Goal: Communication & Community: Answer question/provide support

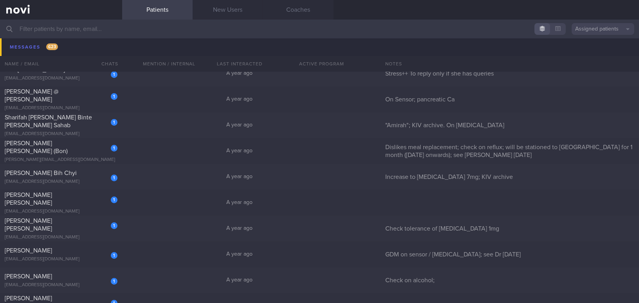
scroll to position [15898, 0]
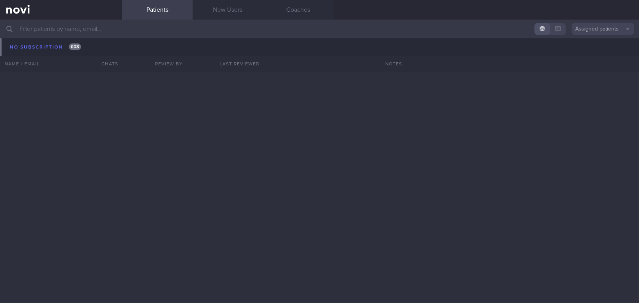
scroll to position [56390, 0]
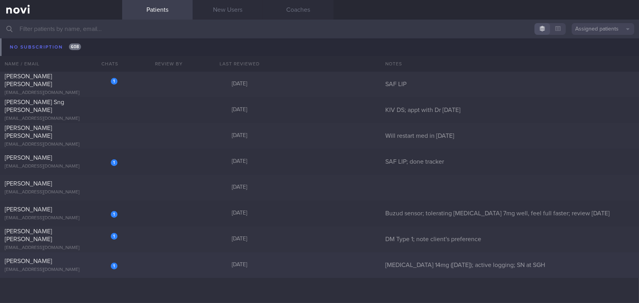
click at [69, 260] on div "[PERSON_NAME]" at bounding box center [60, 261] width 111 height 8
select select "9"
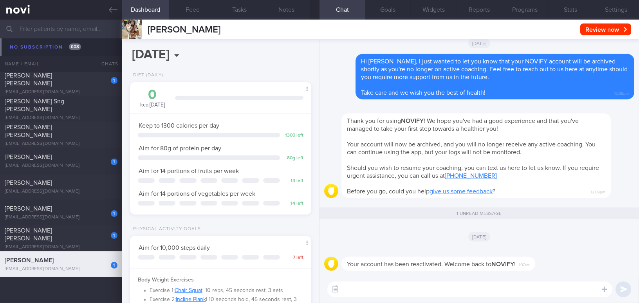
scroll to position [56364, 0]
click at [614, 7] on button "Settings" at bounding box center [616, 10] width 46 height 20
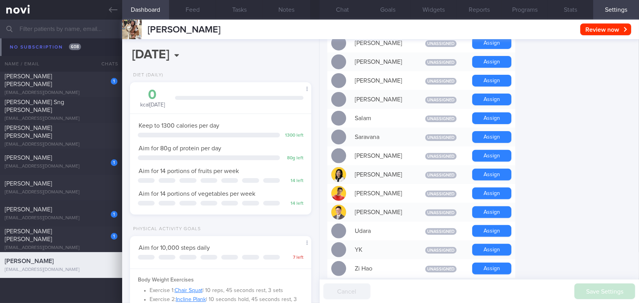
scroll to position [584, 0]
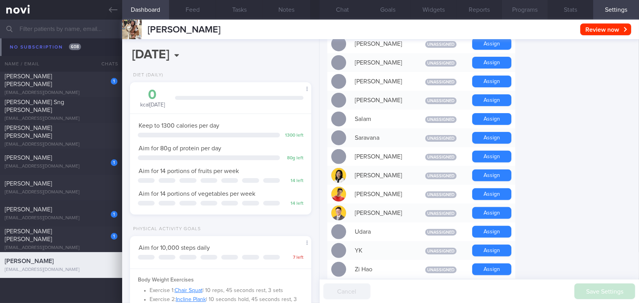
click at [535, 11] on button "Programs" at bounding box center [525, 10] width 46 height 20
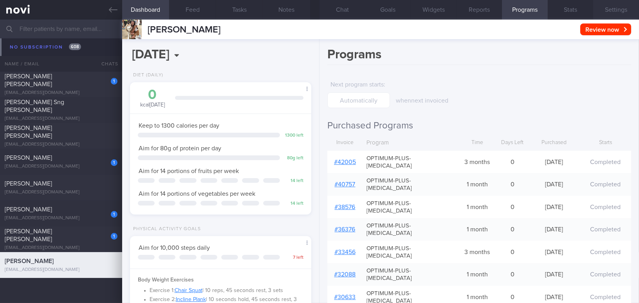
click at [610, 10] on button "Settings" at bounding box center [616, 10] width 46 height 20
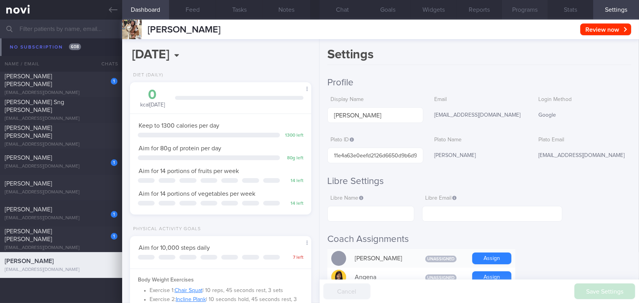
click at [535, 7] on button "Programs" at bounding box center [525, 10] width 46 height 20
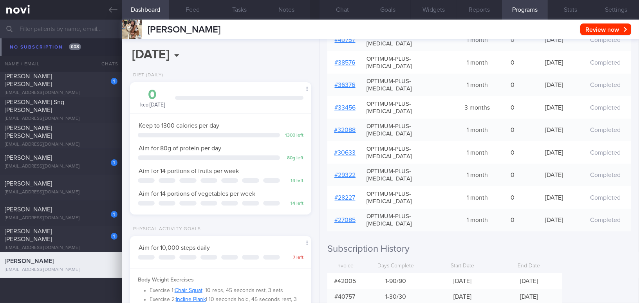
scroll to position [91, 0]
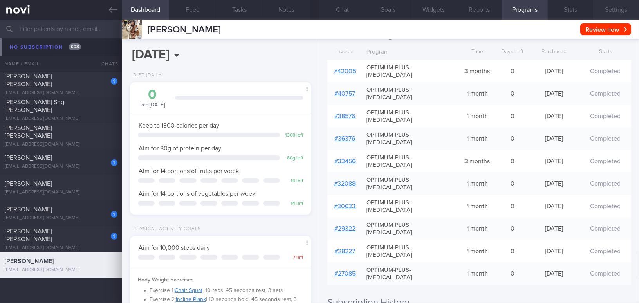
click at [617, 3] on button "Settings" at bounding box center [616, 10] width 46 height 20
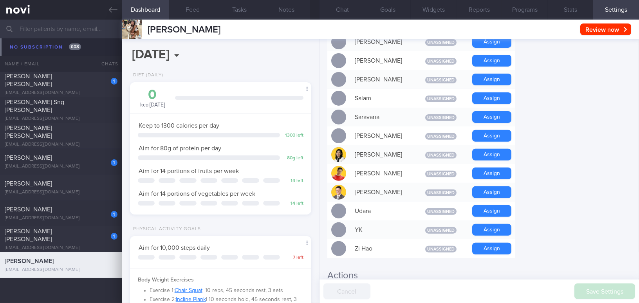
scroll to position [726, 0]
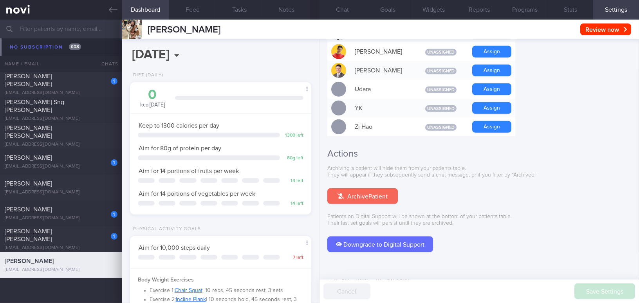
click at [368, 188] on button "Archive Patient" at bounding box center [362, 196] width 70 height 16
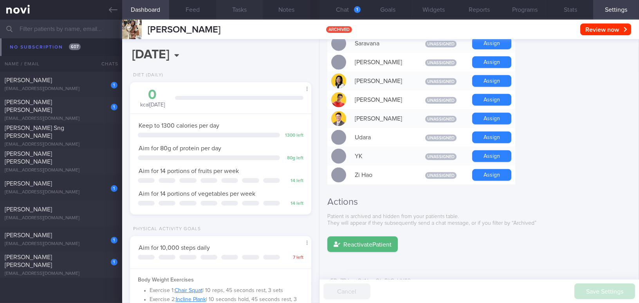
scroll to position [56312, 0]
click at [348, 7] on button "Chat 1" at bounding box center [342, 10] width 46 height 20
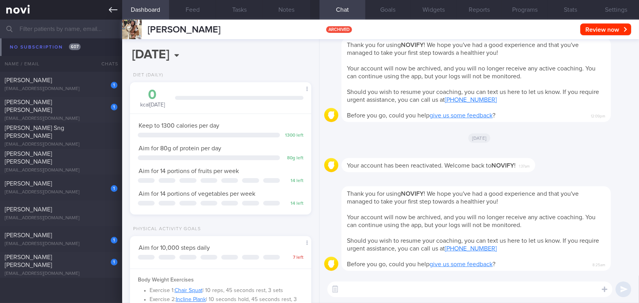
click at [112, 8] on icon at bounding box center [113, 9] width 9 height 9
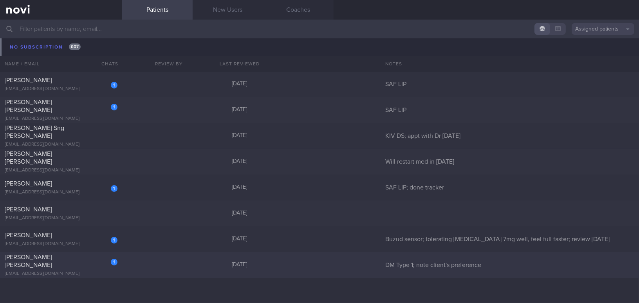
click at [52, 257] on span "Lusk Stacey Lynne" at bounding box center [28, 261] width 47 height 14
select select "9"
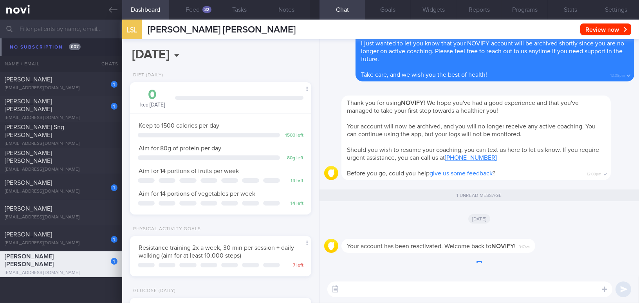
scroll to position [56287, 0]
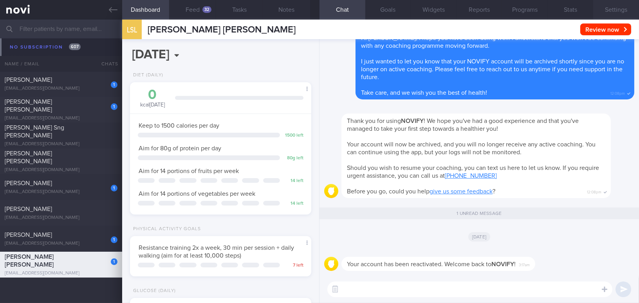
click at [608, 11] on button "Settings" at bounding box center [616, 10] width 46 height 20
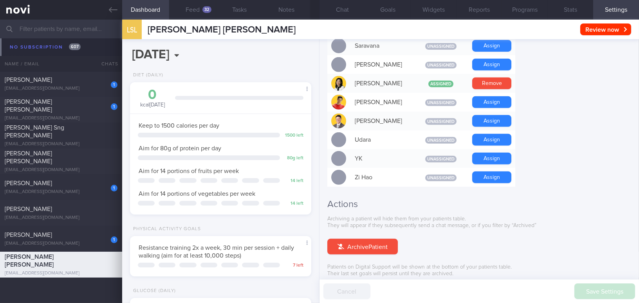
scroll to position [726, 0]
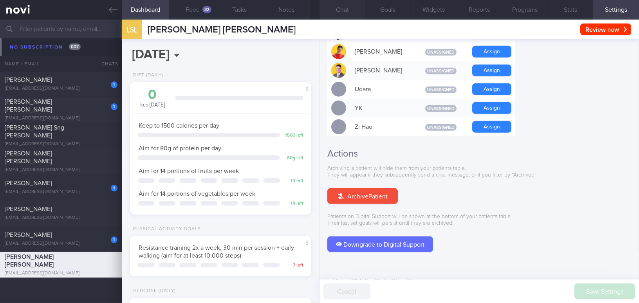
click at [347, 8] on button "Chat" at bounding box center [342, 10] width 46 height 20
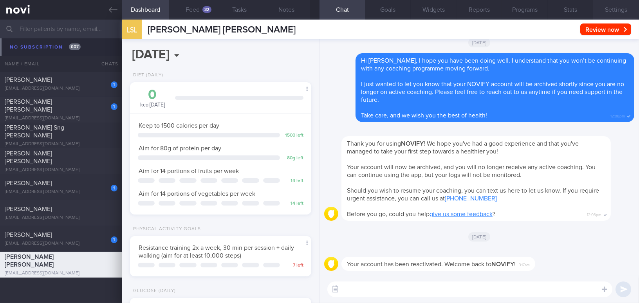
click at [622, 11] on button "Settings" at bounding box center [616, 10] width 46 height 20
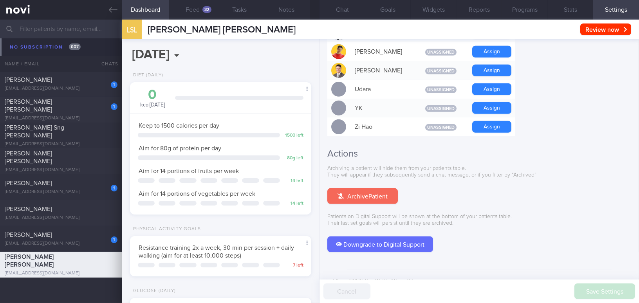
click at [350, 188] on button "Archive Patient" at bounding box center [362, 196] width 70 height 16
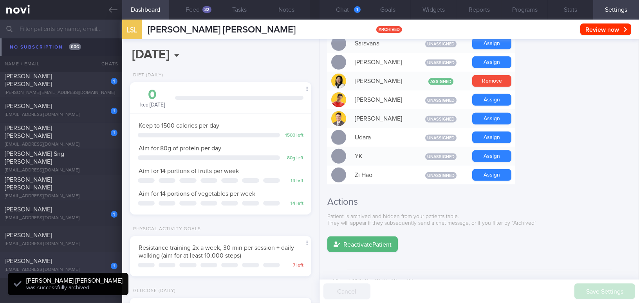
click at [32, 263] on span "Tan Ah Huat" at bounding box center [28, 261] width 47 height 6
type input "Buzud sensor; tolerating Rybelsus 7mg well, feel full faster; review 9/7/25"
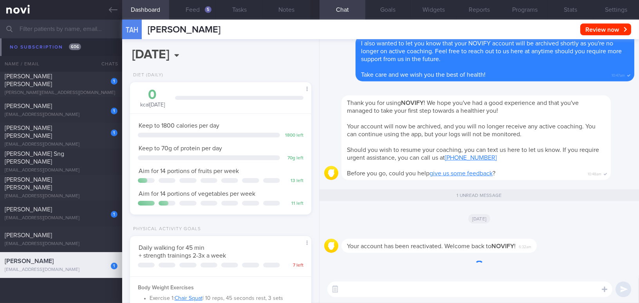
scroll to position [56183, 0]
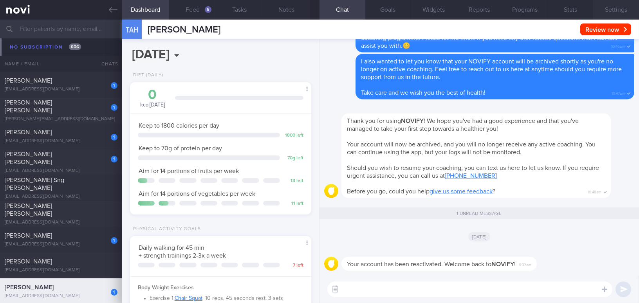
click at [608, 10] on button "Settings" at bounding box center [616, 10] width 46 height 20
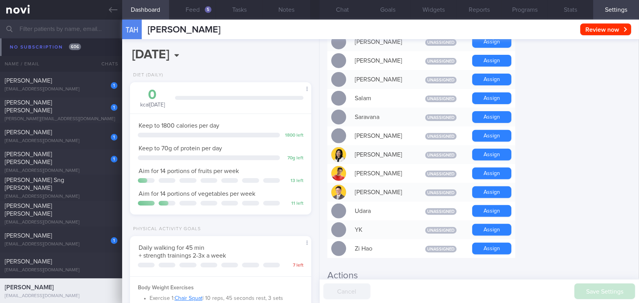
scroll to position [726, 0]
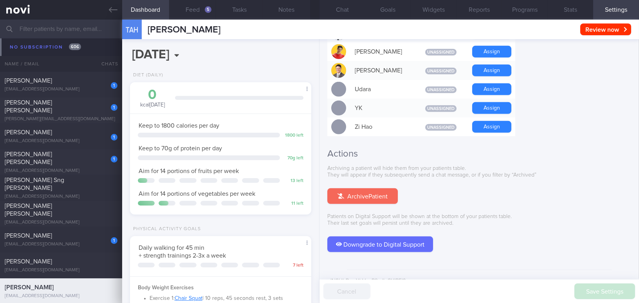
click at [371, 188] on button "Archive Patient" at bounding box center [362, 196] width 70 height 16
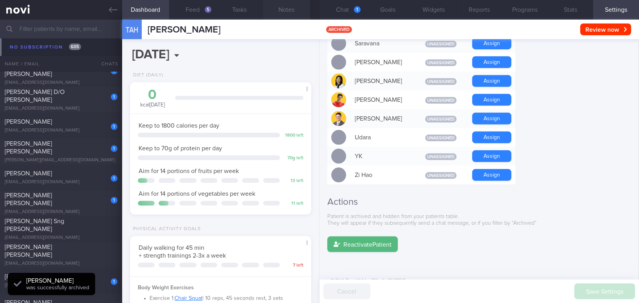
scroll to position [0, 0]
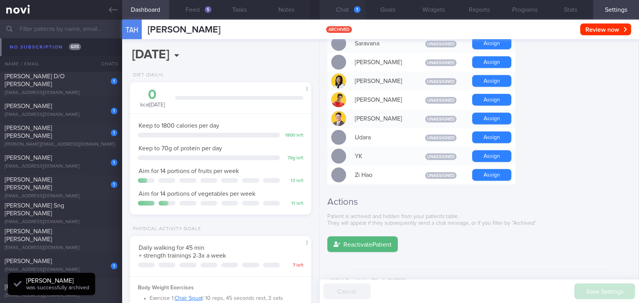
click at [345, 10] on button "Chat 1" at bounding box center [342, 10] width 46 height 20
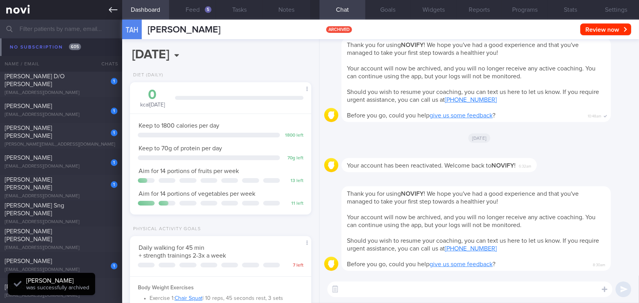
click at [112, 9] on icon at bounding box center [113, 9] width 9 height 9
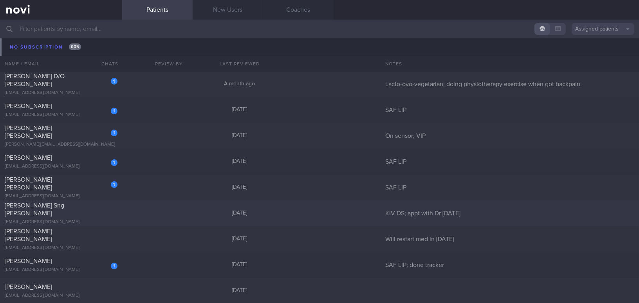
scroll to position [56157, 0]
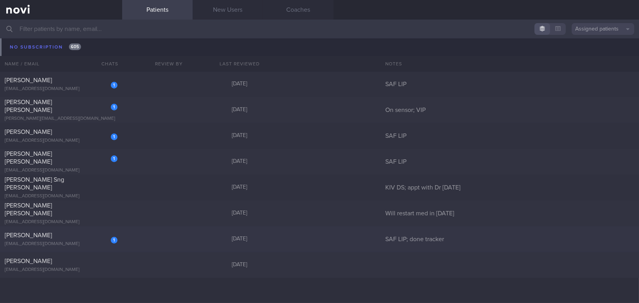
click at [79, 242] on div "zrhooyah2@gmail.com" at bounding box center [61, 244] width 113 height 6
select select "9"
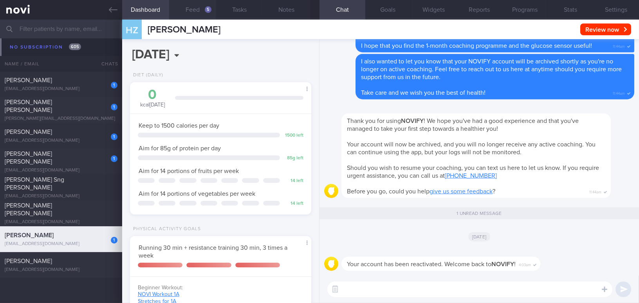
click at [199, 9] on button "Feed 5" at bounding box center [192, 10] width 47 height 20
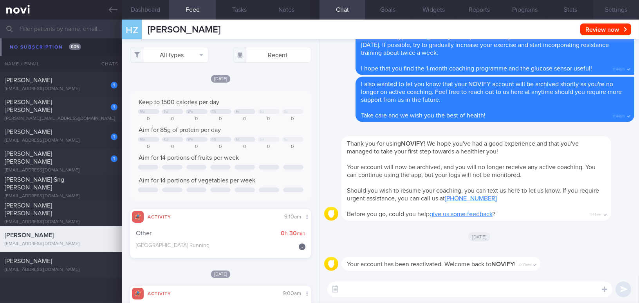
click at [615, 9] on button "Settings" at bounding box center [616, 10] width 46 height 20
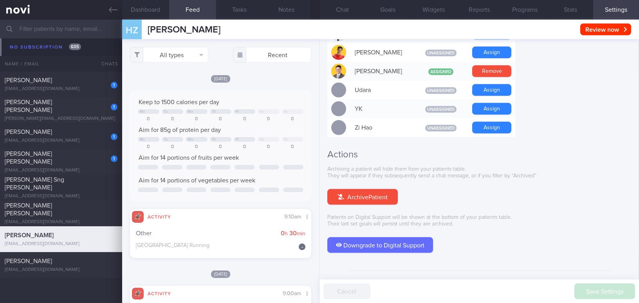
scroll to position [726, 0]
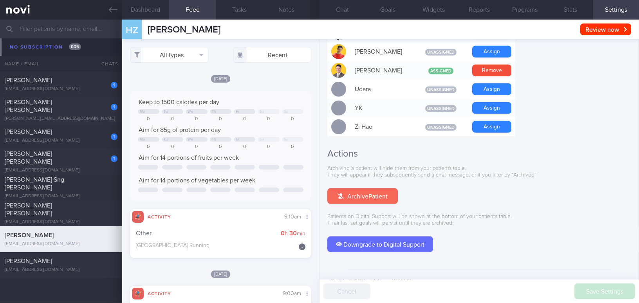
click at [376, 188] on button "Archive Patient" at bounding box center [362, 196] width 70 height 16
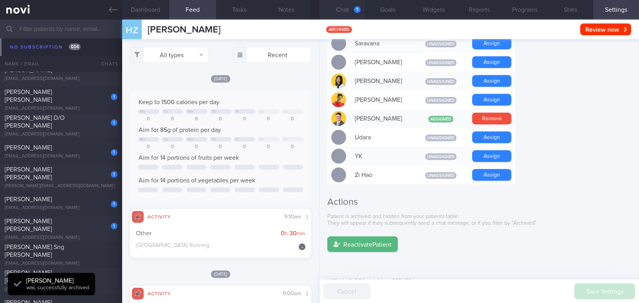
scroll to position [56095, 0]
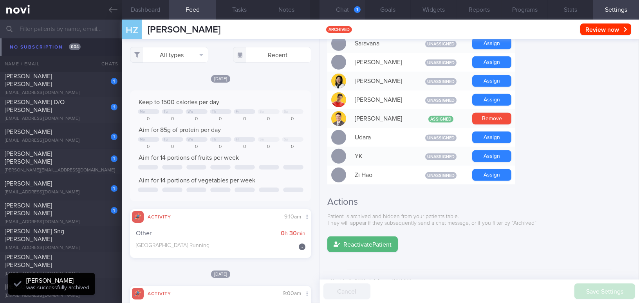
click at [360, 7] on button "Chat 1" at bounding box center [342, 10] width 46 height 20
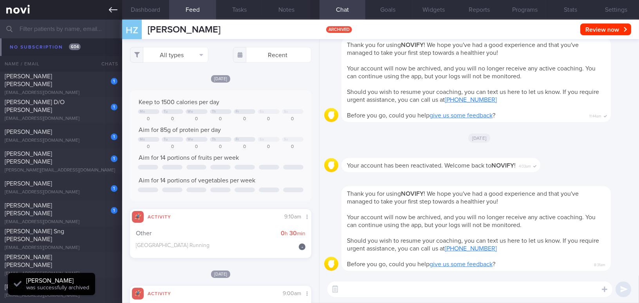
click at [110, 8] on icon at bounding box center [113, 9] width 9 height 5
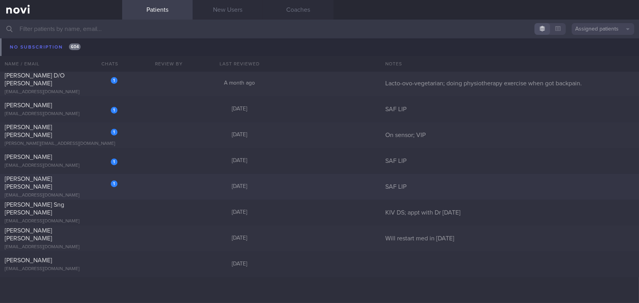
scroll to position [56054, 0]
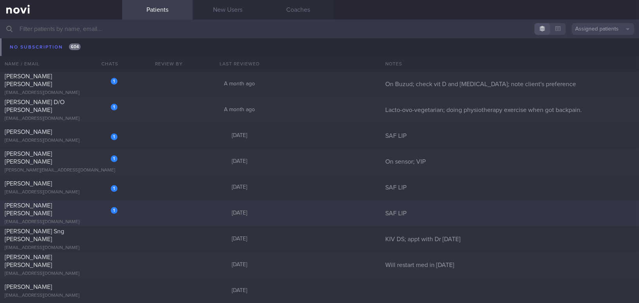
click at [66, 213] on div "1 Loh Zhi Wei hy65bfyjc7@privaterelay.appleid.com" at bounding box center [61, 212] width 122 height 23
select select "9"
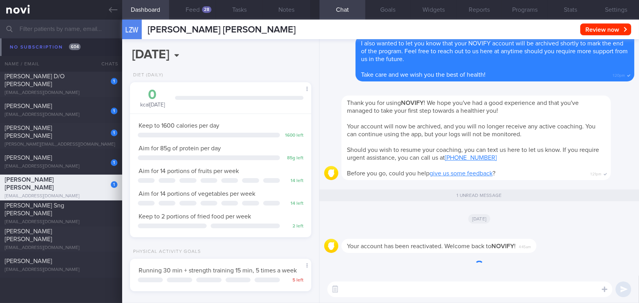
scroll to position [56028, 0]
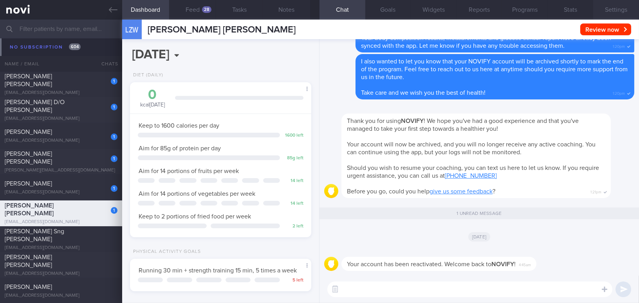
click at [612, 9] on button "Settings" at bounding box center [616, 10] width 46 height 20
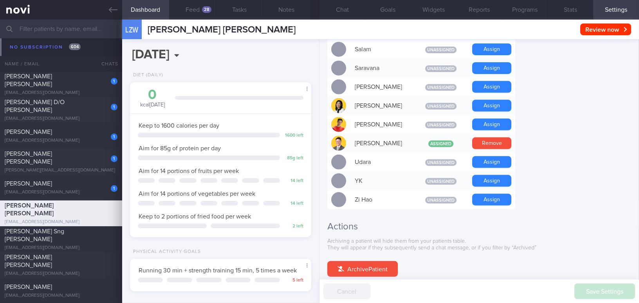
scroll to position [711, 0]
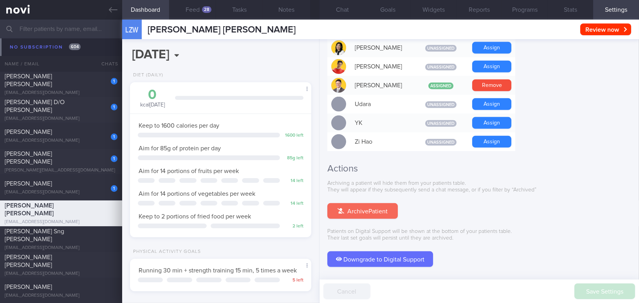
click at [380, 203] on button "Archive Patient" at bounding box center [362, 211] width 70 height 16
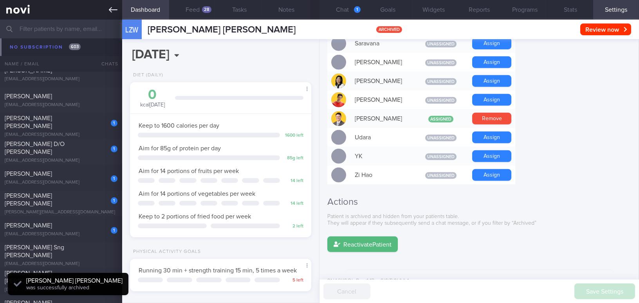
scroll to position [391167, 391084]
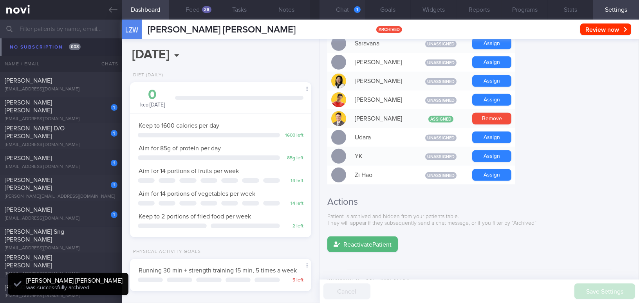
click at [352, 11] on button "Chat 1" at bounding box center [342, 10] width 46 height 20
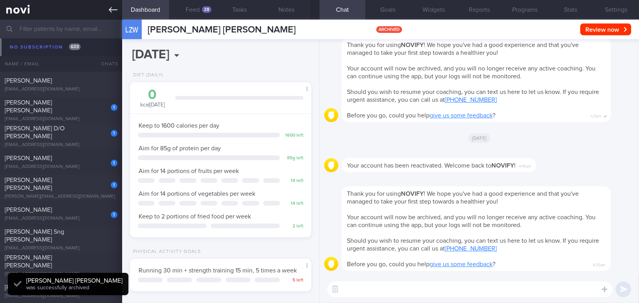
click at [115, 7] on icon at bounding box center [113, 9] width 9 height 9
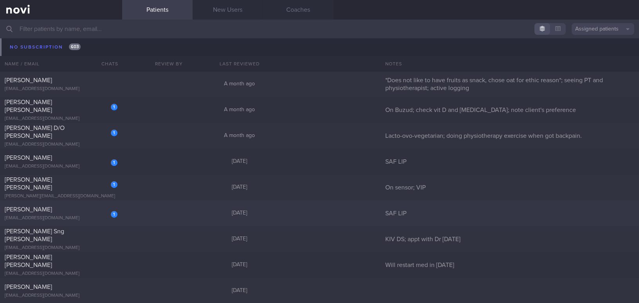
click at [70, 216] on div "vengaboy_21@hotmail.com" at bounding box center [61, 218] width 113 height 6
select select "9"
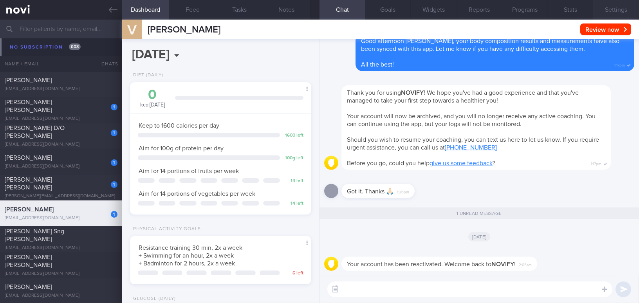
click at [617, 11] on button "Settings" at bounding box center [616, 10] width 46 height 20
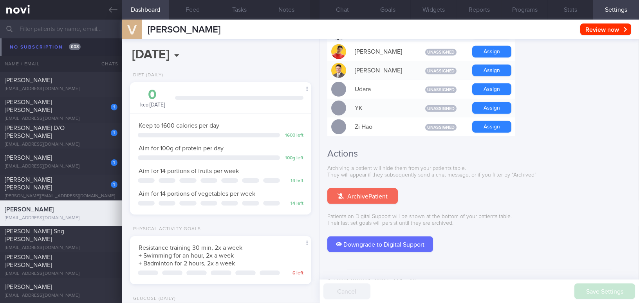
click at [376, 188] on button "Archive Patient" at bounding box center [362, 196] width 70 height 16
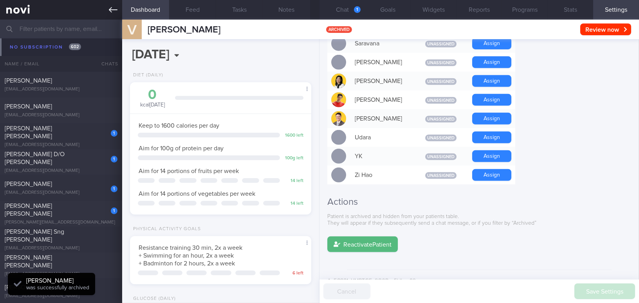
click at [108, 11] on link at bounding box center [61, 10] width 122 height 20
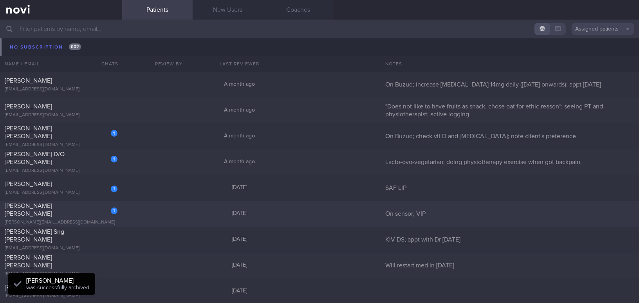
click at [52, 209] on span "Danny Cheok Huck Puan" at bounding box center [28, 210] width 47 height 14
select select "9"
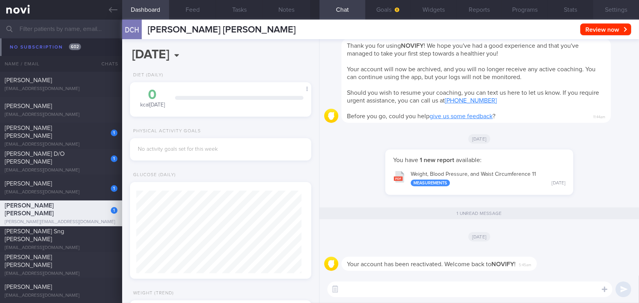
click at [621, 13] on button "Settings" at bounding box center [616, 10] width 46 height 20
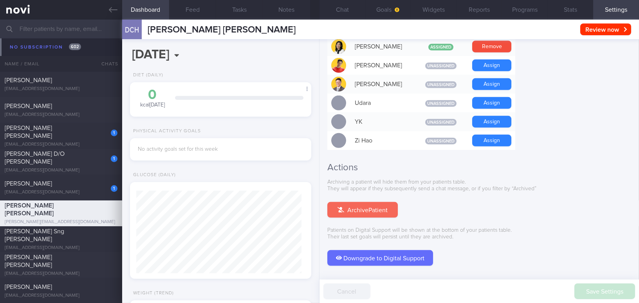
click at [380, 202] on button "Archive Patient" at bounding box center [362, 210] width 70 height 16
drag, startPoint x: 520, startPoint y: 10, endPoint x: 447, endPoint y: 66, distance: 92.1
click at [520, 9] on button "Programs" at bounding box center [525, 10] width 46 height 20
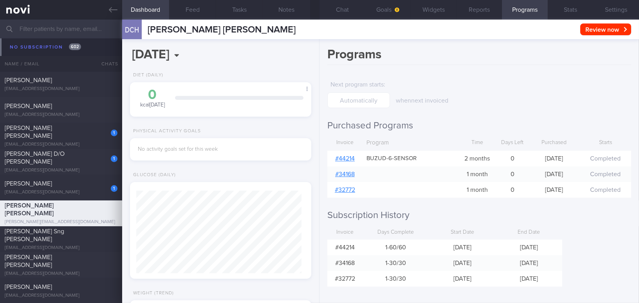
click at [349, 156] on link "# 44214" at bounding box center [345, 158] width 20 height 6
click at [338, 8] on button "Chat" at bounding box center [342, 10] width 46 height 20
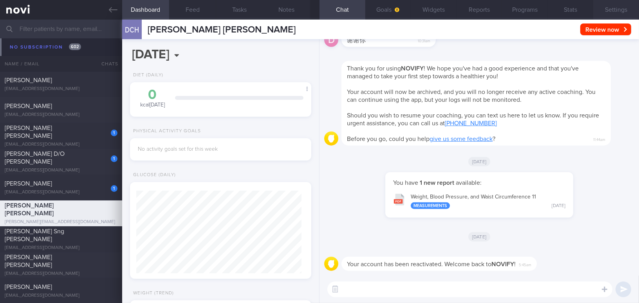
click at [606, 11] on button "Settings" at bounding box center [616, 10] width 46 height 20
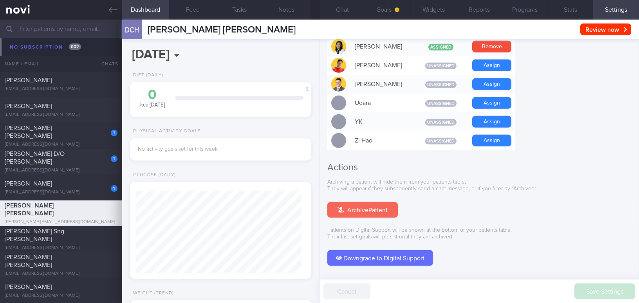
click at [378, 202] on button "Archive Patient" at bounding box center [362, 210] width 70 height 16
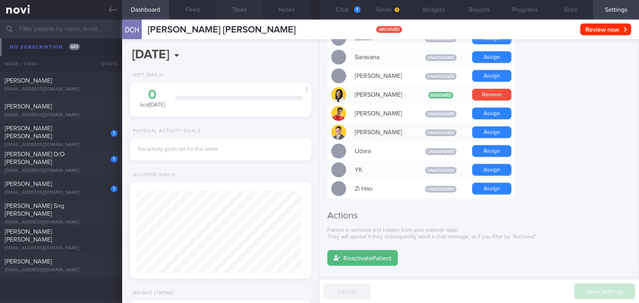
scroll to position [83, 165]
click at [345, 9] on button "Chat 1" at bounding box center [342, 10] width 46 height 20
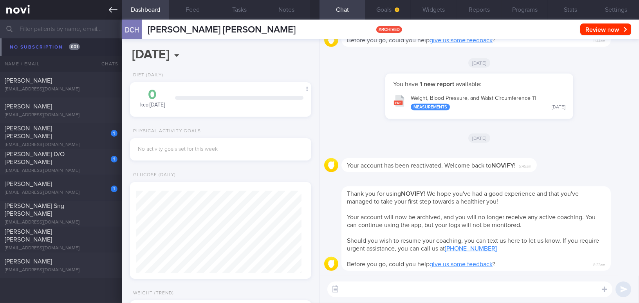
click at [112, 12] on icon at bounding box center [113, 9] width 9 height 9
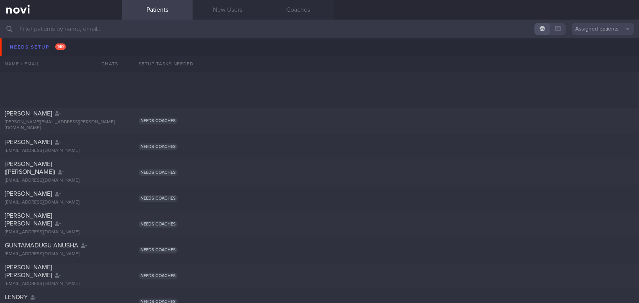
scroll to position [2917, 0]
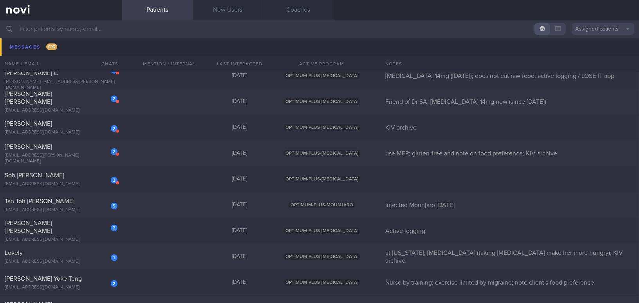
scroll to position [6190, 0]
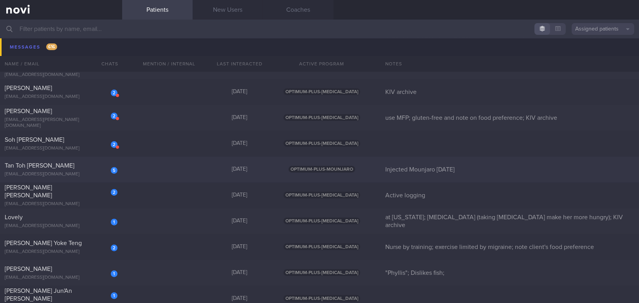
click at [60, 164] on div "Tan Toh Tee Martin" at bounding box center [60, 166] width 111 height 8
select select "9"
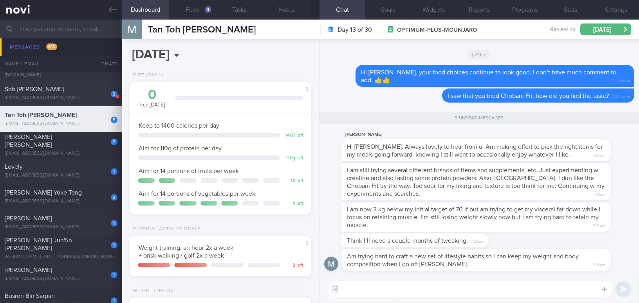
scroll to position [6261, 0]
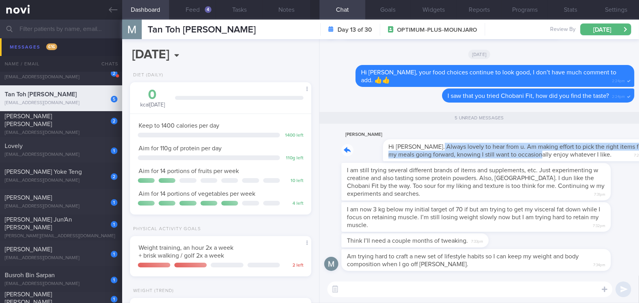
drag, startPoint x: 395, startPoint y: 141, endPoint x: 508, endPoint y: 155, distance: 113.9
click at [508, 155] on div "Martin Tan Hi Mee Li. Always lovely to hear from u. Am making effort to pick th…" at bounding box center [487, 145] width 293 height 31
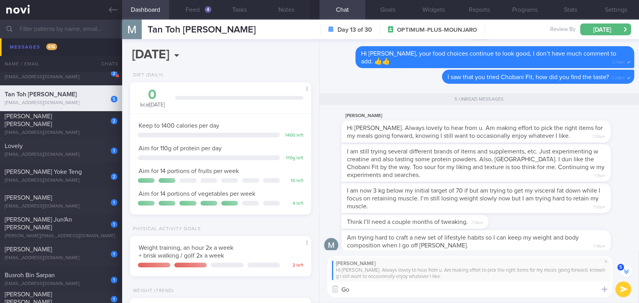
type textarea "G"
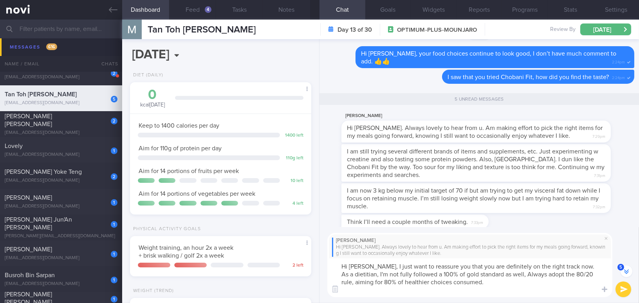
scroll to position [-38, 0]
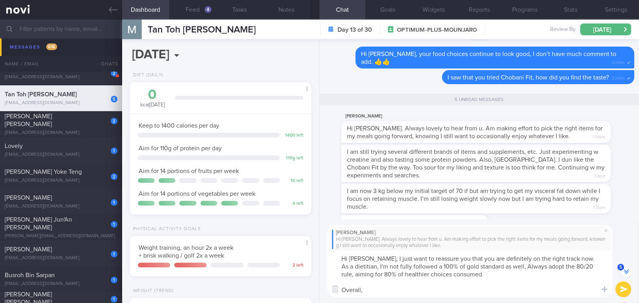
drag, startPoint x: 369, startPoint y: 255, endPoint x: 387, endPoint y: 291, distance: 39.4
click at [387, 291] on textarea "Hi Martin, I just want to reassure you that you are definitely on the right tra…" at bounding box center [469, 273] width 285 height 47
click at [376, 262] on textarea "Hi Martin, I just want to reassure you that you are definitely on the right tra…" at bounding box center [469, 273] width 285 height 47
drag, startPoint x: 368, startPoint y: 259, endPoint x: 384, endPoint y: 289, distance: 34.3
click at [384, 289] on textarea "Hi Martin, I just want to reassure you that you are definitely on the right tra…" at bounding box center [469, 273] width 285 height 47
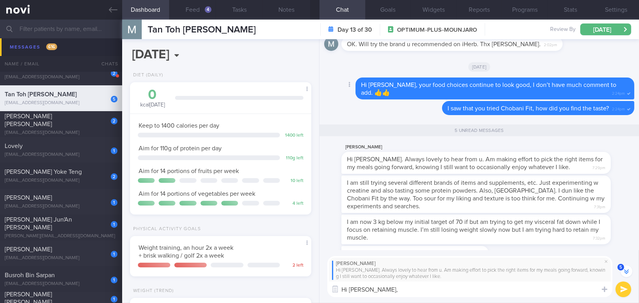
scroll to position [-6, 0]
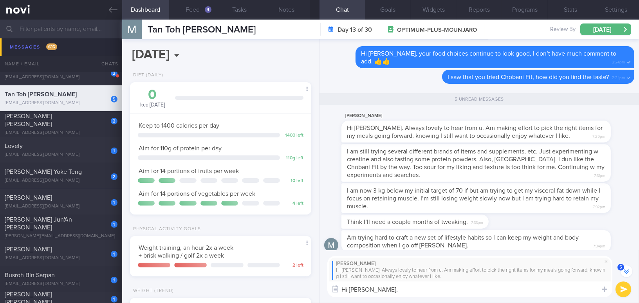
paste textarea "I just want to reassure you that you are definitely on the right track now. As …"
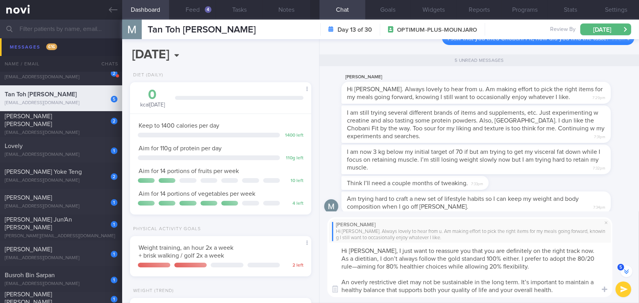
scroll to position [-45, 0]
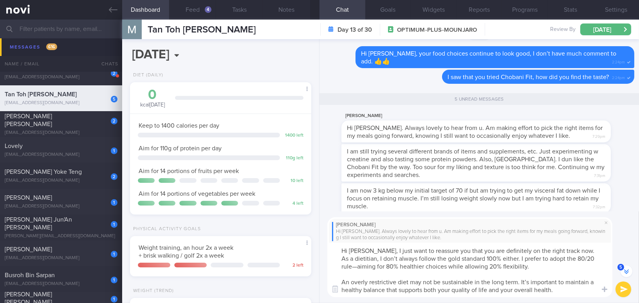
click at [512, 273] on textarea "Hi Martin, I just want to reassure you that you are definitely on the right tra…" at bounding box center [469, 270] width 285 height 54
drag, startPoint x: 370, startPoint y: 258, endPoint x: 402, endPoint y: 257, distance: 32.1
click at [402, 257] on textarea "Hi Martin, I just want to reassure you that you are definitely on the right tra…" at bounding box center [469, 270] width 285 height 54
click at [344, 265] on textarea "Hi Martin, I just want to reassure you that you are definitely on the right tra…" at bounding box center [469, 270] width 285 height 54
click at [526, 280] on textarea "Hi Martin, I just want to reassure you that you are definitely on the right tra…" at bounding box center [469, 270] width 285 height 54
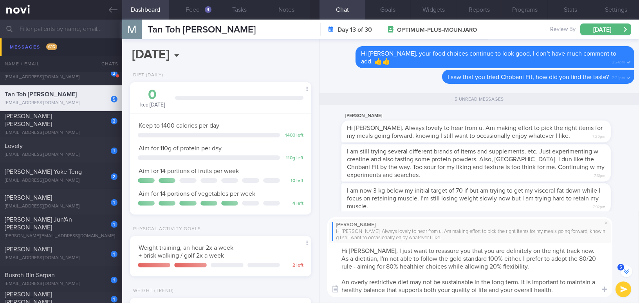
drag, startPoint x: 342, startPoint y: 289, endPoint x: 554, endPoint y: 296, distance: 211.8
click at [554, 296] on textarea "Hi Martin, I just want to reassure you that you are definitely on the right tra…" at bounding box center [469, 270] width 285 height 54
type textarea "Hi Martin, I just want to reassure you that you are definitely on the right tra…"
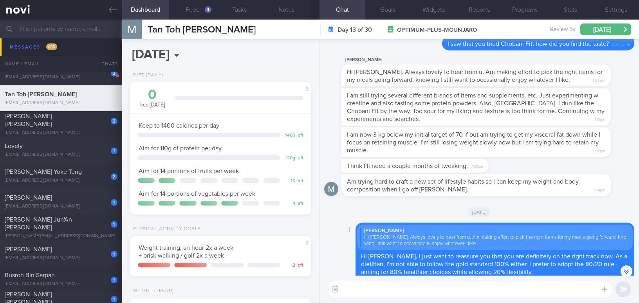
scroll to position [-35, 0]
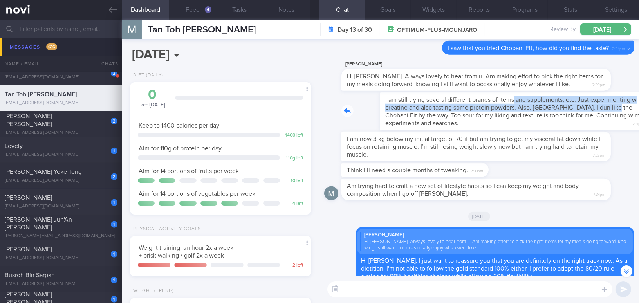
drag, startPoint x: 474, startPoint y: 94, endPoint x: 572, endPoint y: 106, distance: 98.9
click at [572, 106] on div "I am still trying several different brands of items and supplements, etc. Just …" at bounding box center [487, 111] width 293 height 38
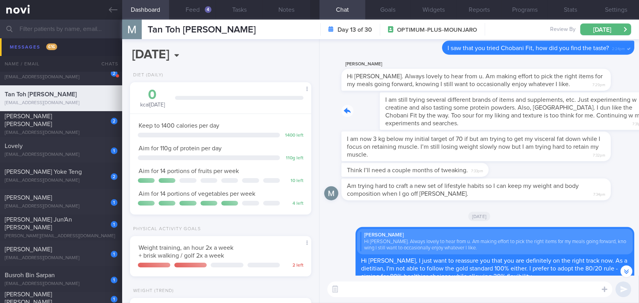
scroll to position [-66, 0]
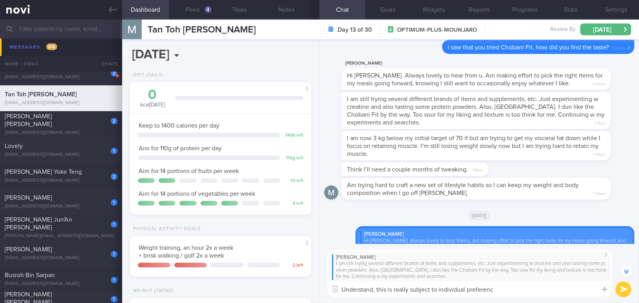
type textarea "Understand, this is really subject to individual preference"
drag, startPoint x: 502, startPoint y: 292, endPoint x: 315, endPoint y: 292, distance: 186.6
click at [315, 292] on div "Dashboard Feed 4 Tasks Notes Chat Goals Widgets Reports Programs Stats Settings…" at bounding box center [380, 161] width 516 height 283
paste textarea "I understand—this really comes down to individual preference. The Chobani range…"
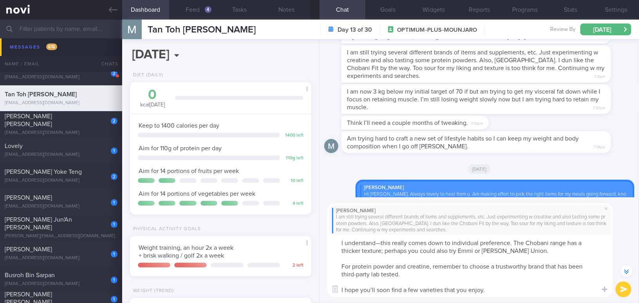
scroll to position [-113, 0]
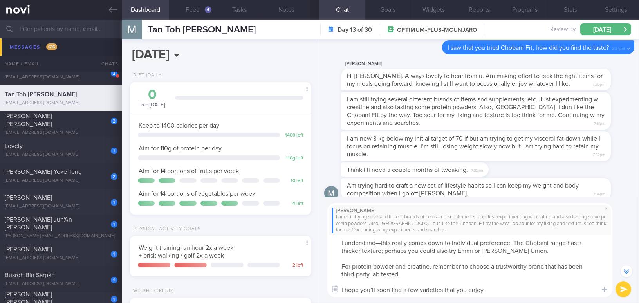
click at [380, 243] on textarea "I understand—this really comes down to individual preference. The Chobani range…" at bounding box center [469, 266] width 285 height 62
click at [362, 249] on textarea "I understand, this really depends on individual preference. The Chobani range h…" at bounding box center [469, 266] width 285 height 62
click at [353, 273] on textarea "I understand, this really depends on individual preference. The Chobani range h…" at bounding box center [469, 266] width 285 height 62
click at [374, 290] on textarea "I understand, this really depends on individual preference. The Chobani range h…" at bounding box center [469, 266] width 285 height 62
type textarea "I understand, this really depends on individual preference. The Chobani range h…"
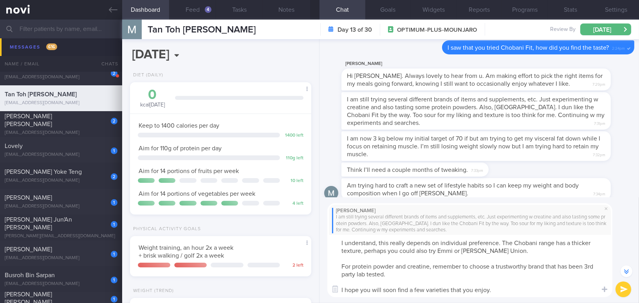
click at [625, 288] on button "submit" at bounding box center [623, 289] width 16 height 16
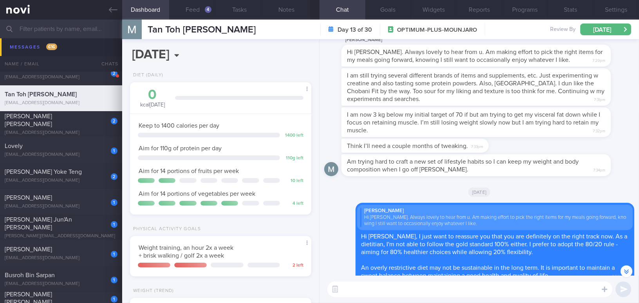
scroll to position [-106, 0]
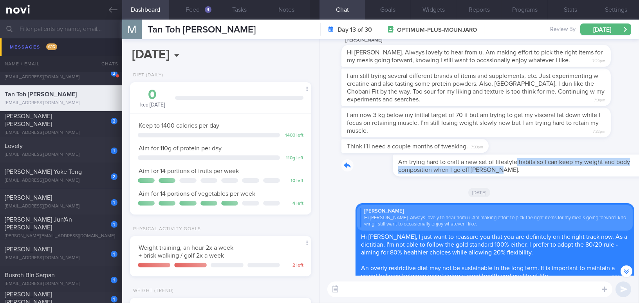
drag, startPoint x: 465, startPoint y: 157, endPoint x: 628, endPoint y: 167, distance: 163.1
click at [628, 167] on div "Am trying hard to craft a new set of lifestyle habits so I can keep my weight a…" at bounding box center [487, 166] width 293 height 22
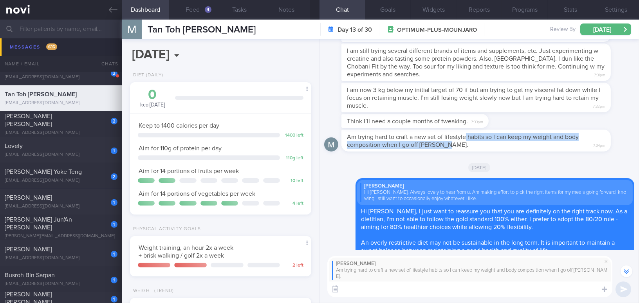
scroll to position [-125, 0]
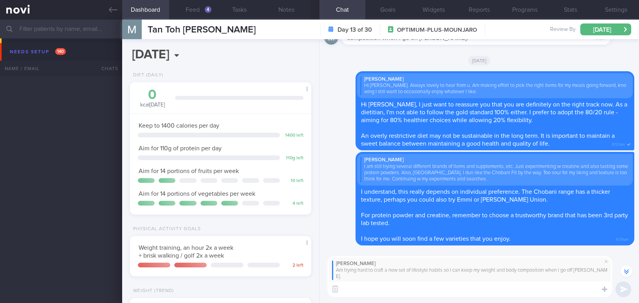
select select "9"
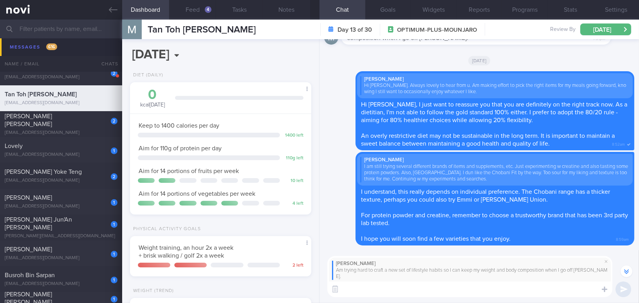
scroll to position [-125, 0]
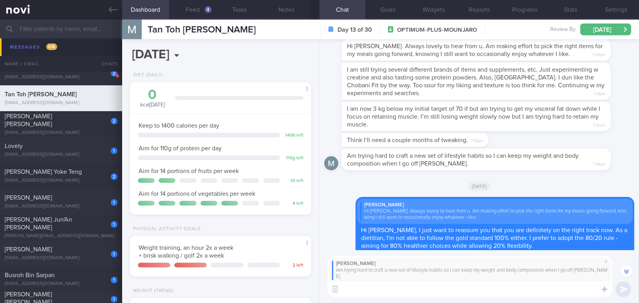
paste textarea "This is truly a challenge. That’s why what you’ve been doing—experimenting and …"
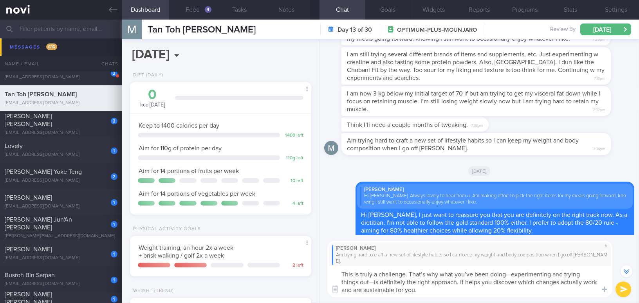
scroll to position [-140, 0]
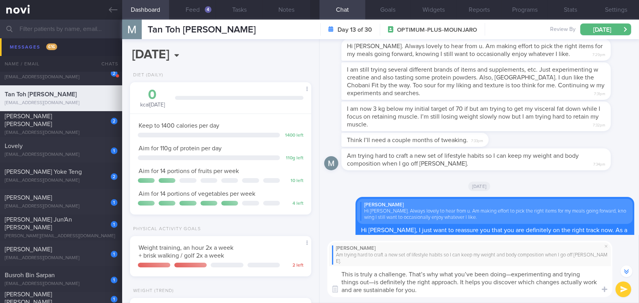
click at [471, 274] on textarea "This is truly a challenge. That’s why what you’ve been doing—experimenting and …" at bounding box center [469, 281] width 285 height 31
click at [372, 284] on textarea "This is truly a challenge. That’s why what you have been doing, experimenting a…" at bounding box center [469, 281] width 285 height 31
click at [516, 275] on textarea "This is truly a challenge. That’s why what you have been doing, experimenting a…" at bounding box center [469, 281] width 285 height 31
type textarea "This is truly a challenge. That’s why what you have been doing - experimenting …"
click at [623, 288] on button "submit" at bounding box center [623, 289] width 16 height 16
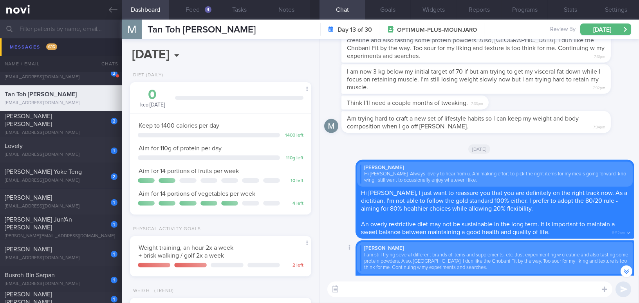
scroll to position [-142, 0]
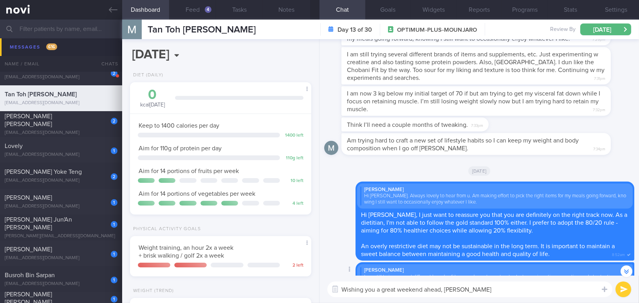
type textarea "Wishing you a great weekend ahead, Martin!"
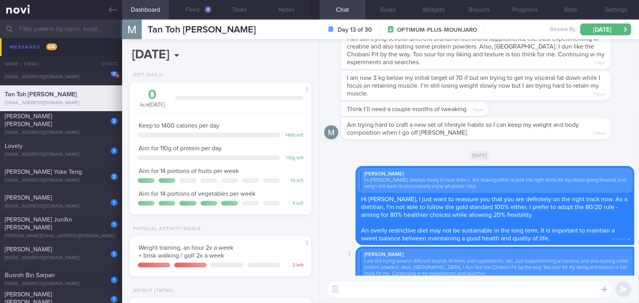
scroll to position [0, 0]
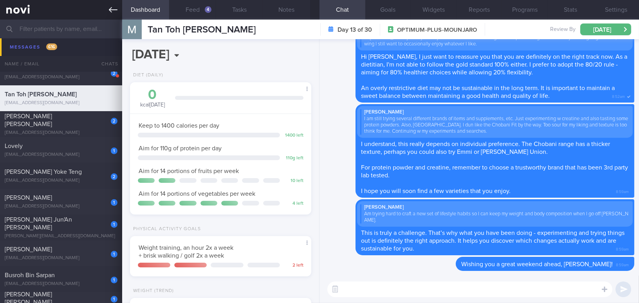
click at [110, 11] on icon at bounding box center [113, 9] width 9 height 5
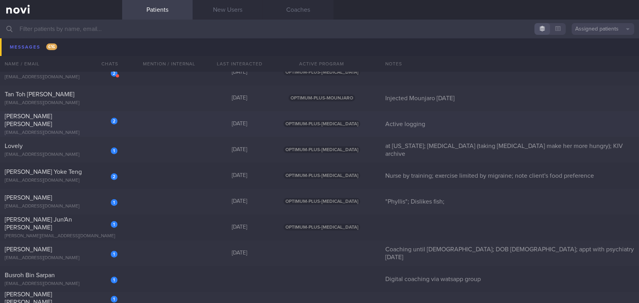
click at [77, 132] on div "2 Adeline Tan Ling Ling shkueela@gmail.com Yesterday OPTIMUM-PLUS-WEGOVY Active…" at bounding box center [319, 124] width 639 height 26
select select "9"
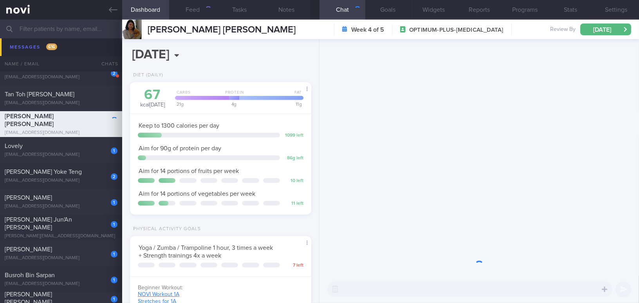
scroll to position [92, 162]
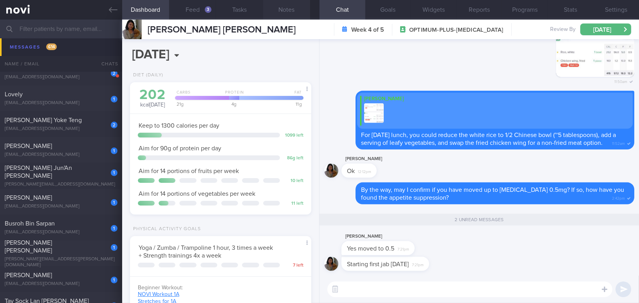
click at [289, 9] on button "Notes" at bounding box center [286, 10] width 47 height 20
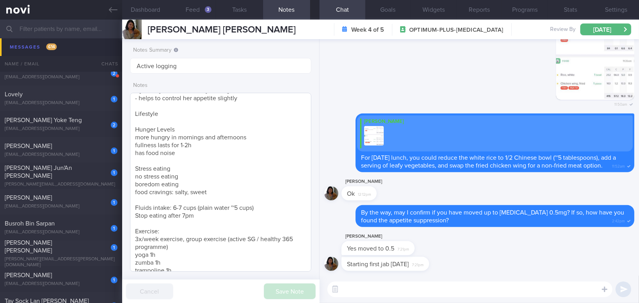
scroll to position [299, 0]
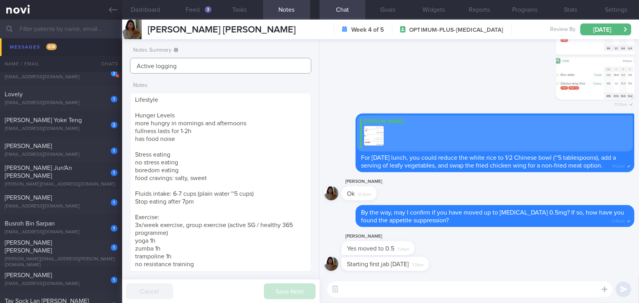
click at [193, 68] on input "Active logging" at bounding box center [220, 66] width 181 height 16
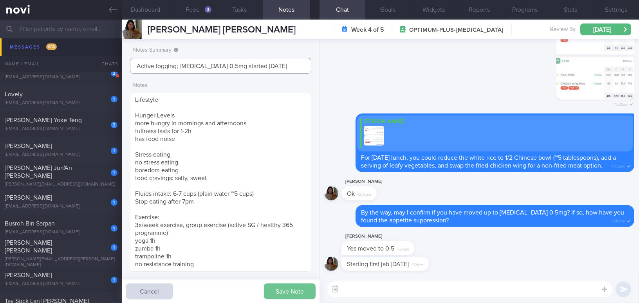
type input "Active logging; [MEDICAL_DATA] 0.5mg started [DATE]"
click at [275, 290] on button "Save Note" at bounding box center [290, 291] width 52 height 16
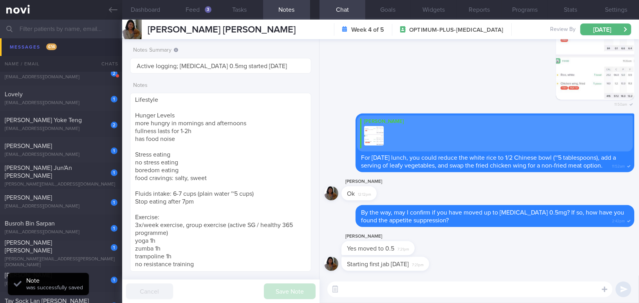
type input "Active logging; [MEDICAL_DATA] 0.5mg started [DATE]"
click at [368, 290] on textarea at bounding box center [469, 289] width 285 height 16
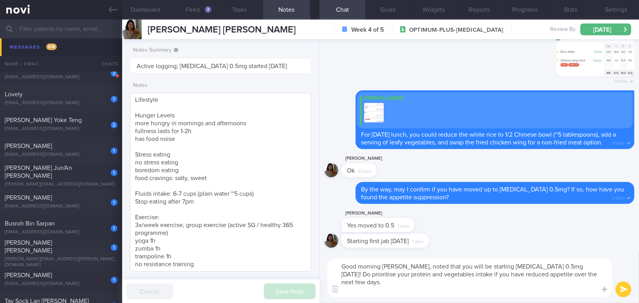
scroll to position [0, 0]
click at [133, 10] on button "Dashboard" at bounding box center [145, 10] width 47 height 20
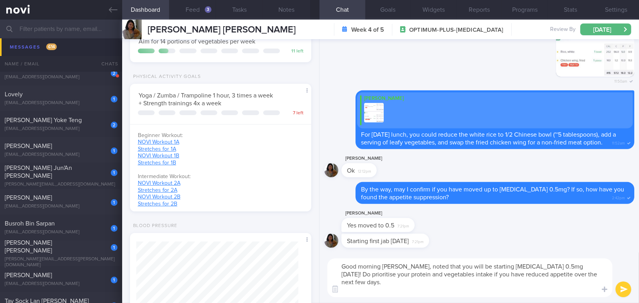
scroll to position [320, 0]
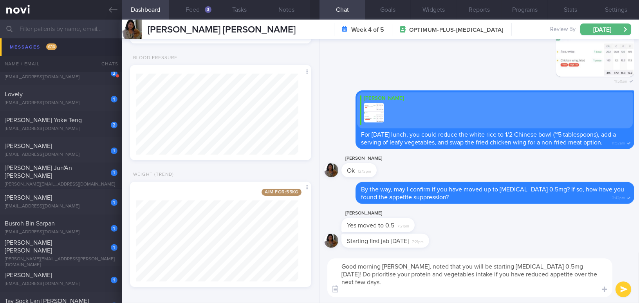
click at [546, 291] on textarea "Good morning Adeline, noted that you will be starting Wegovy 0.5mg today! Do pr…" at bounding box center [469, 277] width 285 height 39
drag, startPoint x: 408, startPoint y: 266, endPoint x: 562, endPoint y: 289, distance: 156.2
click at [562, 289] on textarea "Good morning Adeline, noted that you will be starting Wegovy 0.5mg today! Do pr…" at bounding box center [469, 277] width 285 height 39
click at [411, 275] on textarea "Good morning Adeline, noted that you will be starting Wegovy 0.5mg today! Do pr…" at bounding box center [469, 277] width 285 height 39
drag, startPoint x: 406, startPoint y: 264, endPoint x: 560, endPoint y: 288, distance: 155.6
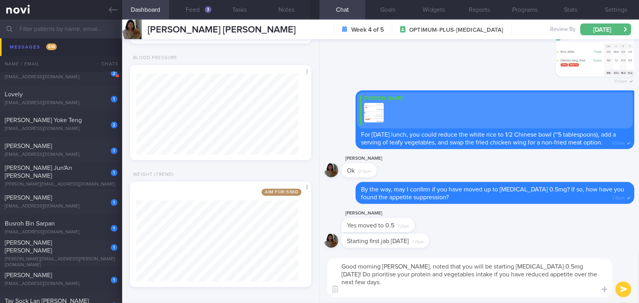
click at [560, 288] on textarea "Good morning Adeline, noted that you will be starting Wegovy 0.5mg today! Do pr…" at bounding box center [469, 277] width 285 height 39
paste textarea "Noted that you’ll be starting Wegovy 0.5 mg today! Please prioritize your prote…"
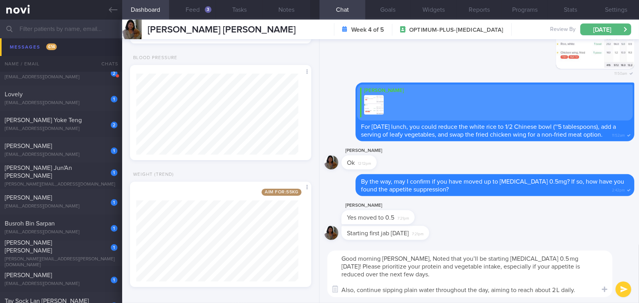
click at [409, 257] on textarea "Good morning Adeline, Noted that you’ll be starting Wegovy 0.5 mg today! Please…" at bounding box center [469, 273] width 285 height 47
click at [523, 259] on textarea "Good morning Adeline, noted that you will be starting Wegovy 0.5 mg today! Plea…" at bounding box center [469, 273] width 285 height 47
drag, startPoint x: 555, startPoint y: 290, endPoint x: 609, endPoint y: 225, distance: 84.5
click at [555, 288] on textarea "Good morning Adeline, noted that you will be starting Wegovy 0.5mg today! Pleas…" at bounding box center [469, 273] width 285 height 47
type textarea "Good morning Adeline, noted that you will be starting Wegovy 0.5mg today! Pleas…"
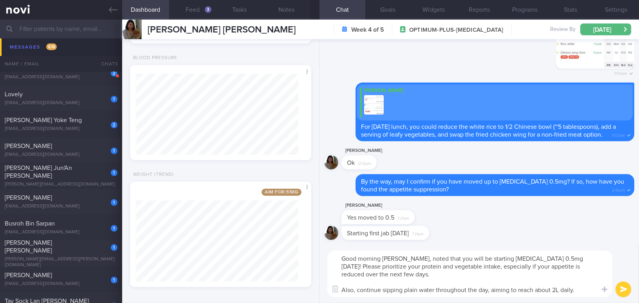
click at [626, 291] on button "submit" at bounding box center [623, 289] width 16 height 16
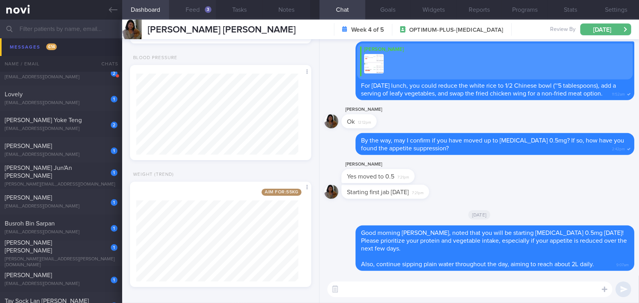
click at [193, 8] on button "Feed 3" at bounding box center [192, 10] width 47 height 20
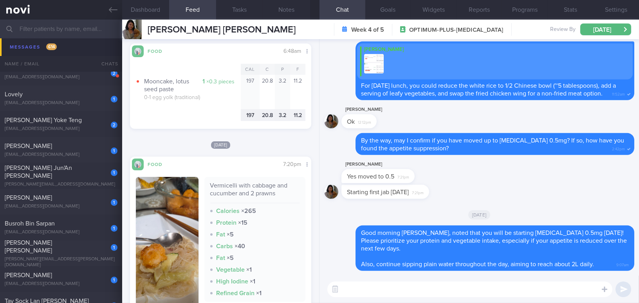
scroll to position [356, 0]
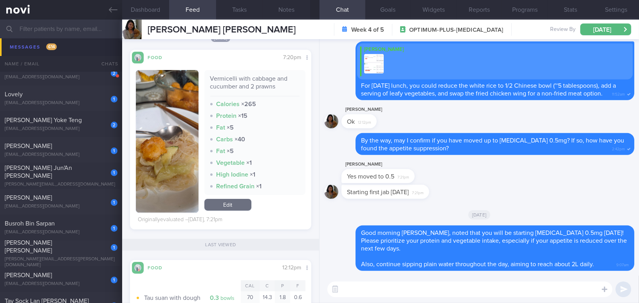
click at [146, 151] on img "button" at bounding box center [167, 141] width 63 height 142
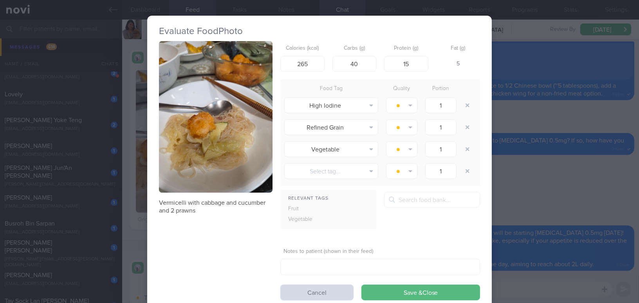
click at [556, 198] on div "Evaluate Food Photo Vermicelli with cabbage and cucumber and 2 prawns Calories …" at bounding box center [319, 151] width 639 height 303
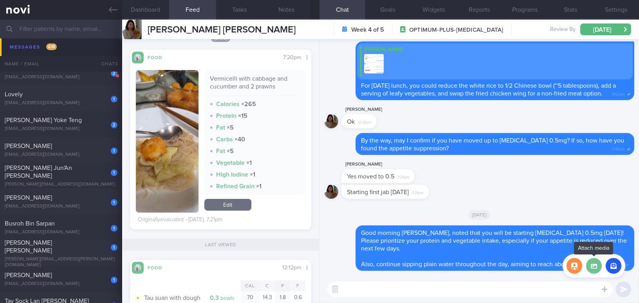
click at [586, 259] on label at bounding box center [594, 266] width 16 height 16
click at [0, 0] on input "file" at bounding box center [0, 0] width 0 height 0
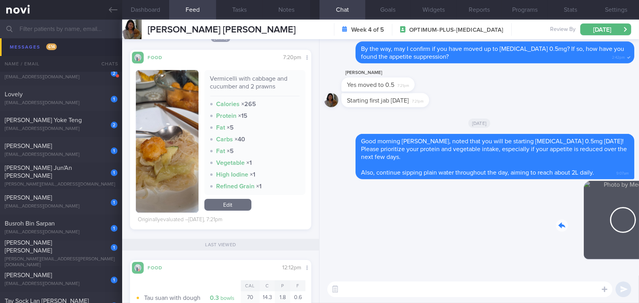
click at [638, 223] on html "You are offline! Some functionality will be unavailable Patients New Users Coac…" at bounding box center [319, 151] width 639 height 303
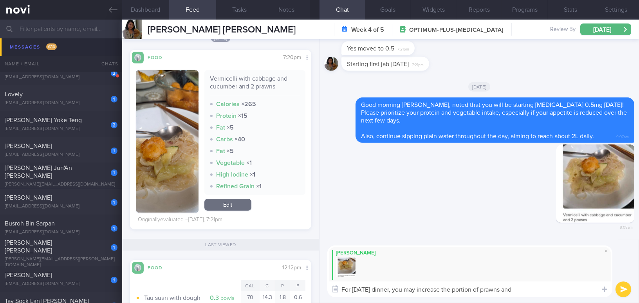
click at [177, 167] on button "button" at bounding box center [167, 141] width 63 height 142
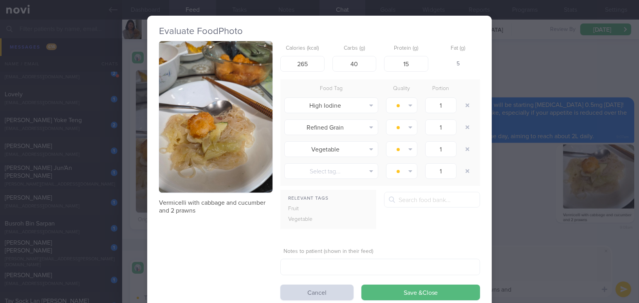
click at [185, 132] on button "button" at bounding box center [215, 116] width 113 height 151
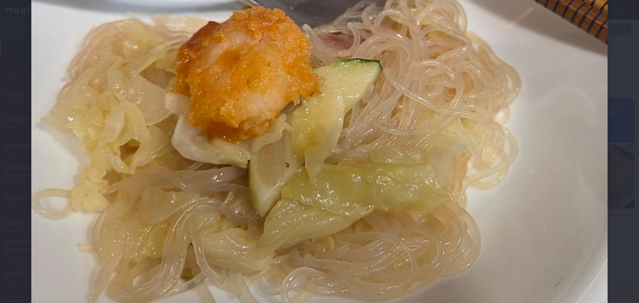
scroll to position [391, 0]
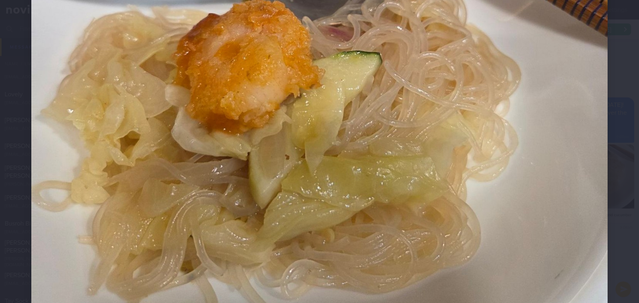
click at [296, 158] on img at bounding box center [319, 24] width 576 height 768
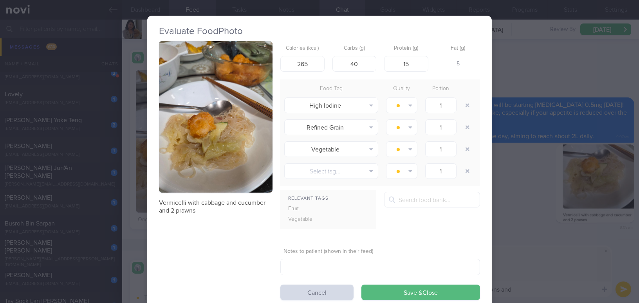
click at [543, 260] on div "Evaluate Food Photo Vermicelli with cabbage and cucumber and 2 prawns Calories …" at bounding box center [319, 151] width 639 height 303
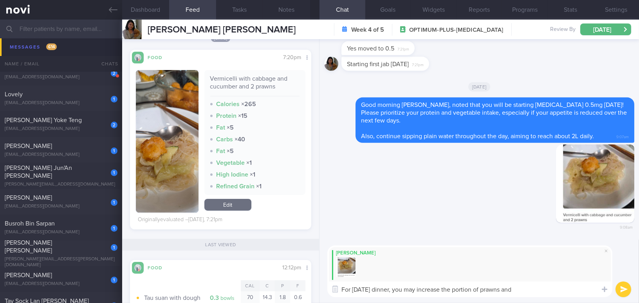
click at [540, 291] on textarea "For yesterday's dinner, you may increase the portion of prawns and" at bounding box center [469, 289] width 285 height 16
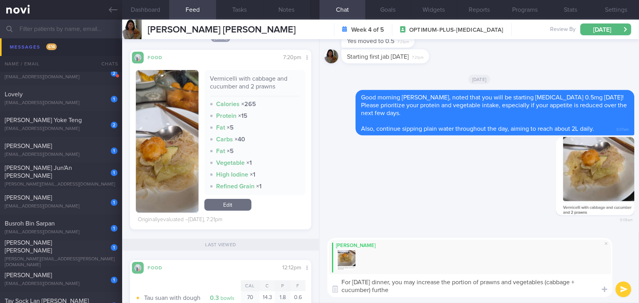
type textarea "For yesterday's dinner, you may increase the portion of prawns and vegetables (…"
drag, startPoint x: 358, startPoint y: 286, endPoint x: 329, endPoint y: 280, distance: 30.1
click at [329, 280] on textarea "For yesterday's dinner, you may increase the portion of prawns and vegetables (…" at bounding box center [469, 285] width 285 height 23
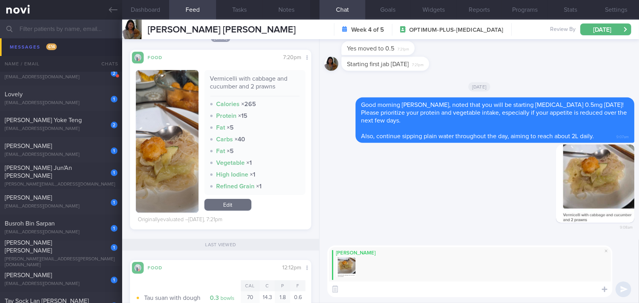
paste textarea "For yesterday’s dinner, you can increase the portion of prawns and vegetables (…"
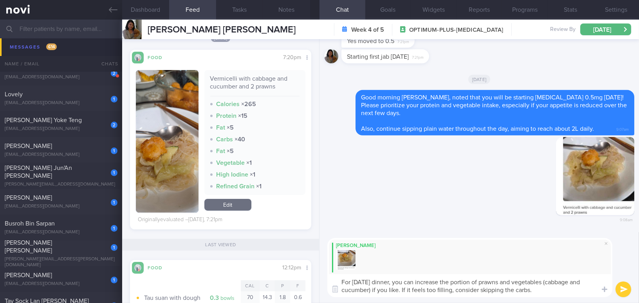
drag, startPoint x: 405, startPoint y: 282, endPoint x: 462, endPoint y: 279, distance: 58.0
click at [462, 279] on textarea "For yesterday’s dinner, you can increase the portion of prawns and vegetables (…" at bounding box center [469, 285] width 285 height 23
drag, startPoint x: 382, startPoint y: 290, endPoint x: 412, endPoint y: 290, distance: 29.4
click at [412, 290] on textarea "For yesterday’s dinner, I suggest increasing the portion of prawns and vegetabl…" at bounding box center [469, 285] width 285 height 23
click at [540, 293] on textarea "For yesterday’s dinner, I suggest increasing the portion of prawns and vegetabl…" at bounding box center [469, 285] width 285 height 23
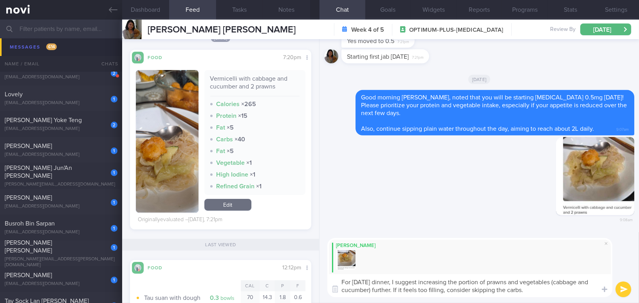
type textarea "For yesterday’s dinner, I suggest increasing the portion of prawns and vegetabl…"
click at [617, 288] on button "submit" at bounding box center [623, 289] width 16 height 16
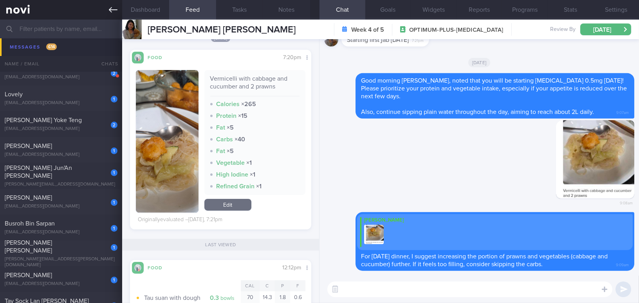
click at [109, 9] on icon at bounding box center [113, 9] width 9 height 5
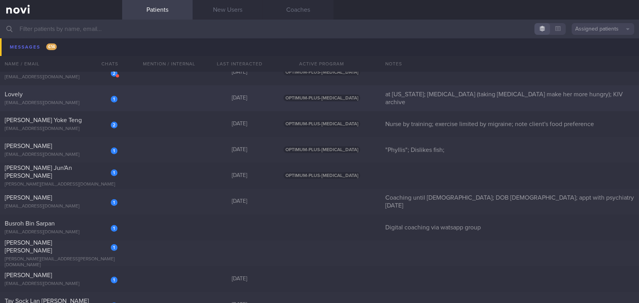
click at [77, 103] on div "[EMAIL_ADDRESS][DOMAIN_NAME]" at bounding box center [61, 103] width 113 height 6
select select "10"
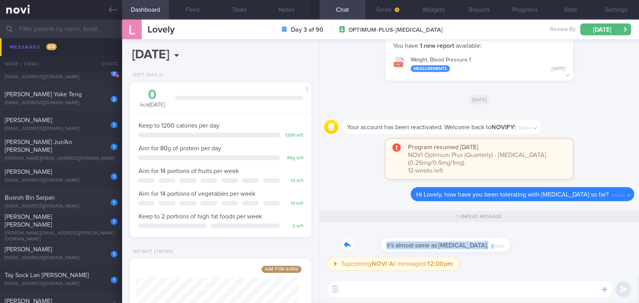
drag, startPoint x: 429, startPoint y: 238, endPoint x: 536, endPoint y: 238, distance: 107.2
click at [536, 238] on div "it's almost same as ozempic. 9:05pm" at bounding box center [479, 242] width 310 height 28
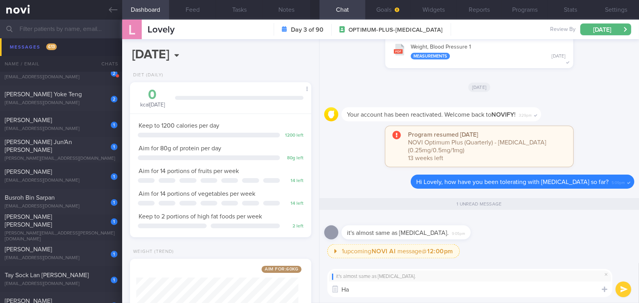
type textarea "H"
type textarea "T"
type textarea "Hi Lovely, the appetite suppression might be stron"
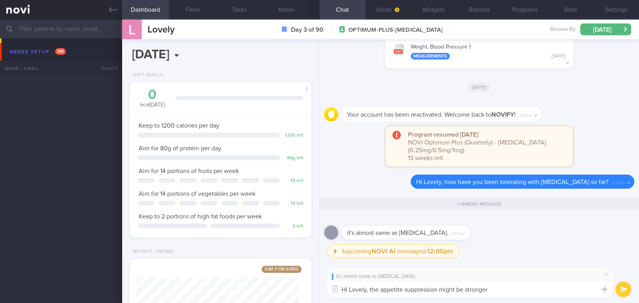
select select "10"
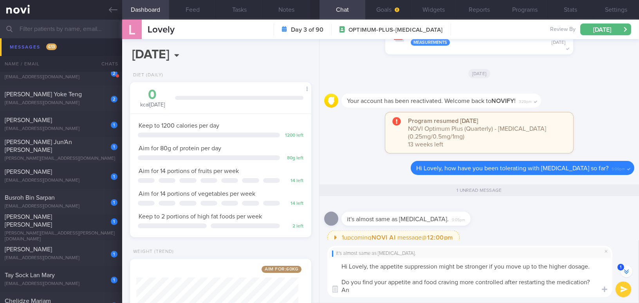
scroll to position [-17, 0]
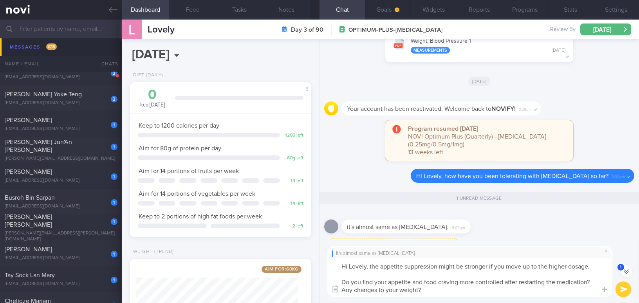
drag, startPoint x: 369, startPoint y: 266, endPoint x: 440, endPoint y: 293, distance: 75.6
click at [440, 293] on textarea "Hi Lovely, the appetite suppression might be stronger if you move up to the hig…" at bounding box center [469, 277] width 285 height 39
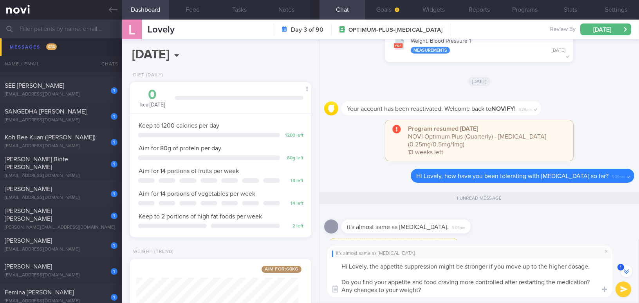
scroll to position [14551, 0]
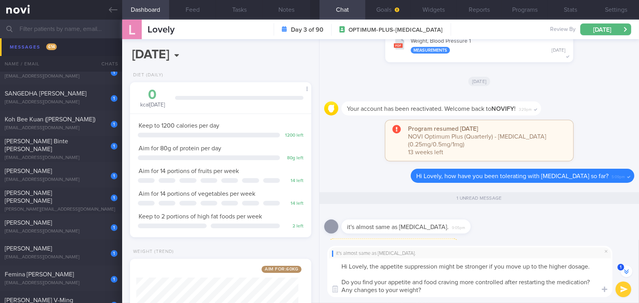
click at [391, 273] on textarea "Hi Lovely, the appetite suppression might be stronger if you move up to the hig…" at bounding box center [469, 277] width 285 height 39
drag, startPoint x: 370, startPoint y: 264, endPoint x: 436, endPoint y: 293, distance: 71.7
click at [436, 293] on textarea "Hi Lovely, the appetite suppression might be stronger if you move up to the hig…" at bounding box center [469, 277] width 285 height 39
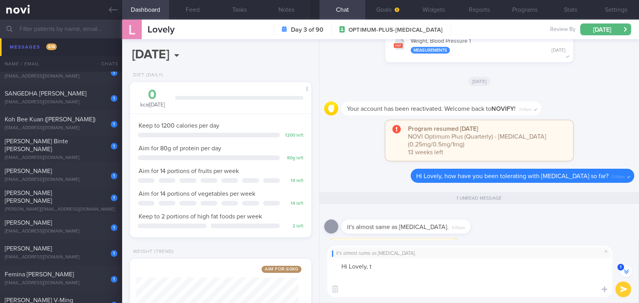
scroll to position [0, 0]
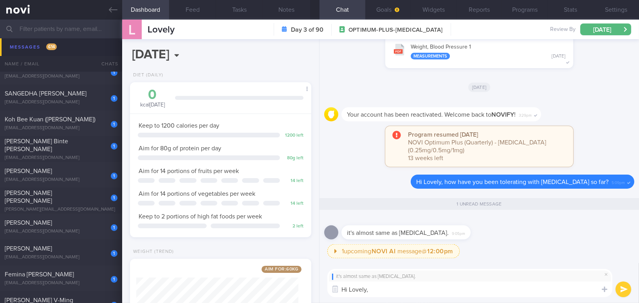
paste textarea "The appetite suppression might be stronger if you move up to a higher dosage. H…"
type textarea "Hi Lovely, The appetite suppression might be stronger if you move up to a highe…"
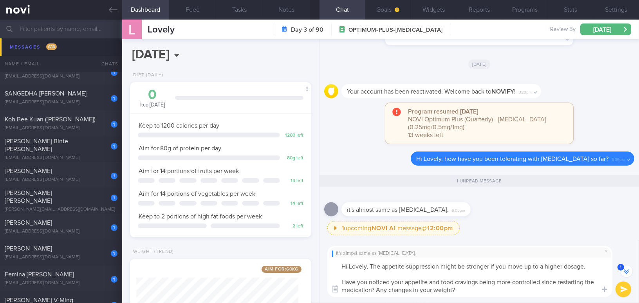
scroll to position [-17, 0]
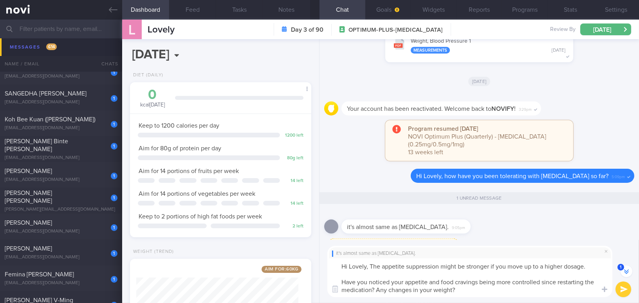
click at [373, 263] on textarea "Hi Lovely, The appetite suppression might be stronger if you move up to a highe…" at bounding box center [469, 277] width 285 height 39
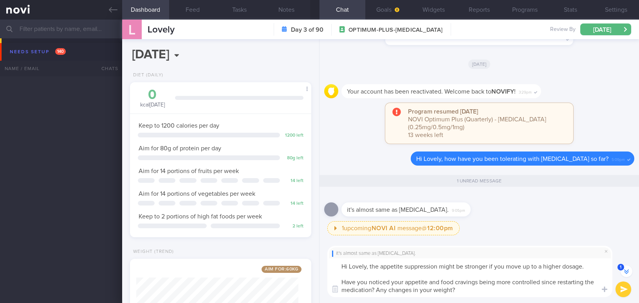
select select "10"
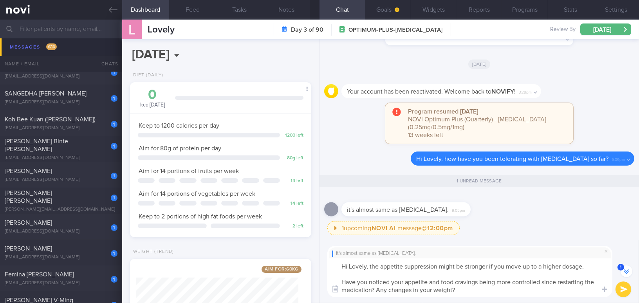
scroll to position [-17, 0]
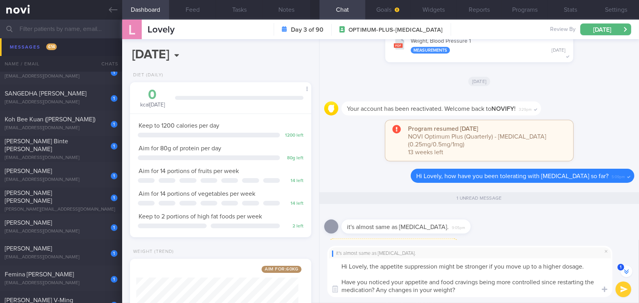
click at [372, 288] on textarea "Hi Lovely, the appetite suppression might be stronger if you move up to a highe…" at bounding box center [469, 277] width 285 height 39
type textarea "Hi Lovely, the appetite suppression might be stronger if you move up to a highe…"
click at [621, 290] on button "submit" at bounding box center [623, 289] width 16 height 16
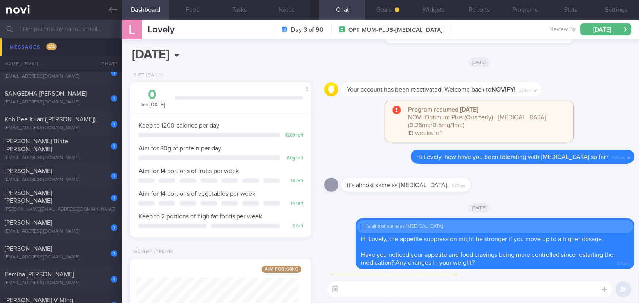
scroll to position [0, 0]
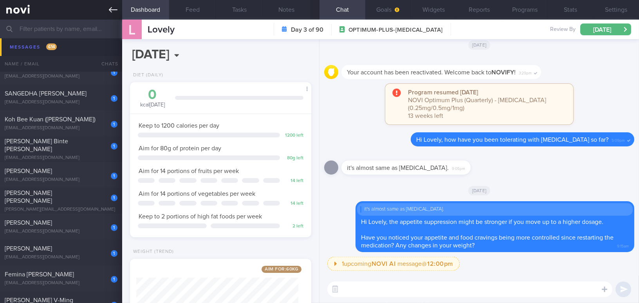
click at [115, 7] on icon at bounding box center [113, 9] width 9 height 9
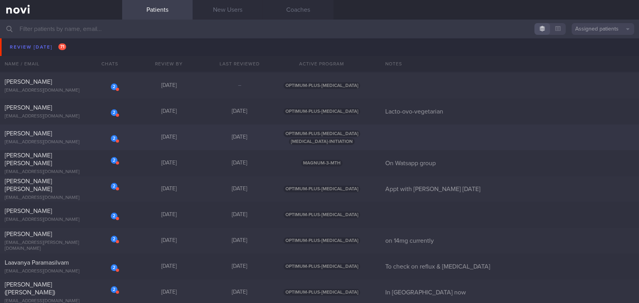
scroll to position [4519, 0]
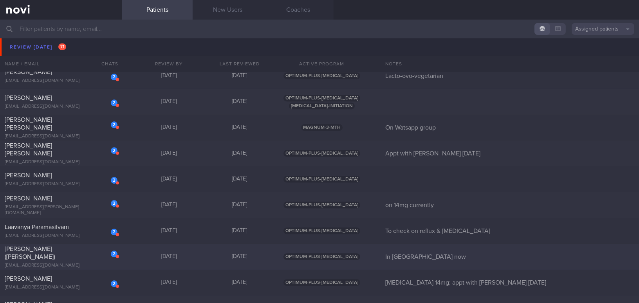
click at [46, 263] on div "[EMAIL_ADDRESS][DOMAIN_NAME]" at bounding box center [61, 266] width 113 height 6
select select "9"
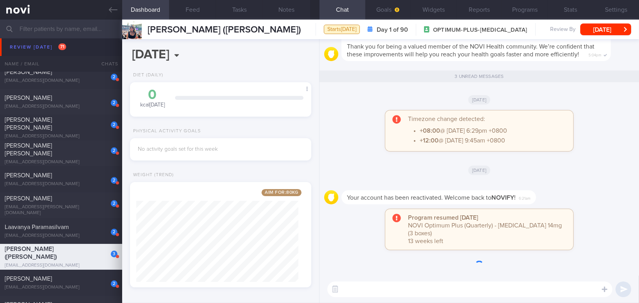
scroll to position [391157, 391088]
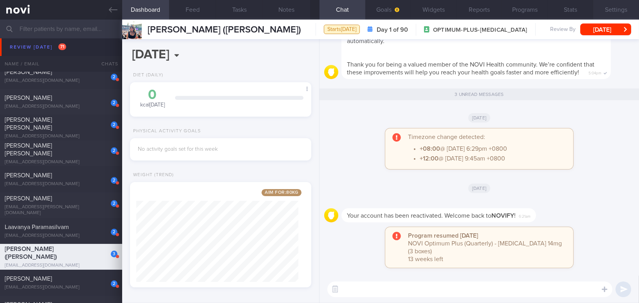
click at [617, 9] on button "Settings" at bounding box center [616, 10] width 46 height 20
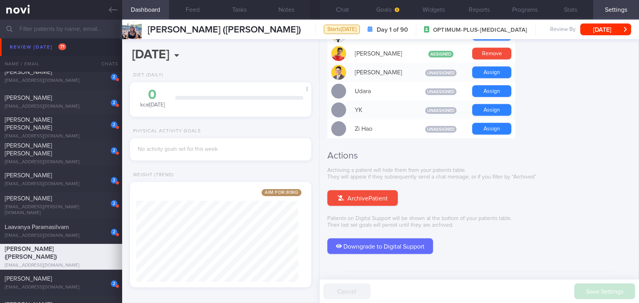
scroll to position [726, 0]
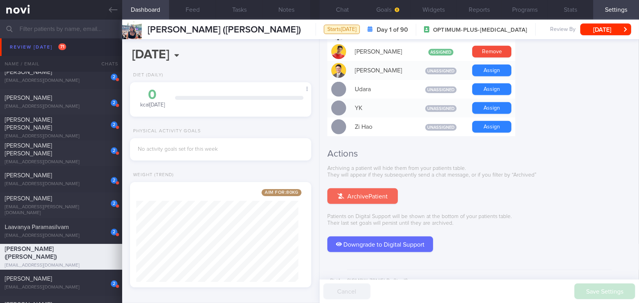
click at [369, 188] on button "Archive Patient" at bounding box center [362, 196] width 70 height 16
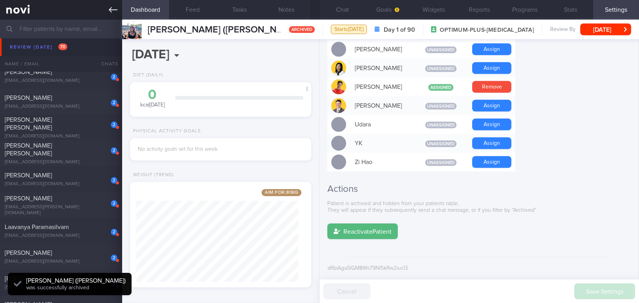
scroll to position [678, 0]
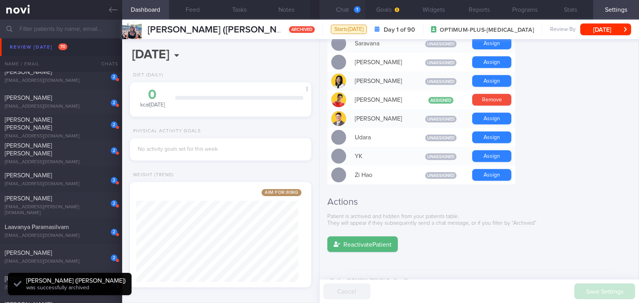
click at [338, 6] on button "Chat 1" at bounding box center [342, 10] width 46 height 20
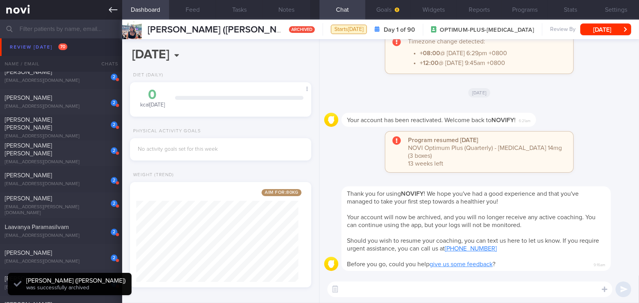
click at [112, 10] on icon at bounding box center [113, 9] width 9 height 9
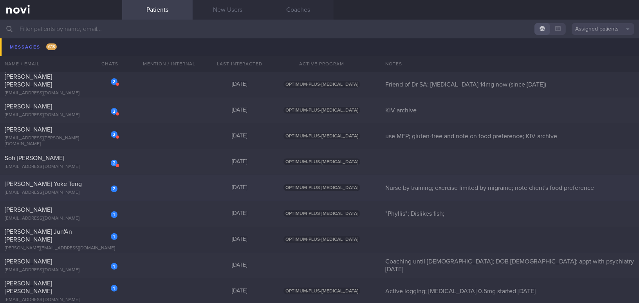
scroll to position [6155, 0]
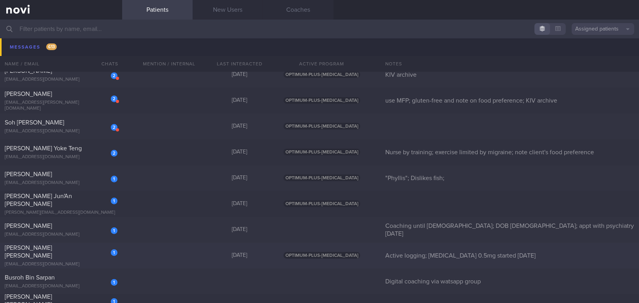
click at [51, 261] on div "[EMAIL_ADDRESS][DOMAIN_NAME]" at bounding box center [61, 264] width 113 height 6
select select "9"
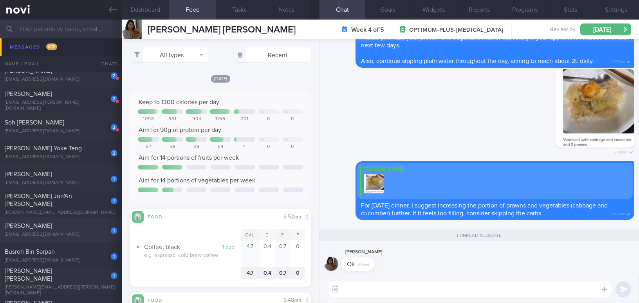
click at [58, 232] on div "[EMAIL_ADDRESS][DOMAIN_NAME]" at bounding box center [61, 235] width 113 height 6
type input "Coaching until [DEMOGRAPHIC_DATA]; DOB [DEMOGRAPHIC_DATA]; appt with psychiatry…"
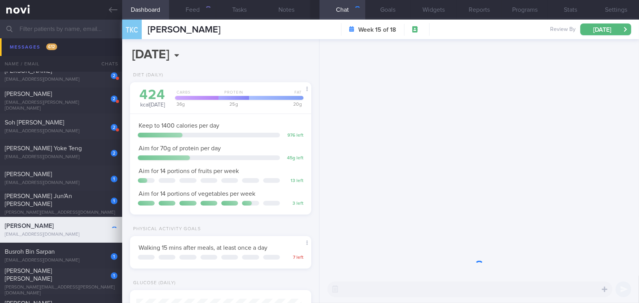
scroll to position [92, 162]
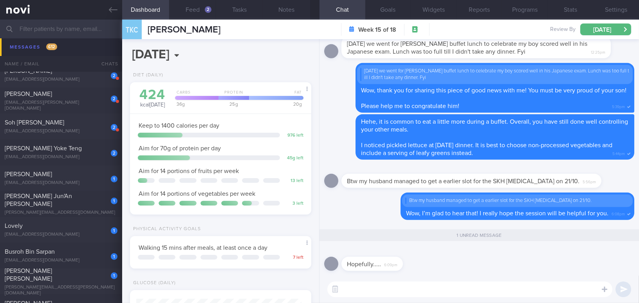
click at [374, 286] on textarea at bounding box center [469, 289] width 285 height 16
click at [585, 290] on textarea "Good morning Mdm Teo, I have previously sent" at bounding box center [469, 289] width 285 height 16
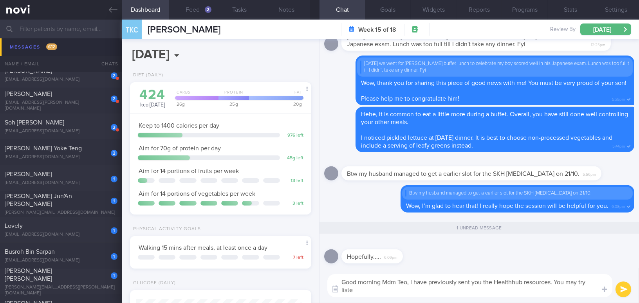
scroll to position [0, 0]
drag, startPoint x: 410, startPoint y: 283, endPoint x: 443, endPoint y: 293, distance: 33.5
click at [443, 293] on textarea "Good morning Mdm Teo, I have previously sent you the Healthhub resources. You m…" at bounding box center [469, 285] width 285 height 23
click at [561, 282] on textarea "Good morning Mdm [PERSON_NAME], in the meantime, you can also try listening to …" at bounding box center [469, 285] width 285 height 23
drag, startPoint x: 410, startPoint y: 281, endPoint x: 458, endPoint y: 292, distance: 49.3
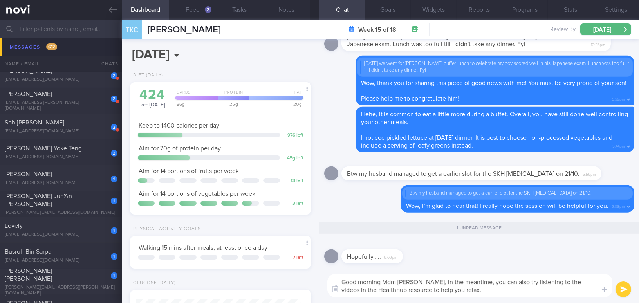
click at [458, 292] on textarea "Good morning Mdm [PERSON_NAME], in the meantime, you can also try listening to …" at bounding box center [469, 285] width 285 height 23
click at [412, 284] on textarea "Good morning Mdm [PERSON_NAME], in the meantime, you can also try listening to …" at bounding box center [469, 285] width 285 height 23
drag, startPoint x: 410, startPoint y: 282, endPoint x: 452, endPoint y: 290, distance: 42.7
click at [452, 290] on textarea "Good morning Mdm [PERSON_NAME], in the meantime, you can also try listening to …" at bounding box center [469, 285] width 285 height 23
paste textarea "In the meantime, you could also try listening to the videos in the HealthHub re…"
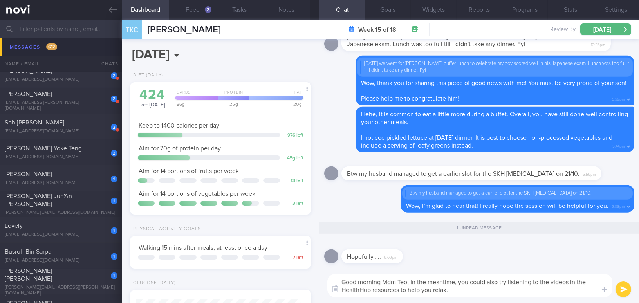
click at [414, 284] on textarea "Good morning Mdm Teo, In the meantime, you could also try listening to the vide…" at bounding box center [469, 285] width 285 height 23
click at [464, 291] on textarea "Good morning Mdm [PERSON_NAME], in the meantime, you could also try listening t…" at bounding box center [469, 285] width 285 height 23
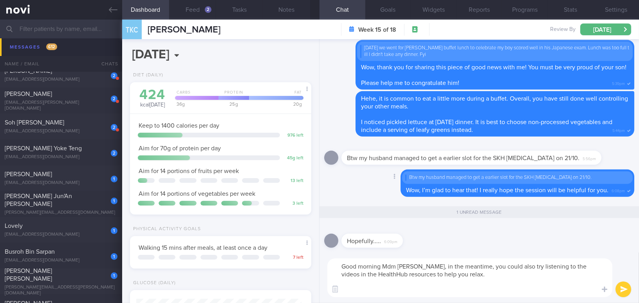
paste textarea "[URL][DOMAIN_NAME]"
type textarea "Good morning Mdm [PERSON_NAME], in the meantime, you could also try listening t…"
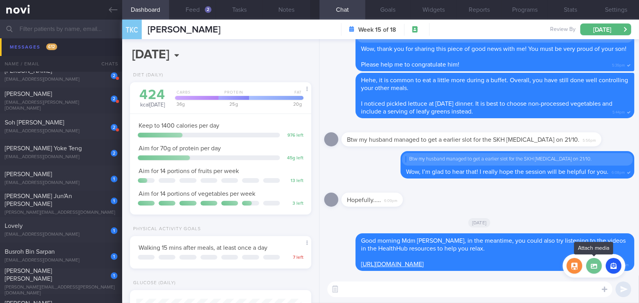
click at [591, 268] on label at bounding box center [594, 266] width 16 height 16
click at [0, 0] on input "file" at bounding box center [0, 0] width 0 height 0
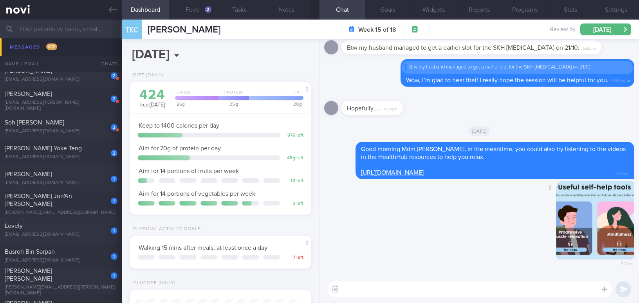
click at [583, 228] on button "button" at bounding box center [595, 220] width 78 height 78
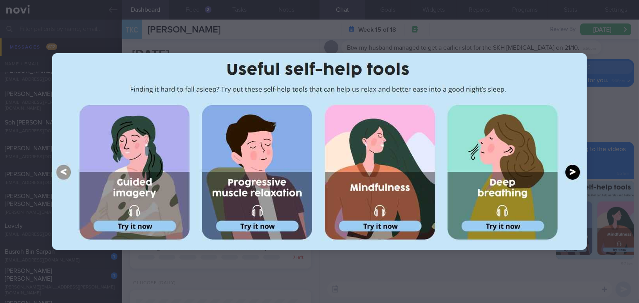
click at [457, 264] on div at bounding box center [319, 151] width 597 height 303
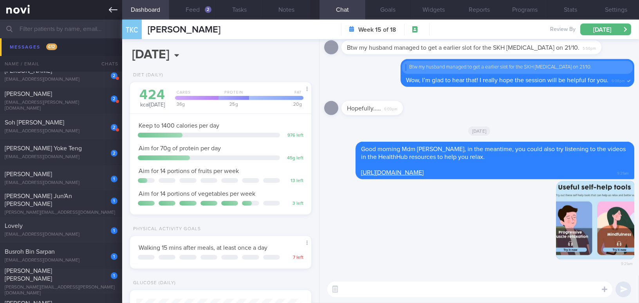
click at [109, 9] on icon at bounding box center [113, 9] width 9 height 9
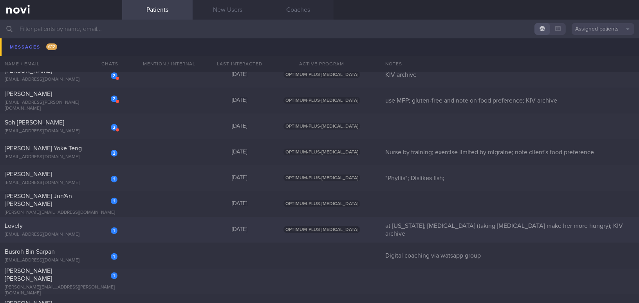
click at [83, 227] on div "Lovely" at bounding box center [60, 226] width 111 height 8
select select "10"
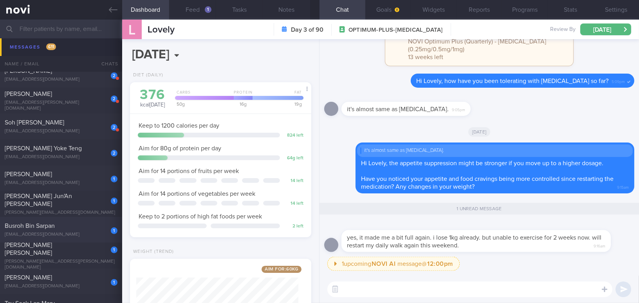
scroll to position [83, 165]
drag, startPoint x: 442, startPoint y: 232, endPoint x: 518, endPoint y: 231, distance: 76.7
click at [518, 231] on div "yes, it made me a bit full again. i lose 1kg already. but unable to exercise fo…" at bounding box center [487, 236] width 293 height 31
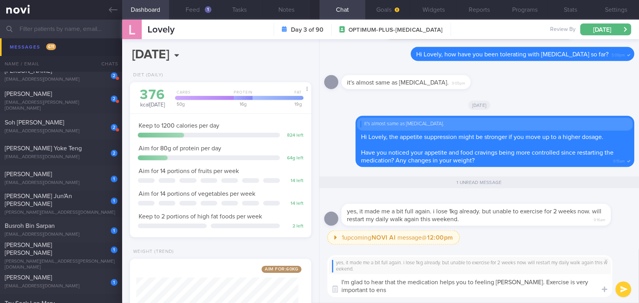
scroll to position [0, 0]
type textarea "I'm glad to hear that the medication helps you to feeling [PERSON_NAME]. Exerci…"
drag, startPoint x: 532, startPoint y: 291, endPoint x: 300, endPoint y: 272, distance: 233.5
click at [300, 272] on div "Dashboard Feed 1 Tasks Notes Chat 1 Goals Widgets Reports Programs Stats Settin…" at bounding box center [380, 161] width 516 height 283
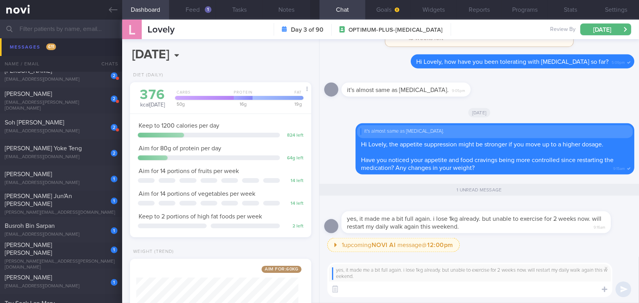
paste textarea "I’m glad to hear that the medication is helping you feel [PERSON_NAME]. Exercis…"
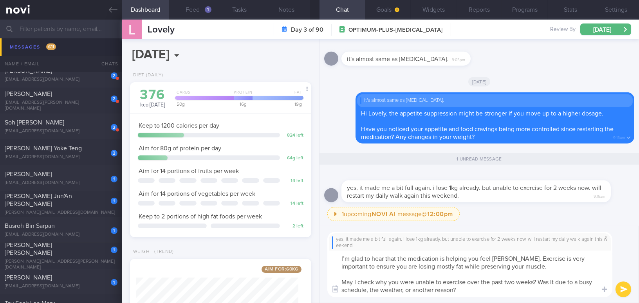
drag, startPoint x: 413, startPoint y: 290, endPoint x: 484, endPoint y: 264, distance: 75.0
click at [477, 291] on textarea "I’m glad to hear that the medication is helping you feel [PERSON_NAME]. Exercis…" at bounding box center [469, 273] width 285 height 47
type textarea "I’m glad to hear that the medication is helping you feel [PERSON_NAME]. Exercis…"
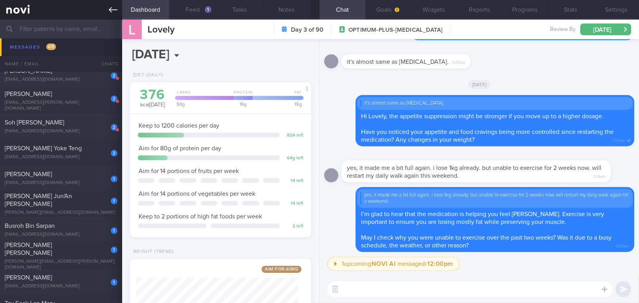
click at [110, 7] on icon at bounding box center [113, 9] width 9 height 9
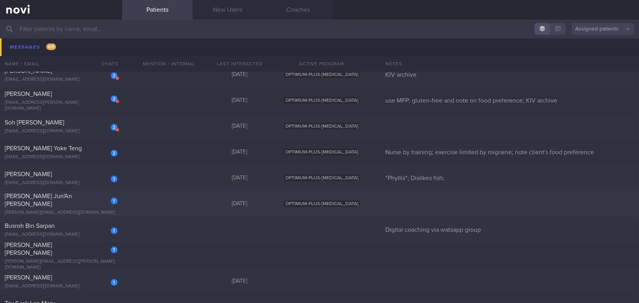
click at [46, 201] on span "[PERSON_NAME] Jun'An [PERSON_NAME]" at bounding box center [38, 200] width 67 height 14
select select "9"
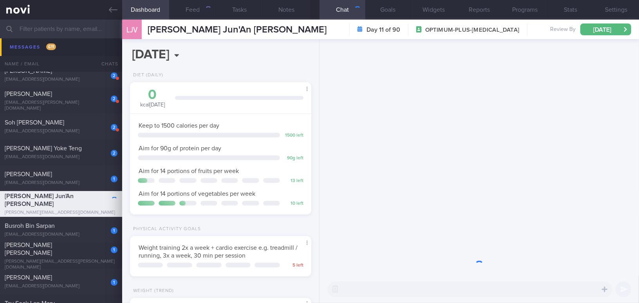
scroll to position [92, 162]
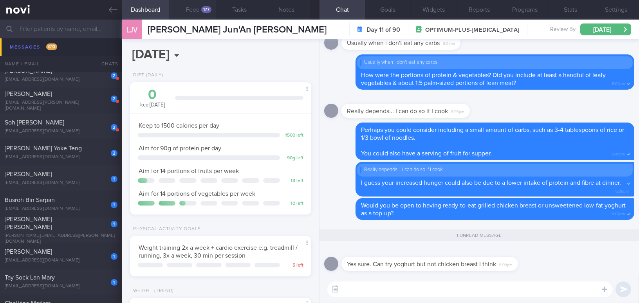
click at [205, 10] on div "177" at bounding box center [206, 9] width 10 height 7
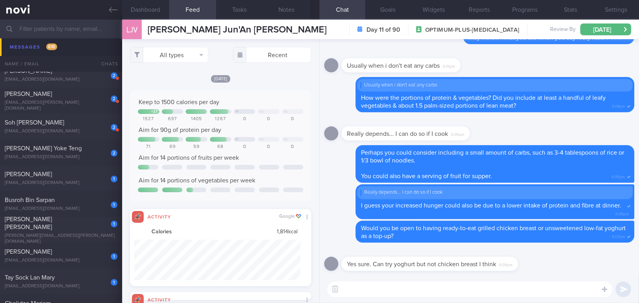
scroll to position [41, 165]
click at [574, 264] on button "button" at bounding box center [574, 266] width 16 height 16
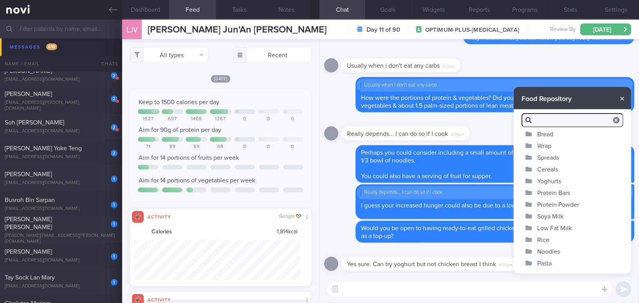
click at [557, 180] on button "Yoghurts" at bounding box center [571, 181] width 117 height 12
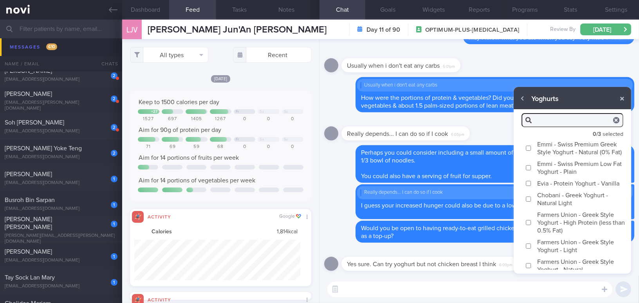
click at [526, 151] on input "Emmi - Swiss Premium Greek Style Yoghurt - Natural (0% Fat)" at bounding box center [528, 148] width 6 height 5
checkbox input "true"
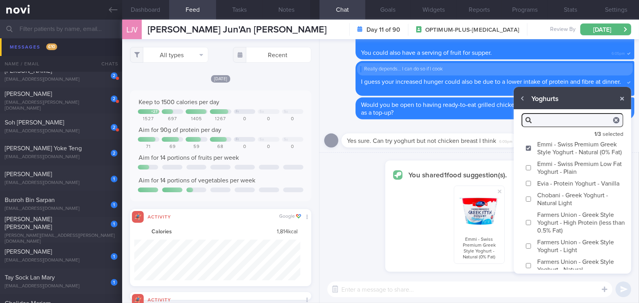
click at [528, 186] on input "Evia - Protein Yoghurt - Vanilla" at bounding box center [528, 183] width 6 height 5
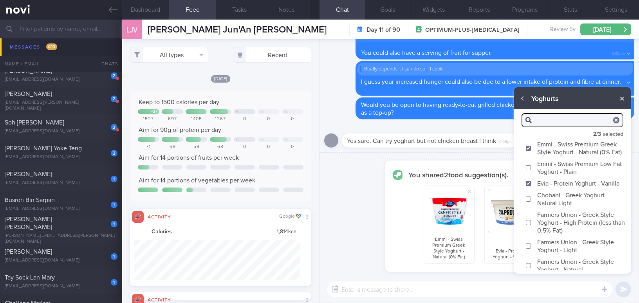
click at [528, 186] on input "Evia - Protein Yoghurt - Vanilla" at bounding box center [528, 183] width 6 height 5
checkbox input "false"
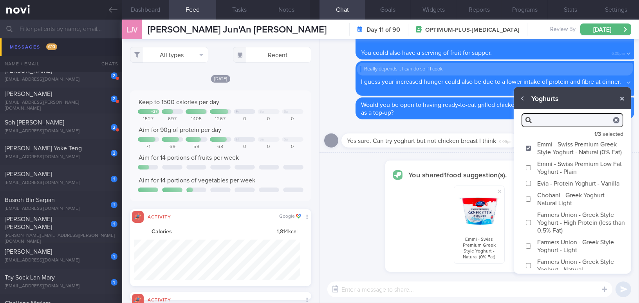
click at [527, 201] on input "Chobani - Greek Yoghurt - Natural Light" at bounding box center [528, 198] width 6 height 5
checkbox input "true"
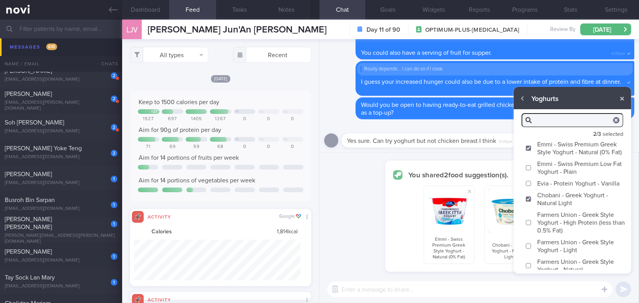
click at [525, 225] on input "Farmers Union - Greek Style Yoghurt - High Protein (less than 0.5% Fat)" at bounding box center [528, 222] width 6 height 5
checkbox input "true"
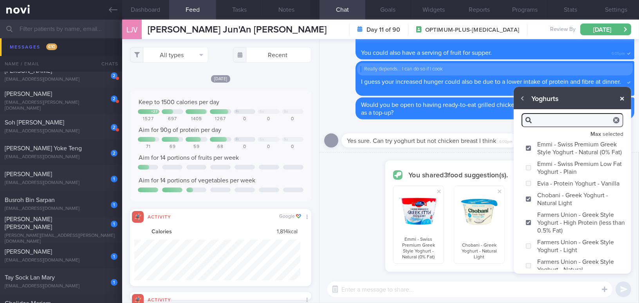
click at [624, 99] on button "button" at bounding box center [622, 99] width 14 height 14
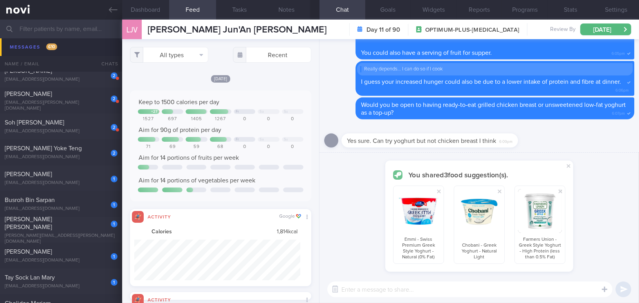
click at [490, 292] on textarea at bounding box center [469, 289] width 285 height 16
type textarea "Good morning [PERSON_NAME], here are some examples"
click at [285, 8] on button "Notes" at bounding box center [286, 10] width 47 height 20
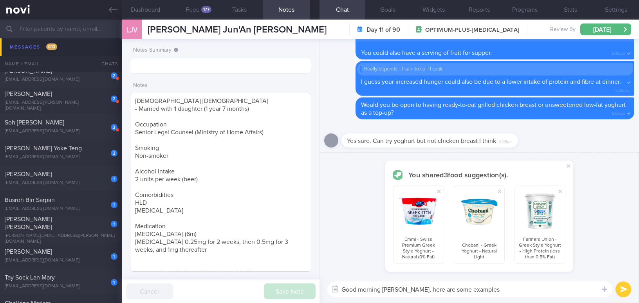
scroll to position [64, 0]
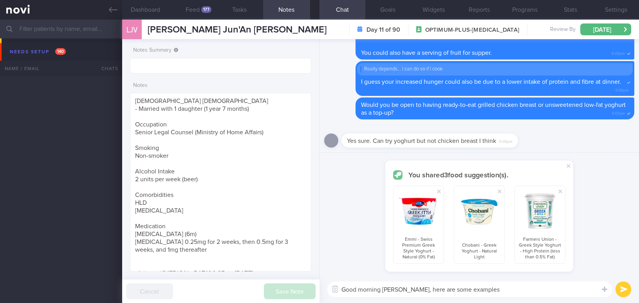
select select "9"
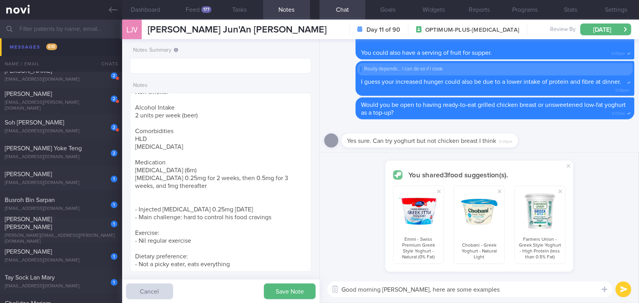
scroll to position [67, 0]
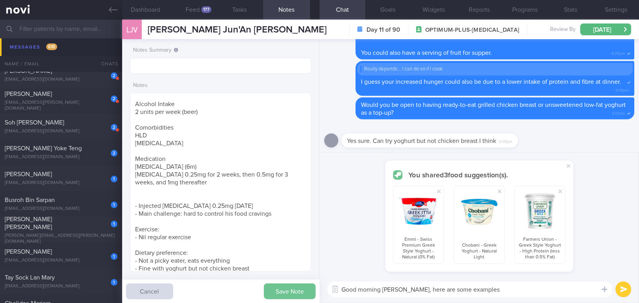
type textarea "[DEMOGRAPHIC_DATA] [DEMOGRAPHIC_DATA] - Married with 1 daughter (1 year 7 month…"
click at [277, 296] on button "Save Note" at bounding box center [290, 291] width 52 height 16
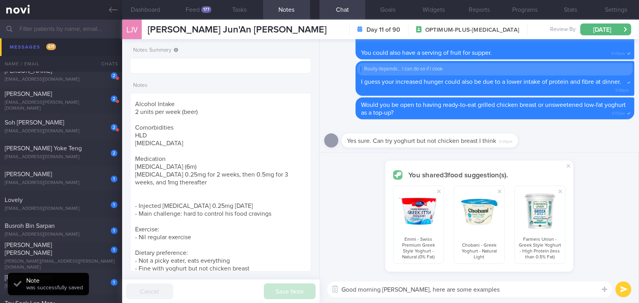
click at [487, 293] on textarea "Good morning [PERSON_NAME], here are some examples" at bounding box center [469, 289] width 285 height 16
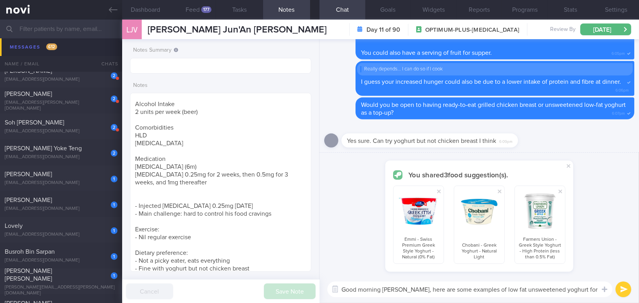
scroll to position [0, 0]
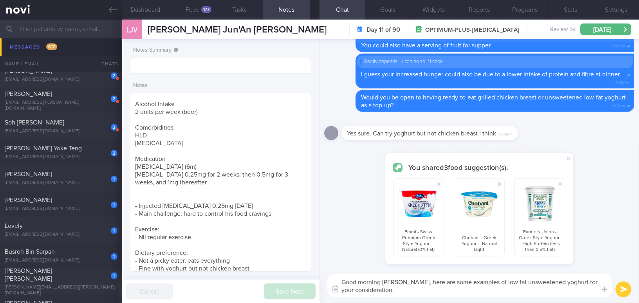
click at [435, 293] on textarea "Good morning [PERSON_NAME], here are some examples of low fat unsweetened yoghu…" at bounding box center [469, 285] width 285 height 23
type textarea "Good morning [PERSON_NAME], here are some examples of low fat unsweetened yoghu…"
checkbox input "false"
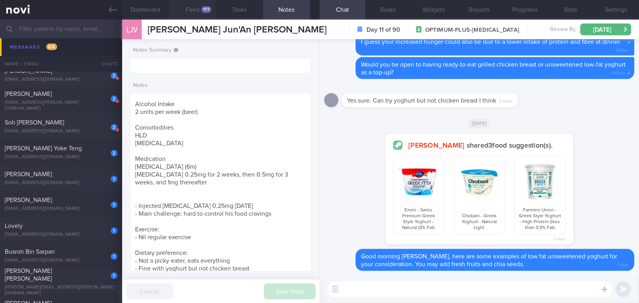
click at [201, 10] on div "177" at bounding box center [206, 9] width 10 height 7
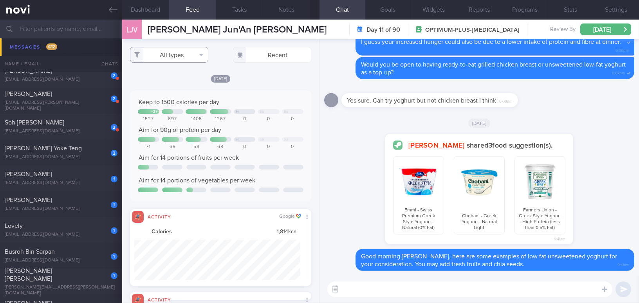
click at [171, 48] on button "All types" at bounding box center [169, 55] width 78 height 16
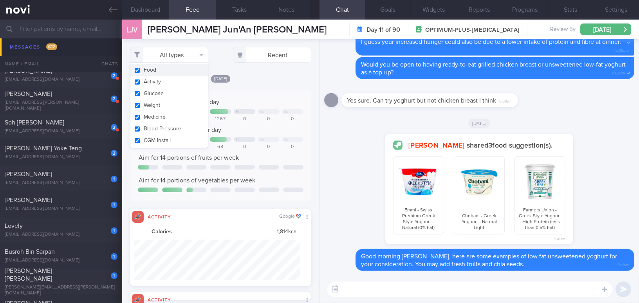
click at [133, 81] on button "Activity" at bounding box center [168, 82] width 77 height 12
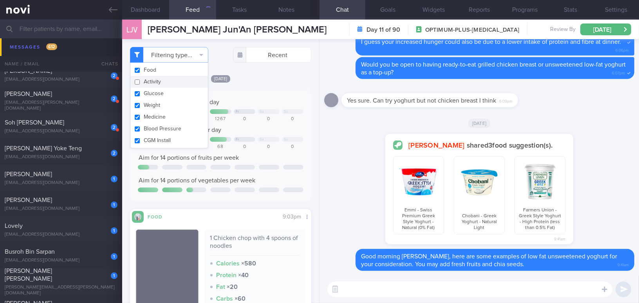
checkbox input "false"
click at [286, 86] on div "[DATE] Keep to 1500 calories per day + 27 Fr Sa Su 1527 697 1405 1267 0 0 0 Aim…" at bounding box center [220, 295] width 181 height 442
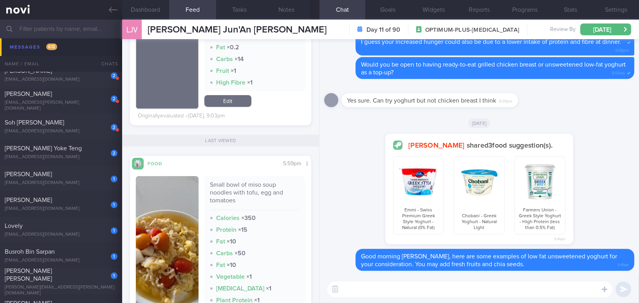
scroll to position [462, 0]
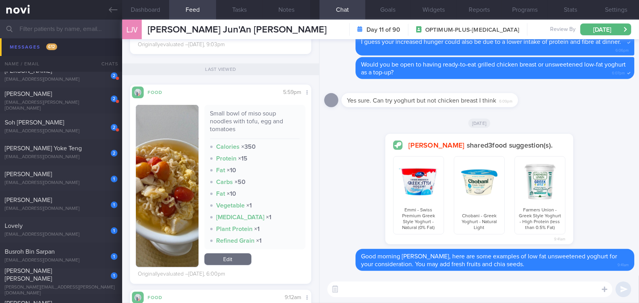
click at [177, 207] on button "button" at bounding box center [167, 186] width 63 height 162
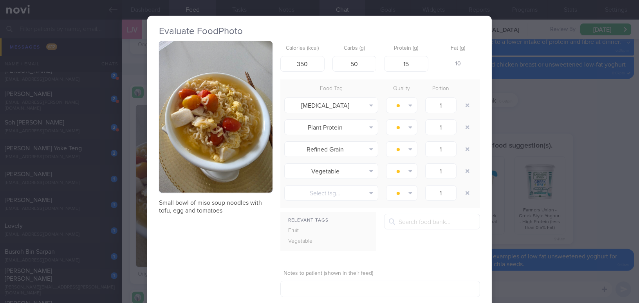
click at [194, 171] on button "button" at bounding box center [215, 116] width 113 height 151
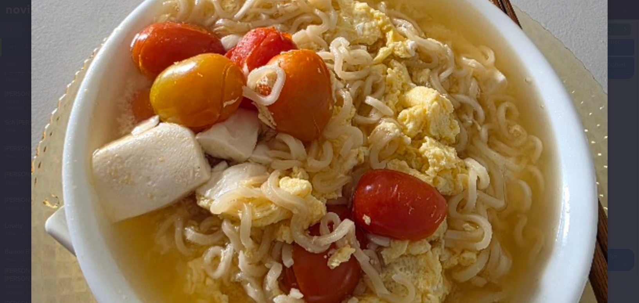
scroll to position [249, 0]
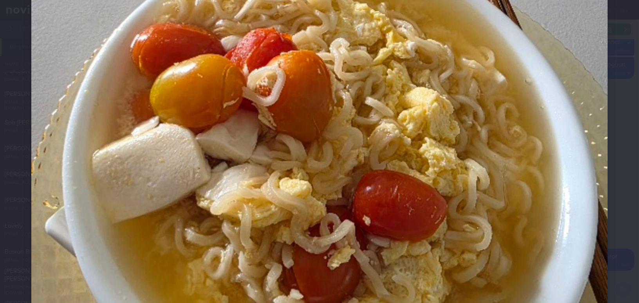
click at [343, 216] on img at bounding box center [319, 166] width 576 height 768
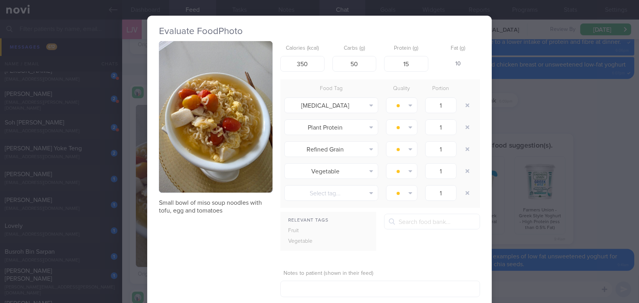
click at [601, 200] on div "Evaluate Food Photo Small bowl of miso soup noodles with tofu, egg and tomatoes…" at bounding box center [319, 151] width 639 height 303
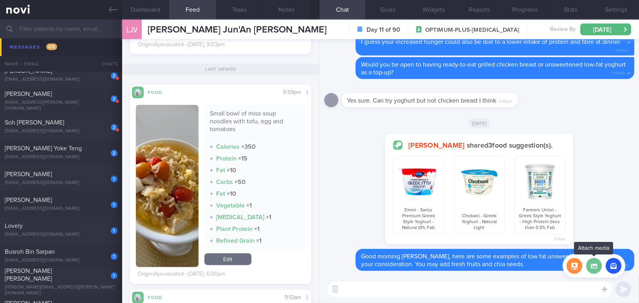
click at [599, 266] on label at bounding box center [594, 266] width 16 height 16
click at [0, 0] on input "file" at bounding box center [0, 0] width 0 height 0
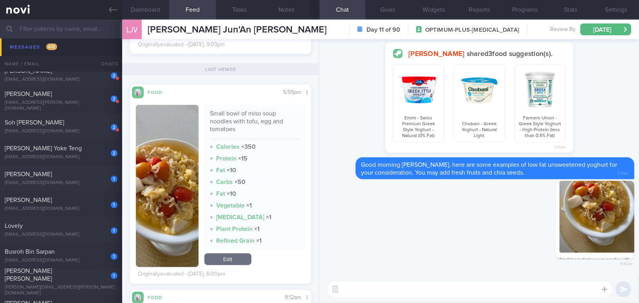
scroll to position [640, 0]
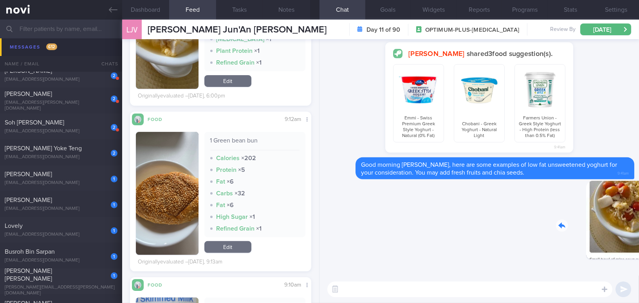
drag, startPoint x: 574, startPoint y: 224, endPoint x: 630, endPoint y: 228, distance: 56.1
click at [630, 228] on div "Delete 9:42am [GEOGRAPHIC_DATA] Good morning [PERSON_NAME], here are some examp…" at bounding box center [478, 157] width 319 height 236
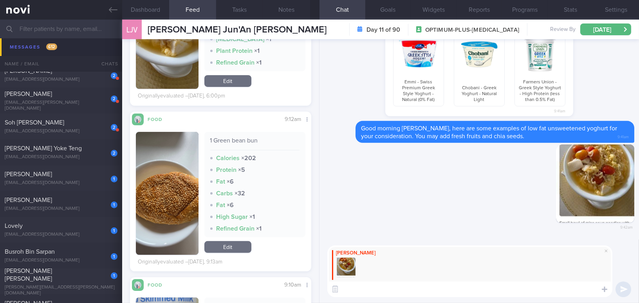
type textarea "r"
drag, startPoint x: 452, startPoint y: 290, endPoint x: 305, endPoint y: 285, distance: 146.4
click at [305, 285] on div "Dashboard Feed 177 Tasks Notes Chat Goals Widgets Reports Programs Stats Settin…" at bounding box center [380, 161] width 516 height 283
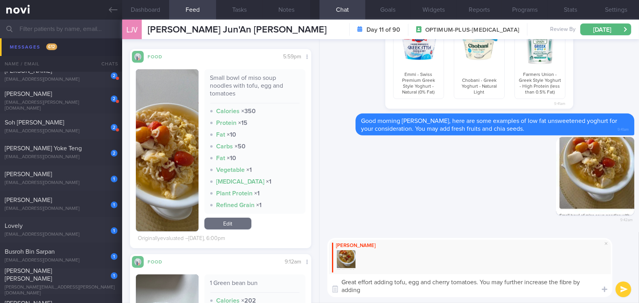
scroll to position [0, 0]
type textarea "Great effort adding tofu, egg and cherry tomatoes. You may further increase the…"
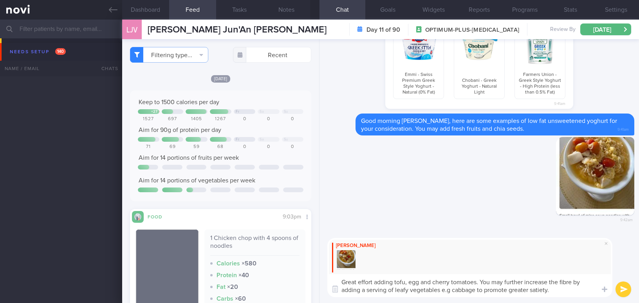
select select "9"
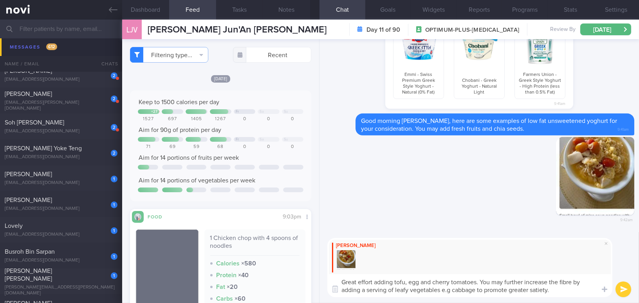
scroll to position [67, 0]
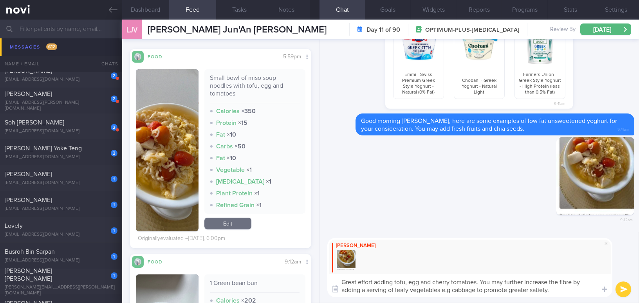
drag, startPoint x: 559, startPoint y: 291, endPoint x: 300, endPoint y: 277, distance: 259.8
click at [299, 277] on div "Dashboard Feed 177 Tasks Notes Chat Goals Widgets Reports Programs Stats Settin…" at bounding box center [380, 161] width 516 height 283
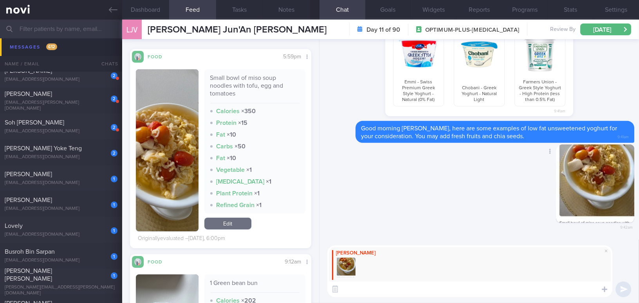
paste textarea "Great effort adding tofu, egg, and cherry tomatoes! You could further increase …"
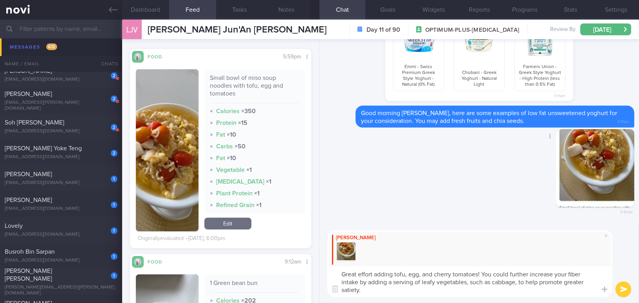
scroll to position [0, 0]
click at [421, 274] on textarea "Great effort adding tofu, egg, and cherry tomatoes! You could further increase …" at bounding box center [469, 281] width 285 height 31
click at [579, 275] on textarea "Great effort adding tofu, egg and cherry tomatoes! You could further increase y…" at bounding box center [469, 281] width 285 height 31
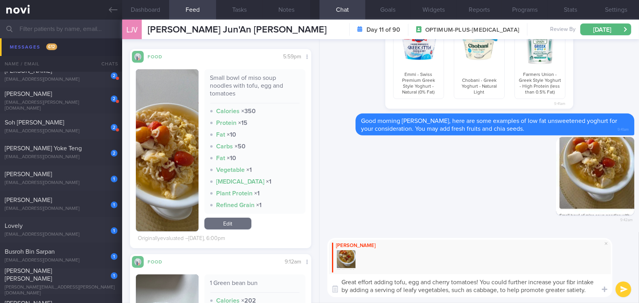
type textarea "Great effort adding tofu, egg and cherry tomatoes! You could further increase y…"
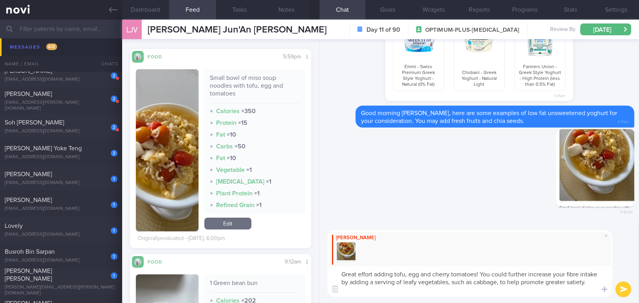
click at [515, 282] on textarea "Great effort adding tofu, egg and cherry tomatoes! You could further increase y…" at bounding box center [469, 281] width 285 height 31
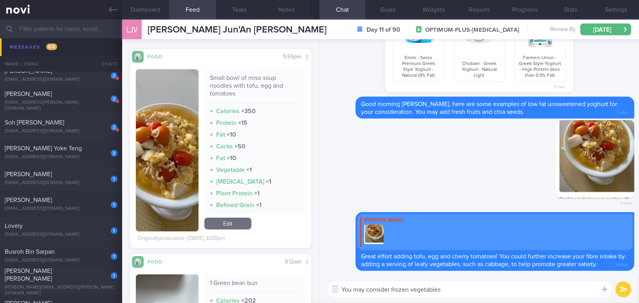
click at [453, 291] on textarea "You may consider frozen vegetables" at bounding box center [469, 289] width 285 height 16
click at [449, 291] on textarea "You may consider frozen vegetables" at bounding box center [469, 289] width 285 height 16
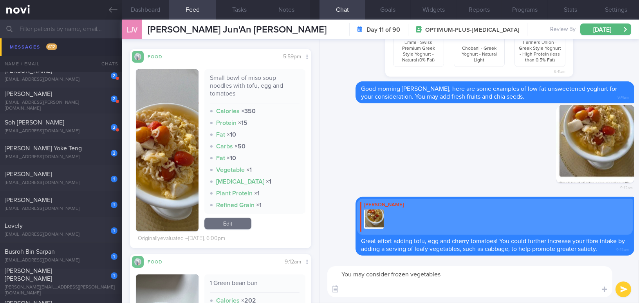
paste textarea "Frozen vege: Churo frozen broccoli - [URL][DOMAIN_NAME] Churo Spinach Leaf Vege…"
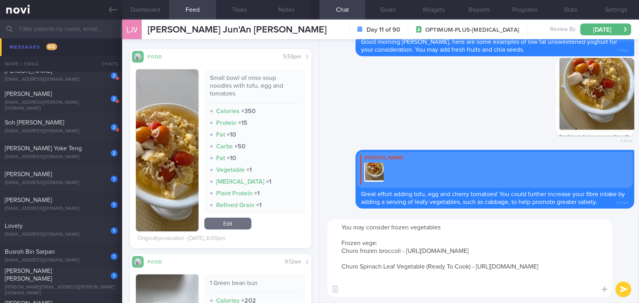
drag, startPoint x: 456, startPoint y: 230, endPoint x: 336, endPoint y: 223, distance: 120.3
click at [336, 223] on textarea "You may consider frozen vegetables Frozen vege: Churo frozen broccoli - [URL][D…" at bounding box center [469, 258] width 285 height 78
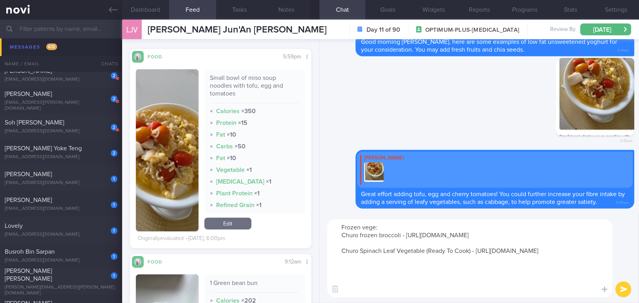
paste textarea "You might consider using frozen vegetables for convenience and a longer shelf l…"
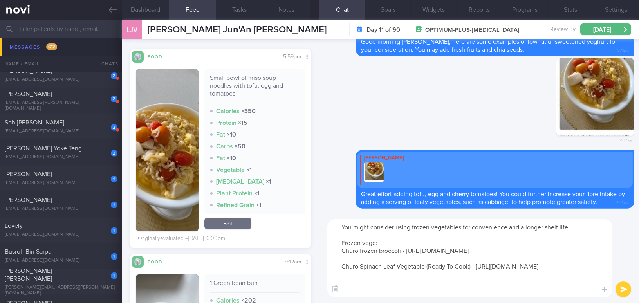
drag, startPoint x: 354, startPoint y: 227, endPoint x: 368, endPoint y: 226, distance: 13.4
click at [368, 226] on textarea "You might consider using frozen vegetables for convenience and a longer shelf l…" at bounding box center [469, 258] width 285 height 78
type textarea "You can consider using frozen vegetables for convenience and a longer shelf lif…"
click at [622, 290] on button "submit" at bounding box center [623, 289] width 16 height 16
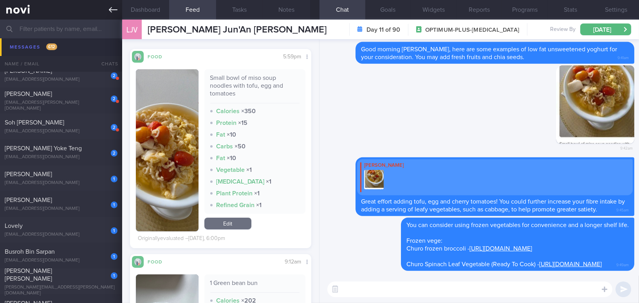
click at [112, 10] on icon at bounding box center [113, 9] width 9 height 5
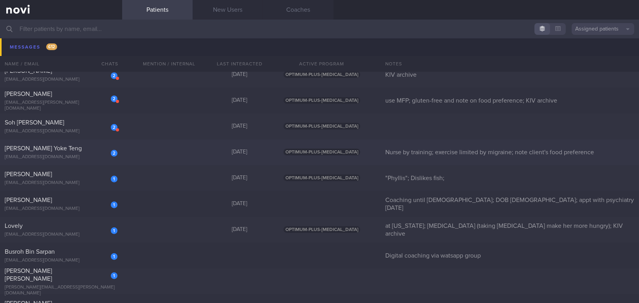
click at [70, 153] on div "2 [PERSON_NAME] Yoke Teng [EMAIL_ADDRESS][DOMAIN_NAME]" at bounding box center [61, 152] width 122 height 16
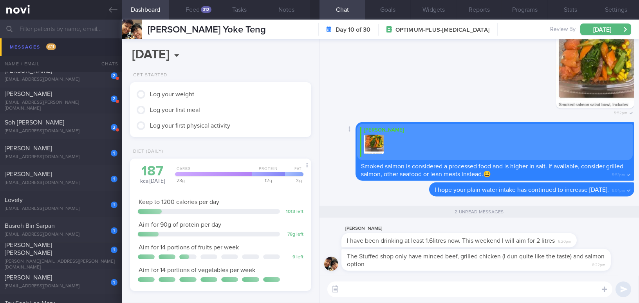
scroll to position [83, 165]
click at [192, 6] on button "Feed 312" at bounding box center [192, 10] width 47 height 20
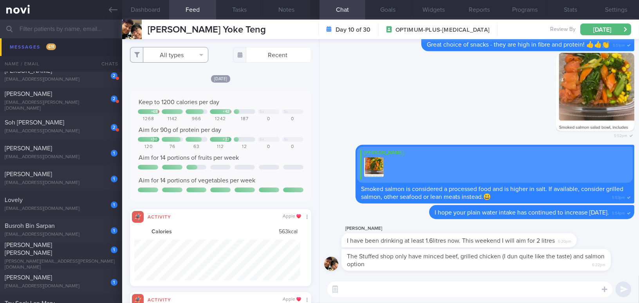
click at [169, 62] on button "All types" at bounding box center [169, 55] width 78 height 16
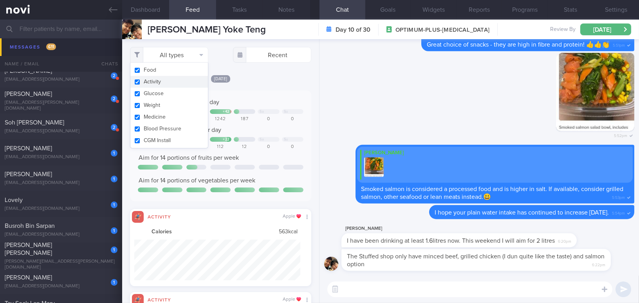
click at [137, 83] on button "Activity" at bounding box center [168, 82] width 77 height 12
checkbox input "false"
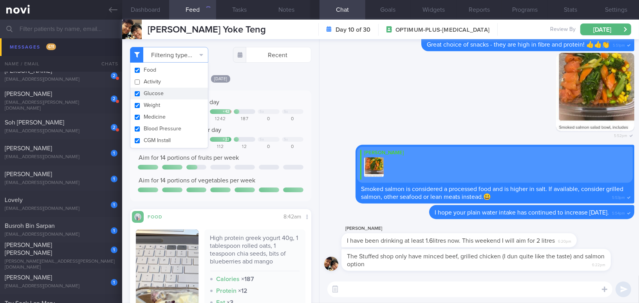
click at [252, 92] on div "Keep to 1200 calories per day + 68 + 42 Sa Su 1268 1142 966 1242 187 0 0 Aim fo…" at bounding box center [220, 145] width 181 height 111
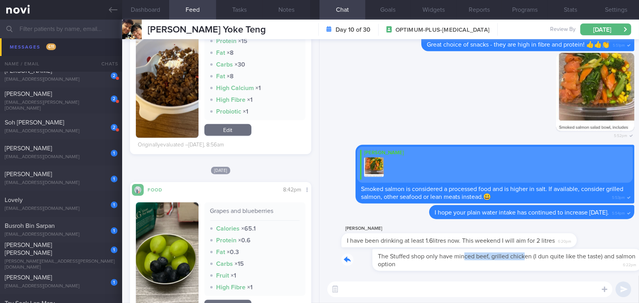
drag, startPoint x: 434, startPoint y: 250, endPoint x: 494, endPoint y: 253, distance: 59.9
click at [494, 253] on div "The Stuffed shop only have minced beef, grilled chicken (I dun quite like the t…" at bounding box center [487, 260] width 293 height 22
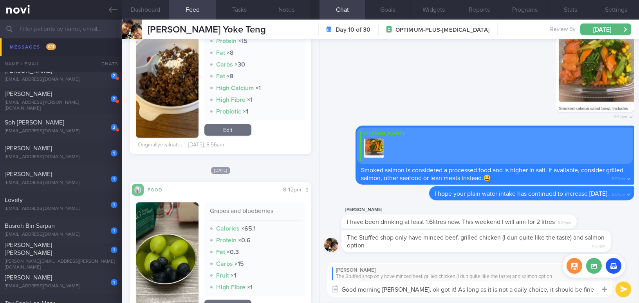
drag, startPoint x: 433, startPoint y: 288, endPoint x: 603, endPoint y: 289, distance: 170.2
click at [603, 289] on div "Chat Templates Admin CGM Weight Nutrition Physical Activity Infographics Articl…" at bounding box center [478, 280] width 319 height 47
click at [432, 284] on textarea "Good morning Theresa, ok got it! As long as it is not a daily choice, it should…" at bounding box center [469, 289] width 285 height 16
drag, startPoint x: 434, startPoint y: 288, endPoint x: 577, endPoint y: 291, distance: 142.8
click at [577, 291] on textarea "Good morning Theresa, ok got it! As long as it is not a daily choice, it should…" at bounding box center [469, 289] width 285 height 16
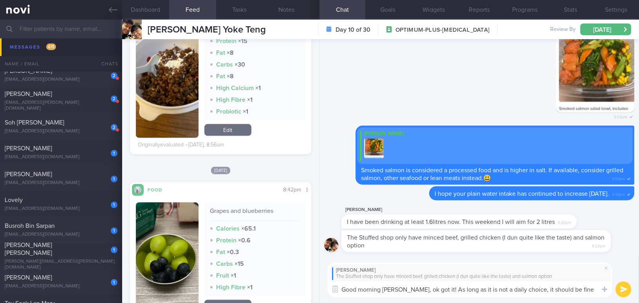
paste textarea "’s not a daily choice, it should be fine."
click at [470, 287] on textarea "Good morning Theresa, ok got it! As long as it’s not a daily choice, it should …" at bounding box center [469, 289] width 285 height 16
type textarea "Good morning [PERSON_NAME], ok got it! As long as it is not a daily choice, it …"
click at [282, 2] on button "Notes" at bounding box center [286, 10] width 47 height 20
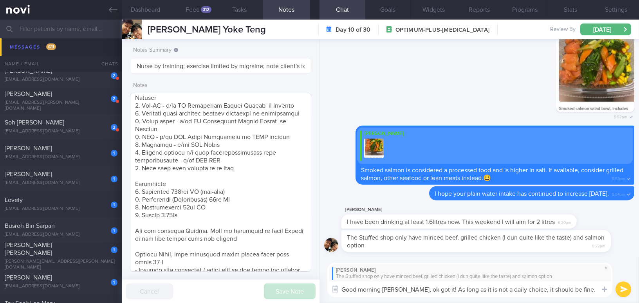
scroll to position [178, 0]
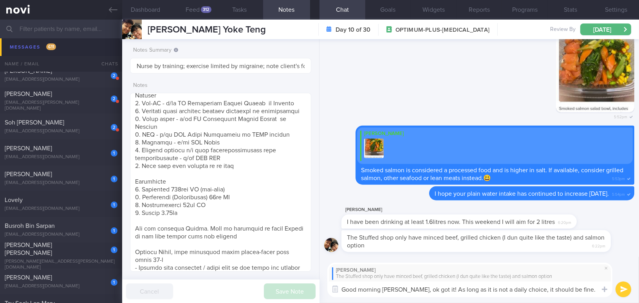
click at [619, 288] on button "submit" at bounding box center [623, 289] width 16 height 16
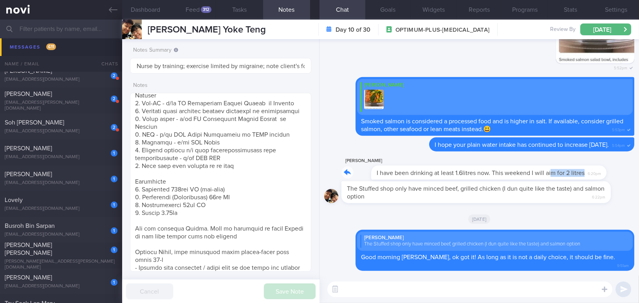
drag, startPoint x: 522, startPoint y: 176, endPoint x: 576, endPoint y: 174, distance: 54.8
click at [576, 174] on div "Theresa Low I have been drinking at least 1.6litres now. This weekend I will ai…" at bounding box center [470, 167] width 259 height 23
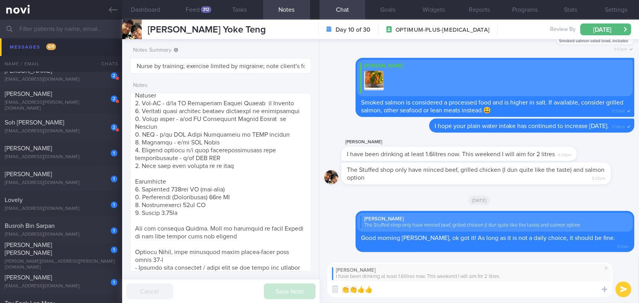
click at [405, 288] on textarea "👏👏👍👍" at bounding box center [469, 289] width 285 height 16
type textarea "👏👏👍👍 Keep it up!"
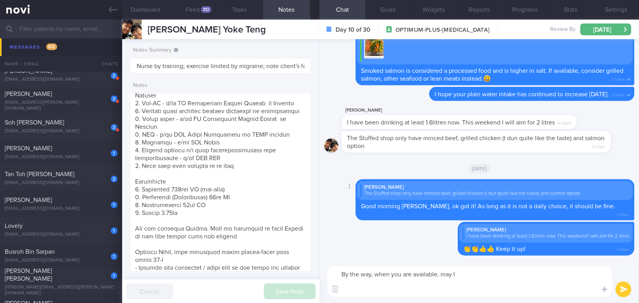
paste textarea "Go to "Profile" -> "My Health Connections" -> "Medical institutions" -> "Connec…"
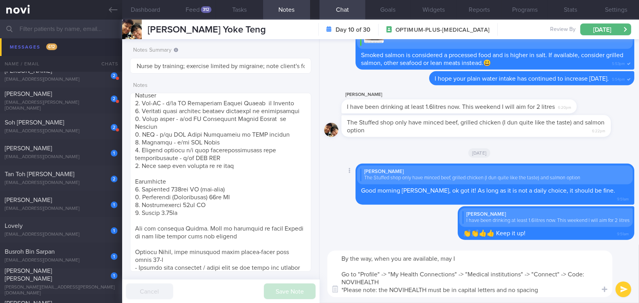
scroll to position [0, 0]
click at [412, 281] on textarea "By the way, when you are available, may I Go to "Profile" -> "My Health Connect…" at bounding box center [469, 273] width 285 height 47
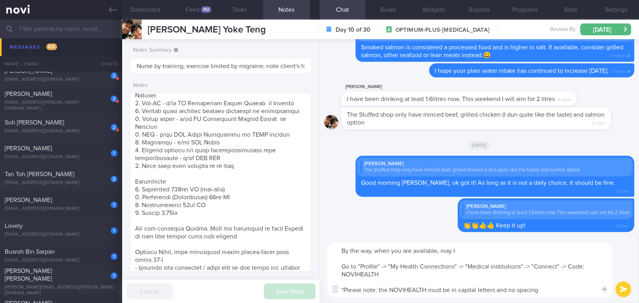
click at [468, 249] on textarea "By the way, when you are available, may I Go to "Profile" -> "My Health Connect…" at bounding box center [469, 270] width 285 height 54
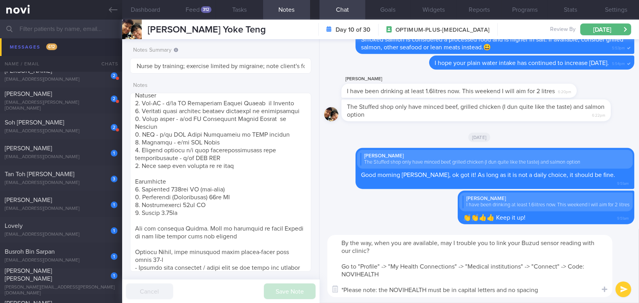
type textarea "By the way, when you are available, may I trouble you to link your Buzud sensor…"
click at [627, 290] on button "submit" at bounding box center [623, 289] width 16 height 16
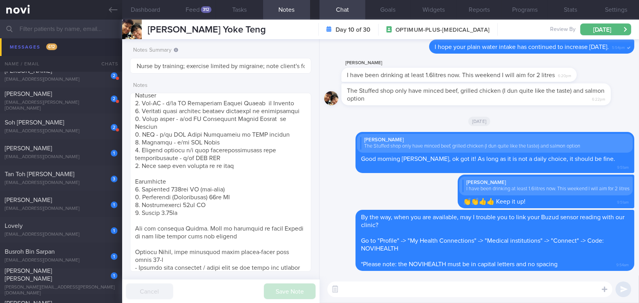
click at [560, 291] on textarea at bounding box center [469, 289] width 285 height 16
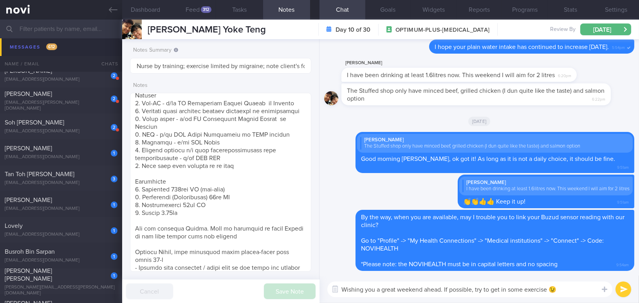
type textarea "Wishing you a great weekend ahead. If possible, try to get in some exercise 😉"
click at [625, 290] on button "submit" at bounding box center [623, 289] width 16 height 16
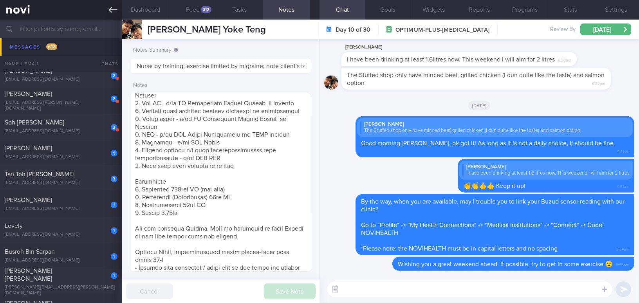
click at [106, 9] on link at bounding box center [61, 10] width 122 height 20
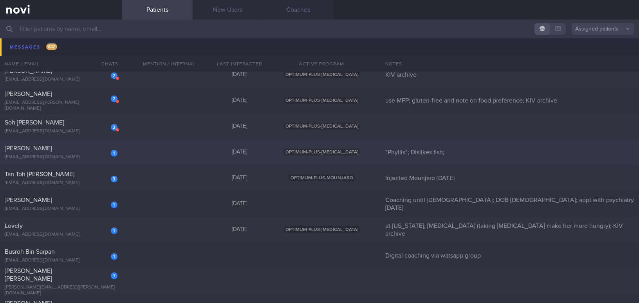
click at [95, 151] on div "CHONG SIOK KUAN" at bounding box center [60, 148] width 111 height 8
select select "9"
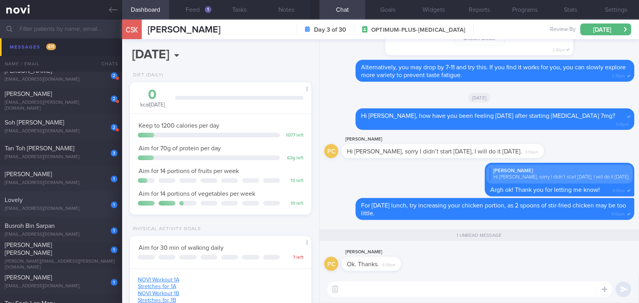
click at [73, 202] on div "Lovely" at bounding box center [60, 200] width 111 height 8
type input "at [US_STATE]; [MEDICAL_DATA] (taking [MEDICAL_DATA] make her more hungry); KIV…"
select select "10"
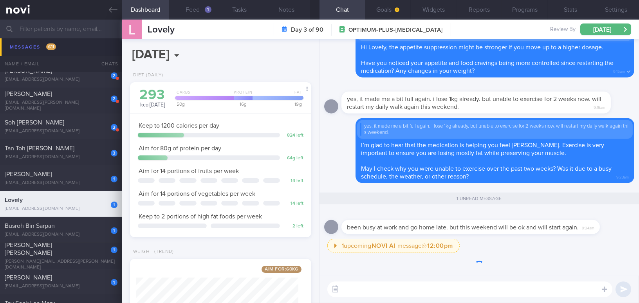
scroll to position [83, 165]
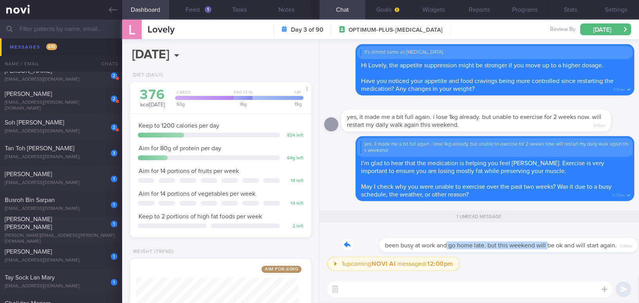
drag, startPoint x: 410, startPoint y: 238, endPoint x: 509, endPoint y: 242, distance: 99.8
click at [509, 242] on div "been busy at work and go home late. but this weekend will be ok and will start …" at bounding box center [482, 239] width 282 height 23
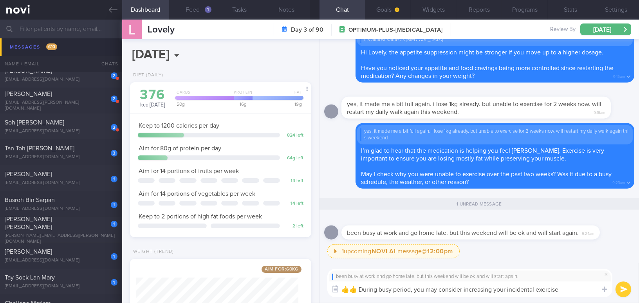
drag, startPoint x: 358, startPoint y: 290, endPoint x: 583, endPoint y: 304, distance: 225.0
click at [583, 302] on html "You are offline! Some functionality will be unavailable Patients New Users Coac…" at bounding box center [319, 151] width 639 height 303
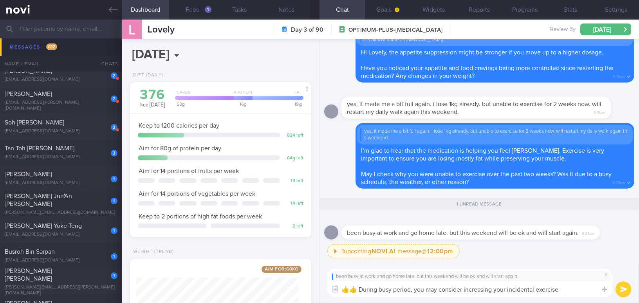
click at [571, 290] on textarea "👍👍 During busy period, you may consider increasing your incidental exercise" at bounding box center [469, 289] width 285 height 16
type textarea "👍👍 During busy period, you may consider increasing your incidental exercise e.g…"
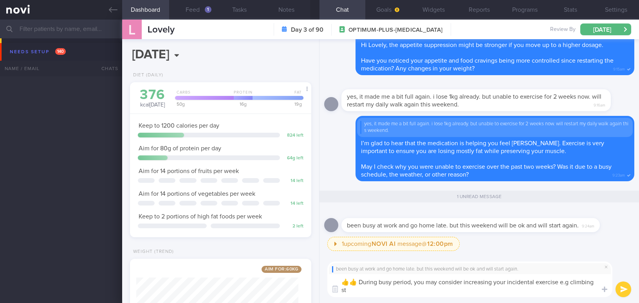
select select "10"
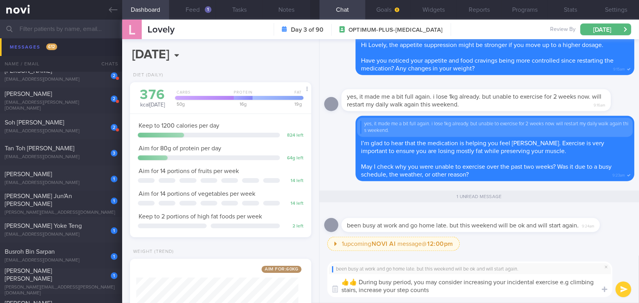
drag, startPoint x: 358, startPoint y: 283, endPoint x: 432, endPoint y: 296, distance: 75.4
click at [432, 296] on textarea "👍👍 During busy period, you may consider increasing your incidental exercise e.g…" at bounding box center [469, 285] width 285 height 23
click at [394, 286] on textarea "👍👍 During busy period, you may consider increasing your incidental exercise e.g…" at bounding box center [469, 285] width 285 height 23
drag, startPoint x: 358, startPoint y: 281, endPoint x: 438, endPoint y: 294, distance: 81.0
click at [438, 294] on textarea "👍👍 During busy period, you may consider increasing your incidental exercise e.g…" at bounding box center [469, 285] width 285 height 23
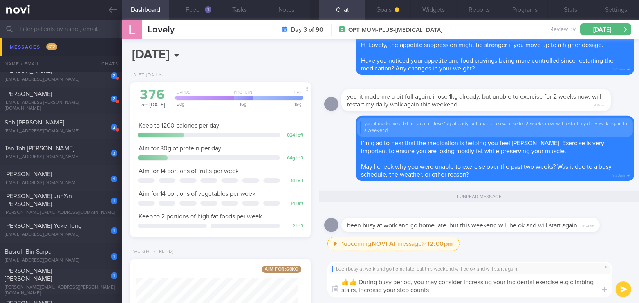
paste textarea "s, you might consider increasing your incidental exercise, such as climbing sta…"
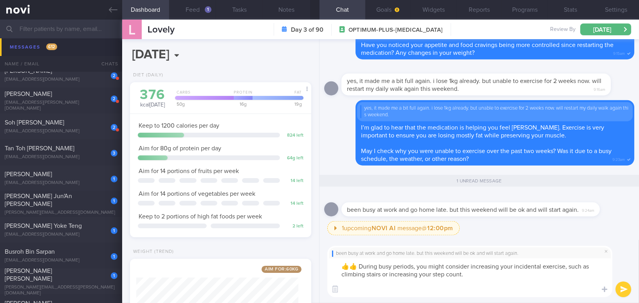
scroll to position [0, 0]
type textarea "👍👍 During busy periods, you might consider increasing your incidental exercise,…"
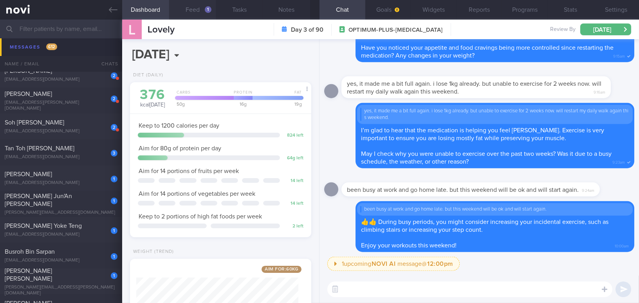
click at [201, 11] on button "Feed 1" at bounding box center [192, 10] width 47 height 20
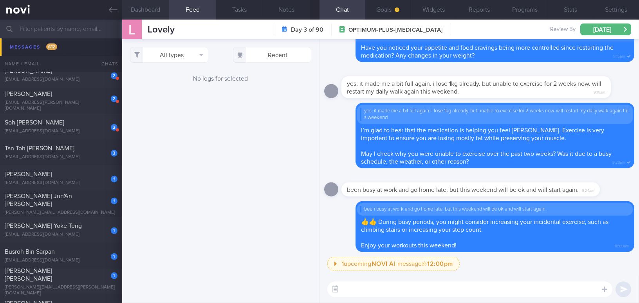
click at [150, 10] on button "Dashboard" at bounding box center [145, 10] width 47 height 20
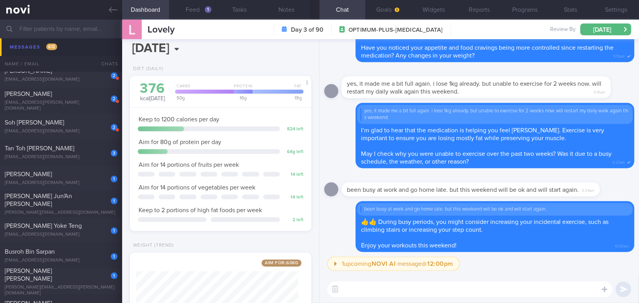
scroll to position [249, 0]
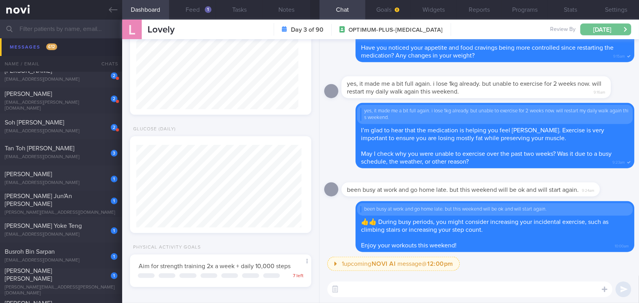
click at [612, 34] on button "[DATE]" at bounding box center [605, 29] width 51 height 12
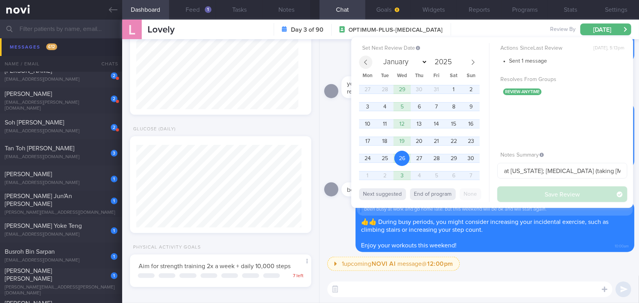
click at [366, 62] on icon at bounding box center [365, 61] width 5 height 5
select select "9"
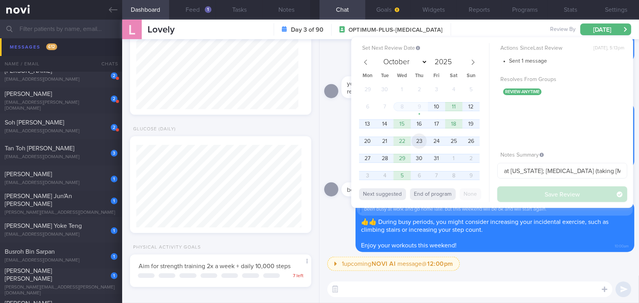
click at [414, 141] on span "23" at bounding box center [418, 140] width 15 height 15
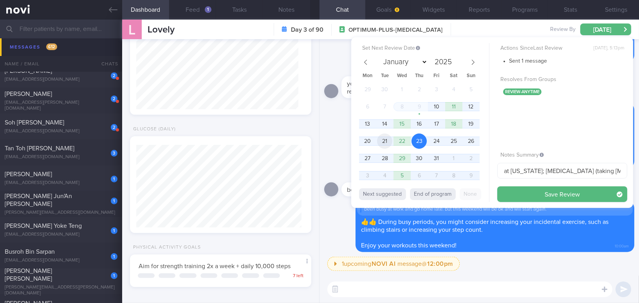
click at [388, 140] on span "21" at bounding box center [384, 140] width 15 height 15
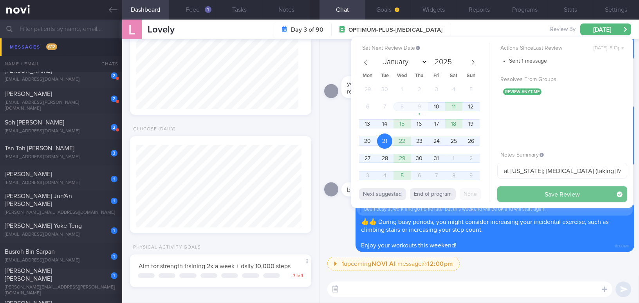
click at [534, 200] on button "Save Review" at bounding box center [562, 194] width 130 height 16
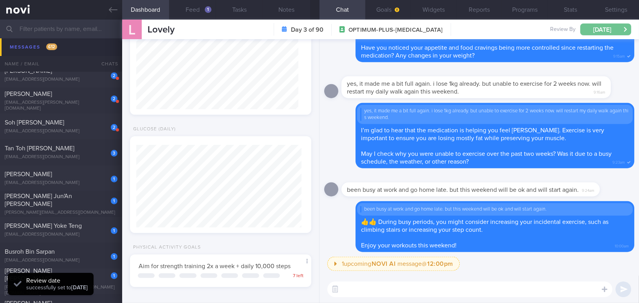
scroll to position [83, 165]
click at [589, 31] on button "Tue, 21 Oct" at bounding box center [605, 29] width 51 height 12
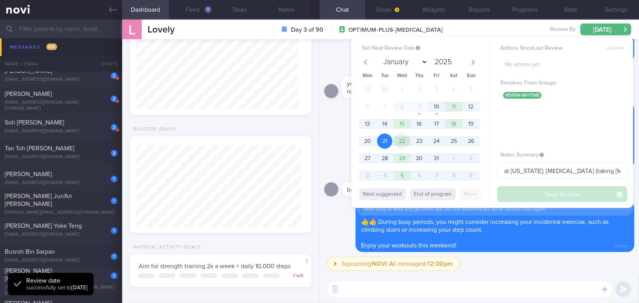
click at [401, 138] on span "22" at bounding box center [401, 140] width 15 height 15
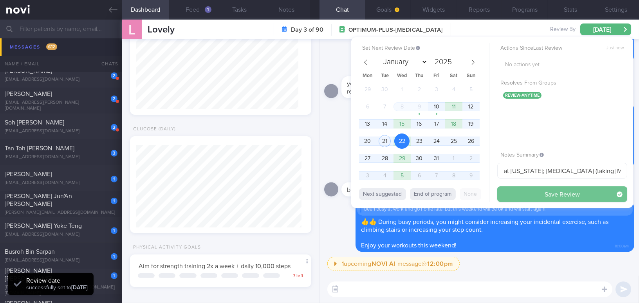
click at [524, 191] on button "Save Review" at bounding box center [562, 194] width 130 height 16
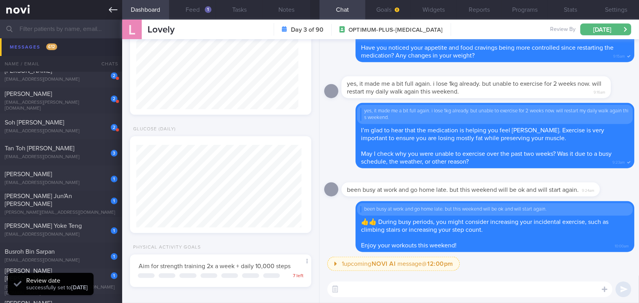
click at [104, 7] on link at bounding box center [61, 10] width 122 height 20
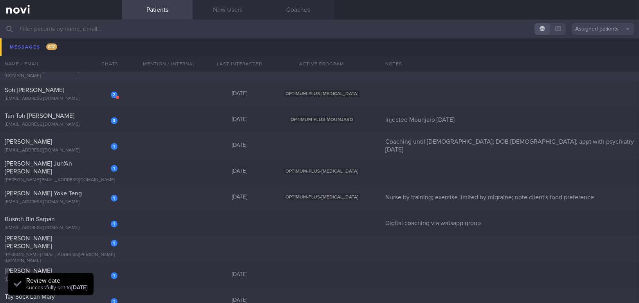
scroll to position [6191, 0]
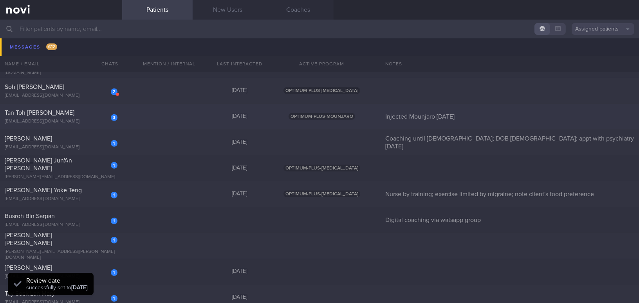
click at [64, 115] on div "Tan Toh Tee Martin" at bounding box center [60, 113] width 111 height 8
select select "9"
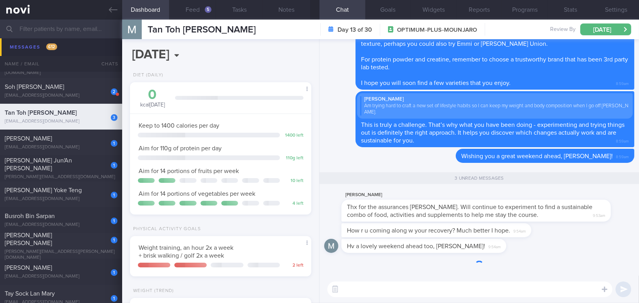
scroll to position [81, 162]
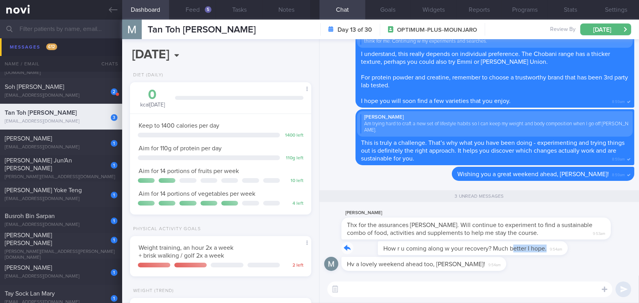
drag, startPoint x: 477, startPoint y: 243, endPoint x: 576, endPoint y: 246, distance: 98.3
click at [576, 246] on div "How r u coming along w your recovery? Much better I hope. 9:54am" at bounding box center [479, 249] width 310 height 16
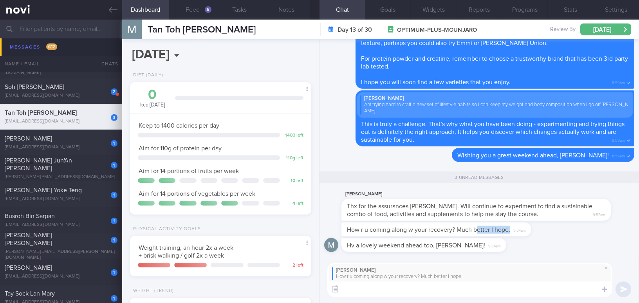
scroll to position [0, 0]
type textarea "Y"
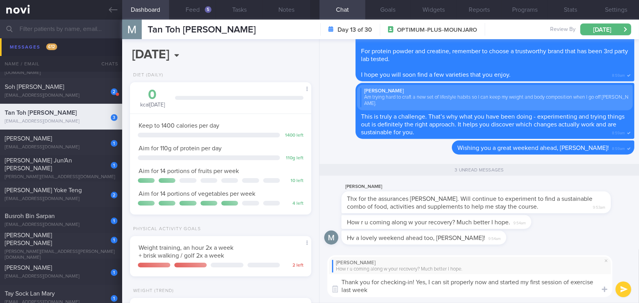
drag, startPoint x: 416, startPoint y: 280, endPoint x: 442, endPoint y: 295, distance: 29.9
click at [442, 295] on textarea "Thank you for checking-in! Yes, I can sit properly now and started my first ses…" at bounding box center [469, 285] width 285 height 23
click at [418, 292] on textarea "Thank you for checking-in! Yes, I can sit properly now and started my first ses…" at bounding box center [469, 285] width 285 height 23
drag, startPoint x: 416, startPoint y: 279, endPoint x: 445, endPoint y: 297, distance: 34.4
click at [445, 297] on div "Martin Tan How r u coming along w your recovery? Much better I hope. Thank you …" at bounding box center [478, 276] width 319 height 54
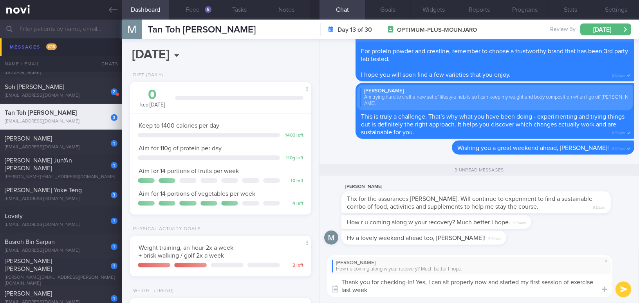
paste textarea "I started my first exercise session last week."
click at [375, 292] on textarea "Thank you for checking-in! Yes, I can sit properly now and I started my first e…" at bounding box center [469, 285] width 285 height 23
type textarea "Thank you for checking-in! Yes, I can sit properly now and I started my first e…"
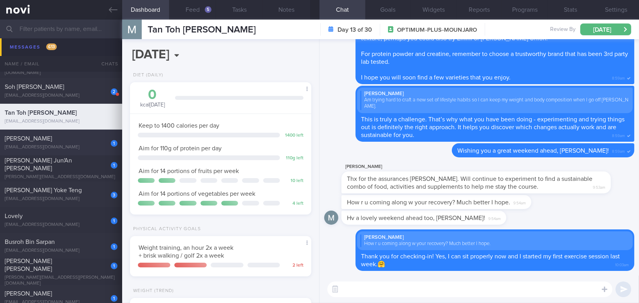
click at [65, 138] on div "[PERSON_NAME]" at bounding box center [60, 139] width 111 height 8
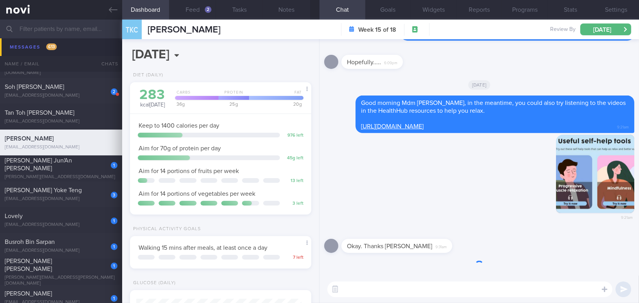
scroll to position [83, 165]
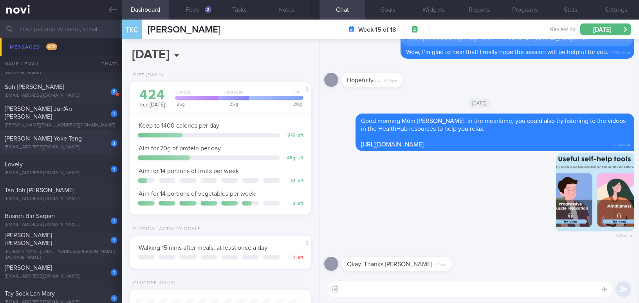
click at [64, 145] on div "[EMAIL_ADDRESS][DOMAIN_NAME]" at bounding box center [61, 147] width 113 height 6
type input "Nurse by training; exercise limited by migraine; note client's food preference"
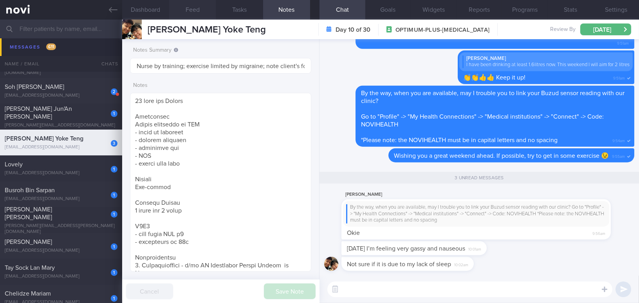
click at [193, 8] on button "Feed" at bounding box center [192, 10] width 47 height 20
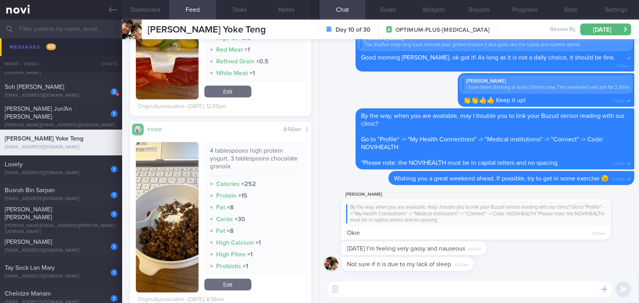
scroll to position [960, 0]
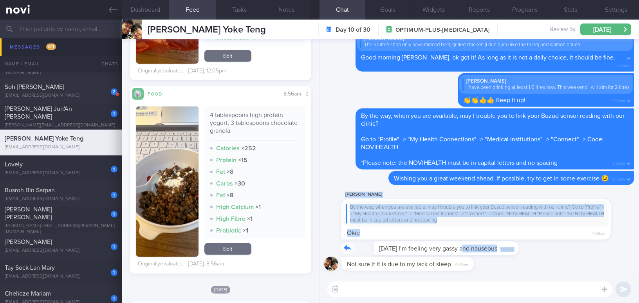
drag, startPoint x: 430, startPoint y: 242, endPoint x: 498, endPoint y: 237, distance: 67.5
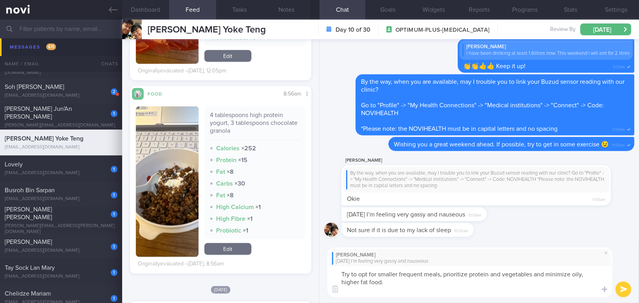
scroll to position [0, 0]
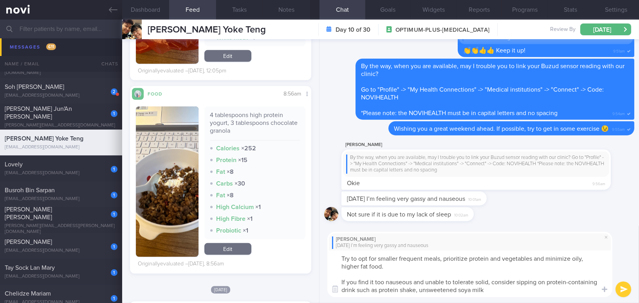
type textarea "Try to opt for smaller frequent meals, prioritize protein and vegetables and mi…"
drag, startPoint x: 489, startPoint y: 291, endPoint x: 308, endPoint y: 256, distance: 183.8
click at [308, 256] on div "Dashboard Feed Tasks Notes Chat Goals Widgets Reports Programs Stats Settings T…" at bounding box center [380, 161] width 516 height 283
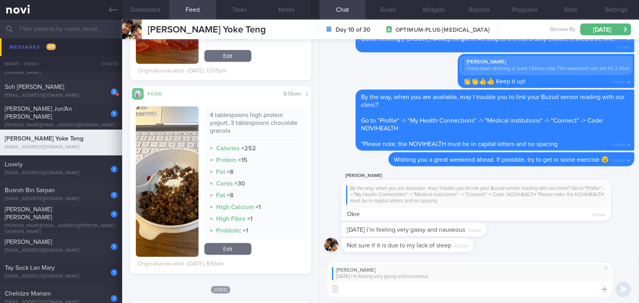
click at [377, 296] on textarea at bounding box center [469, 289] width 285 height 16
paste textarea "Try to opt for smaller, more frequent meals. Prioritize protein and vegetables,…"
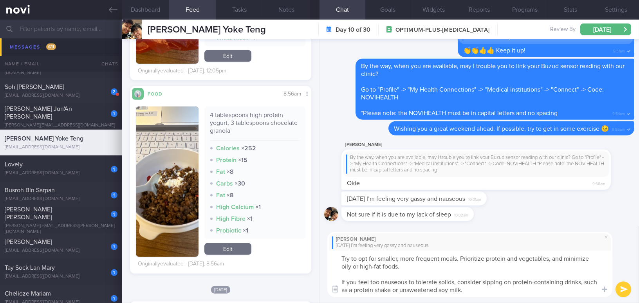
click at [449, 287] on textarea "Try to opt for smaller, more frequent meals. Prioritize protein and vegetables,…" at bounding box center [469, 273] width 285 height 47
type textarea "Try to opt for smaller, more frequent meals. Prioritize protein and vegetables,…"
click at [614, 288] on div "Theresa Low Today I’m feeling very gassy and nauseous Try to opt for smaller, m…" at bounding box center [478, 264] width 319 height 77
click at [624, 288] on button "submit" at bounding box center [623, 289] width 16 height 16
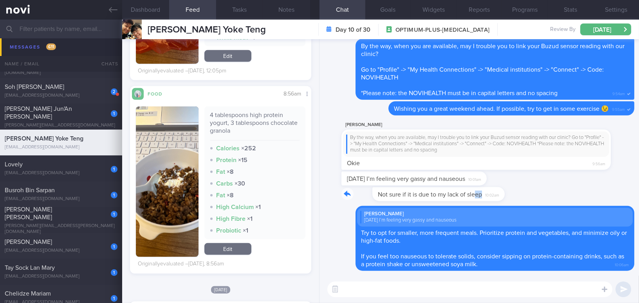
drag, startPoint x: 445, startPoint y: 187, endPoint x: 505, endPoint y: 191, distance: 60.0
click at [505, 191] on div "Not sure if it is due to my lack of sleep 10:02am" at bounding box center [479, 196] width 310 height 19
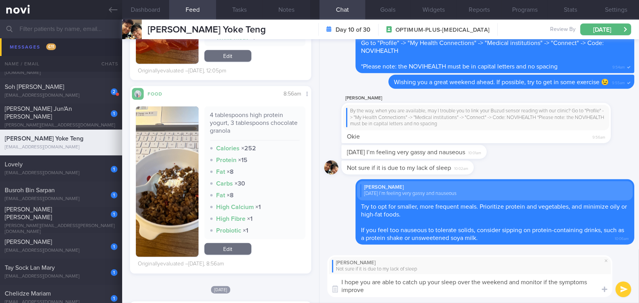
drag, startPoint x: 373, startPoint y: 292, endPoint x: 316, endPoint y: 281, distance: 58.7
click at [316, 281] on div "Dashboard Feed Tasks Notes Chat Goals Widgets Reports Programs Stats Settings T…" at bounding box center [380, 161] width 516 height 283
paste textarea "’re able to catch up on your sleep over the weekend and monitor whether the sym…"
click at [376, 282] on textarea "I hope you’re able to catch up on your sleep over the weekend and monitor wheth…" at bounding box center [469, 285] width 285 height 23
type textarea "I hope you are able to catch up on your sleep over the weekend and monitor whet…"
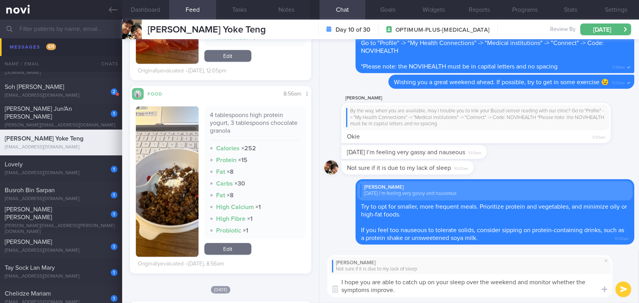
click at [619, 286] on button "submit" at bounding box center [623, 289] width 16 height 16
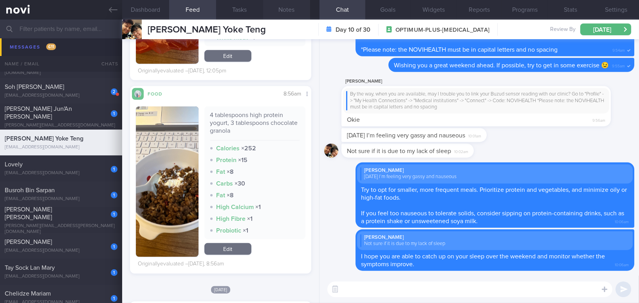
click at [284, 7] on button "Notes" at bounding box center [286, 10] width 47 height 20
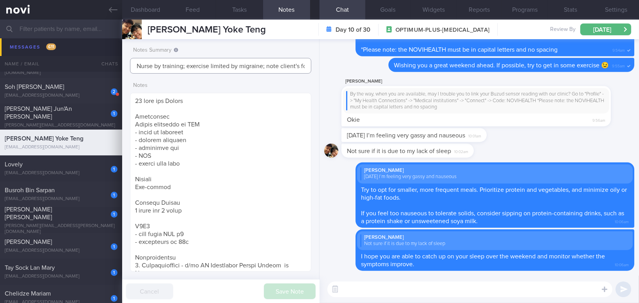
click at [136, 65] on input "Nurse by training; exercise limited by migraine; note client's food preference" at bounding box center [220, 66] width 181 height 16
type input "Buzud; Nurse by training; exercise limited by migraine; note client's food pref…"
click at [302, 286] on button "Save Note" at bounding box center [290, 291] width 52 height 16
type input "Buzud; Nurse by training; exercise limited by migraine; note client's food pref…"
click at [106, 11] on link at bounding box center [61, 10] width 122 height 20
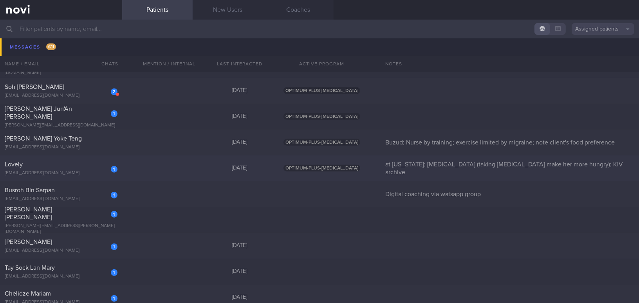
click at [56, 175] on div "lovzly@outlook.com" at bounding box center [61, 173] width 113 height 6
select select "9"
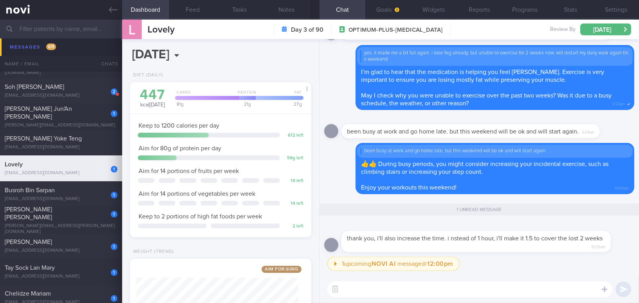
scroll to position [83, 165]
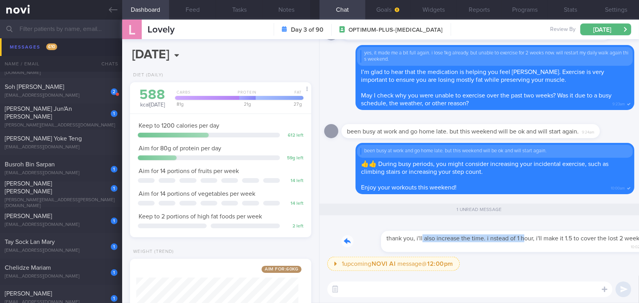
drag, startPoint x: 381, startPoint y: 231, endPoint x: 485, endPoint y: 232, distance: 103.3
click at [485, 232] on div "thank you, i'll also increase the time. i nstead of 1 hour, i'll make it 1.5 to…" at bounding box center [487, 236] width 293 height 31
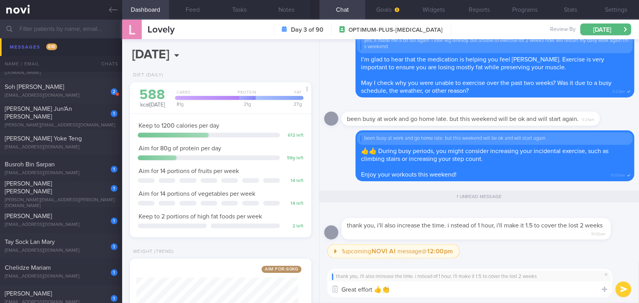
type textarea "Great effort 👍👏"
click at [623, 284] on button "submit" at bounding box center [623, 289] width 16 height 16
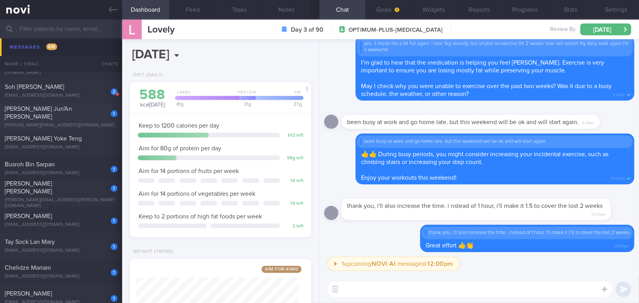
click at [68, 116] on div "Lim Jun'An Vincent" at bounding box center [60, 113] width 111 height 16
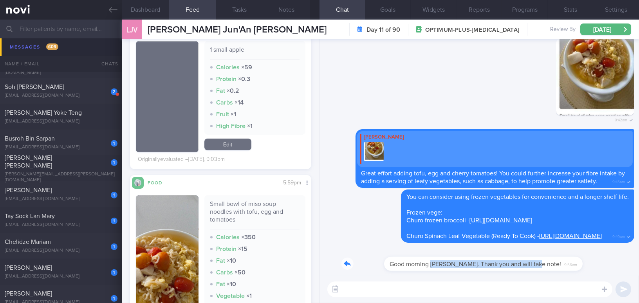
drag, startPoint x: 388, startPoint y: 257, endPoint x: 507, endPoint y: 266, distance: 119.6
click at [507, 266] on div "Good morning Mee Li. Thank you and will take note! 9:56am" at bounding box center [452, 258] width 222 height 23
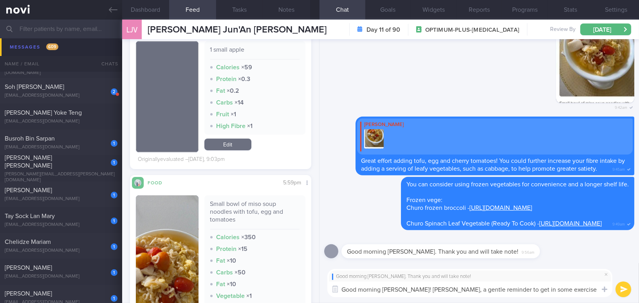
type textarea "Good morning Vincent! Hehe, a gentle reminder to get in some exercise over the …"
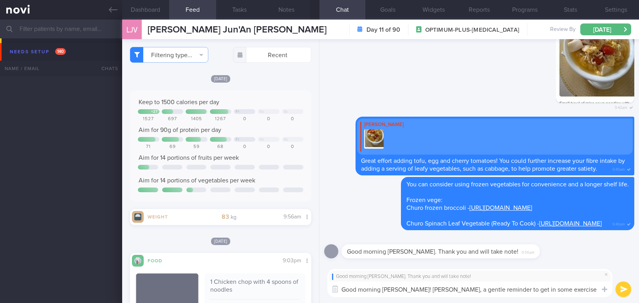
select select "9"
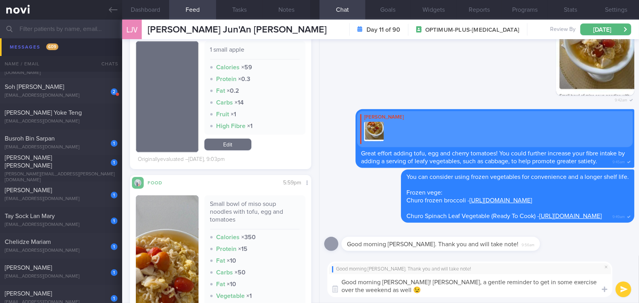
type textarea "Good morning [PERSON_NAME]! [PERSON_NAME], a gentle reminder to get in some exe…"
click at [619, 288] on button "submit" at bounding box center [623, 289] width 16 height 16
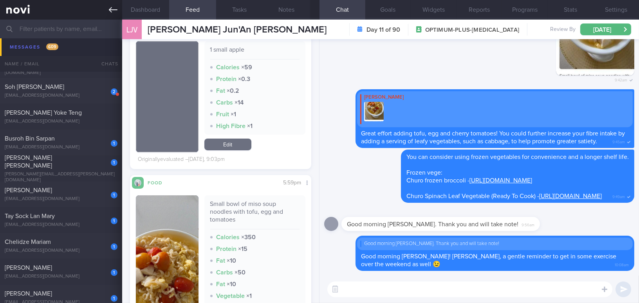
click at [113, 11] on icon at bounding box center [113, 9] width 9 height 9
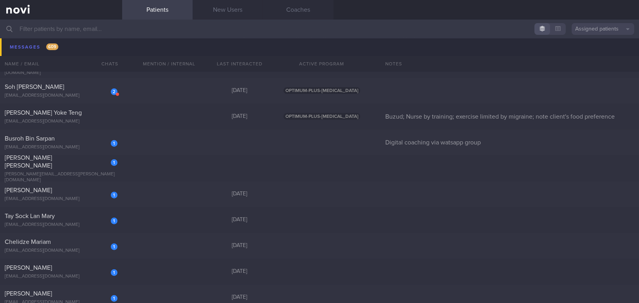
click at [110, 31] on input "text" at bounding box center [319, 29] width 639 height 19
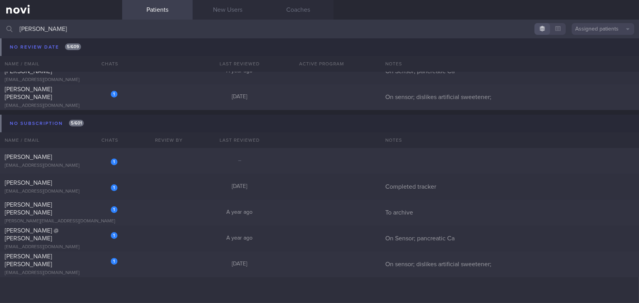
scroll to position [437, 0]
drag, startPoint x: 35, startPoint y: 30, endPoint x: 0, endPoint y: 26, distance: 35.4
click at [0, 26] on input "[PERSON_NAME]" at bounding box center [319, 29] width 639 height 19
type input "s"
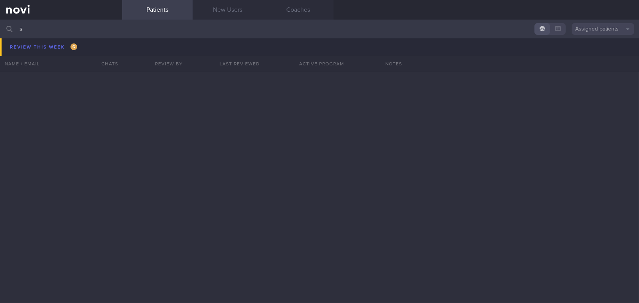
scroll to position [12544, 0]
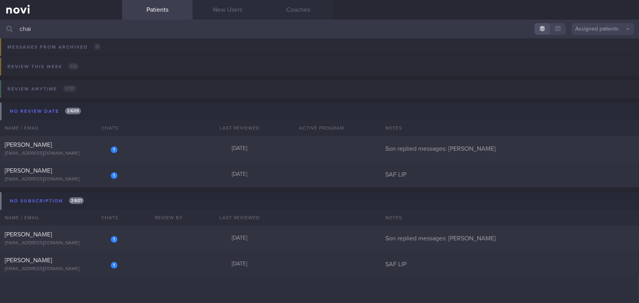
scroll to position [205, 0]
type input "c"
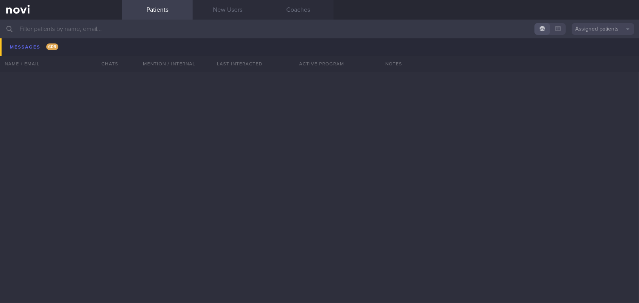
scroll to position [7321, 0]
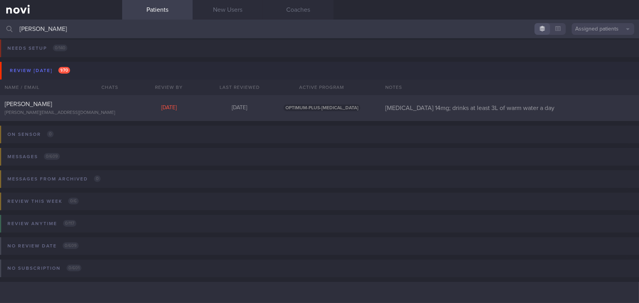
scroll to position [3, 0]
type input "[PERSON_NAME]"
click at [97, 110] on div "[PERSON_NAME][EMAIL_ADDRESS][DOMAIN_NAME]" at bounding box center [61, 113] width 113 height 6
select select "9"
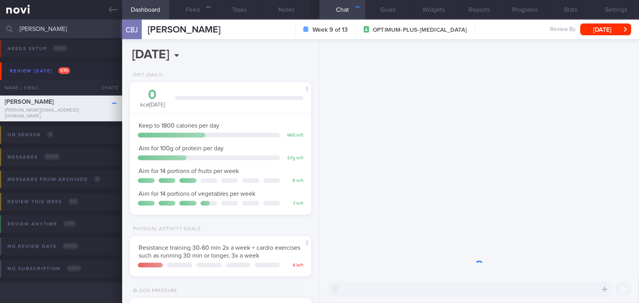
scroll to position [92, 162]
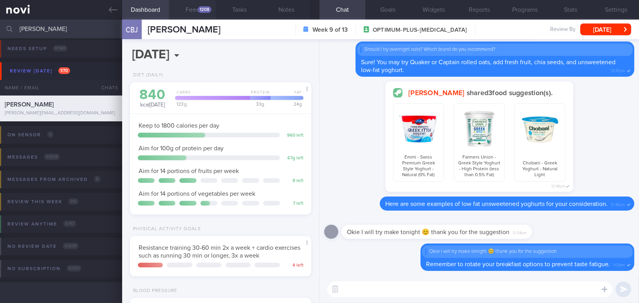
click at [196, 13] on button "Feed 1208" at bounding box center [192, 10] width 47 height 20
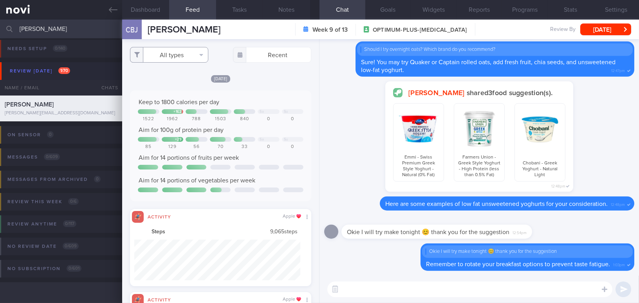
click at [170, 56] on button "All types" at bounding box center [169, 55] width 78 height 16
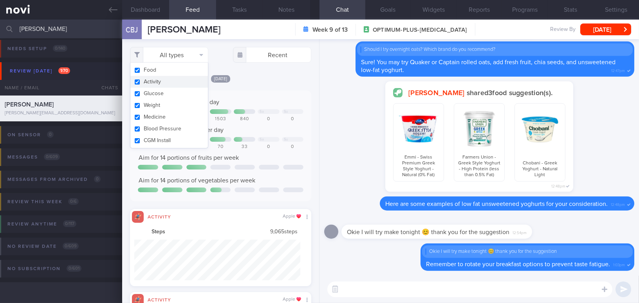
click at [137, 81] on button "Activity" at bounding box center [168, 82] width 77 height 12
checkbox input "false"
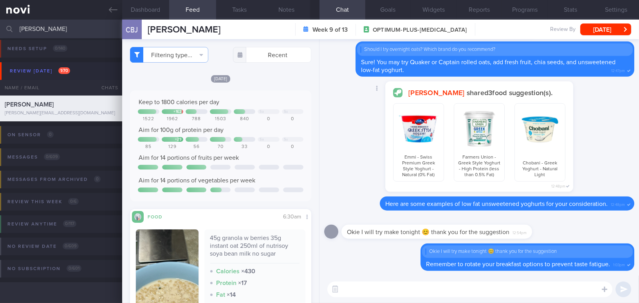
click at [345, 126] on div "[PERSON_NAME] shared 3 food suggestion(s). Emmi - Swiss Premium Greek Style Yog…" at bounding box center [479, 138] width 310 height 115
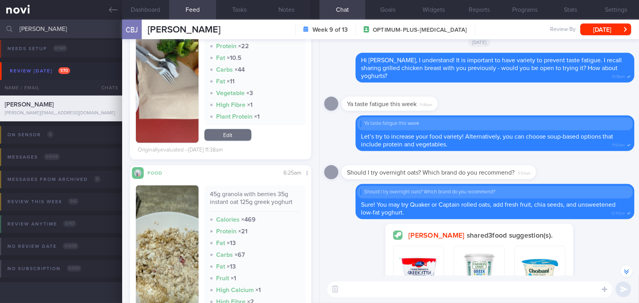
scroll to position [2668, 0]
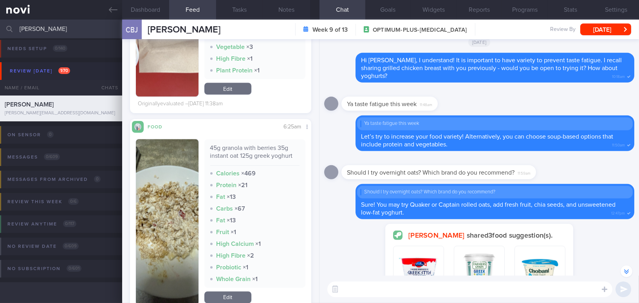
click at [378, 294] on textarea at bounding box center [469, 289] width 285 height 16
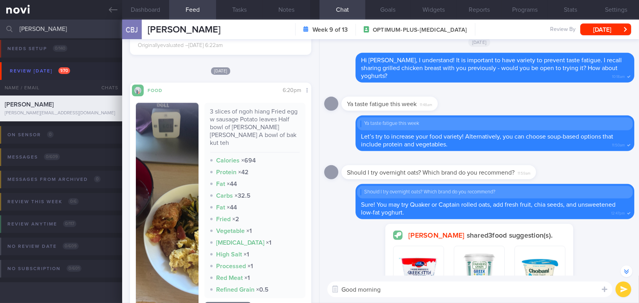
scroll to position [2276, 0]
click at [161, 187] on button "button" at bounding box center [167, 209] width 63 height 213
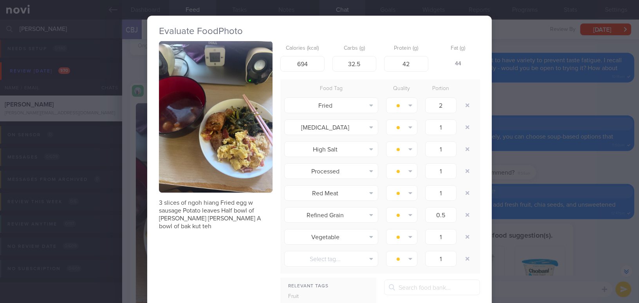
click at [186, 162] on button "button" at bounding box center [215, 116] width 113 height 151
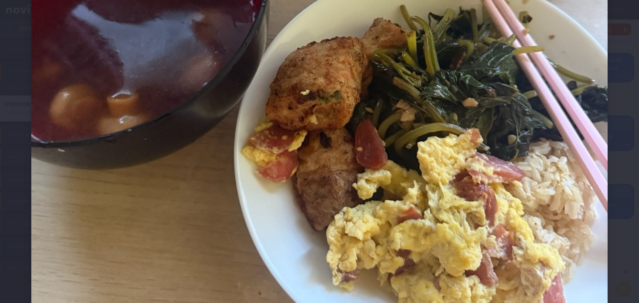
scroll to position [356, 0]
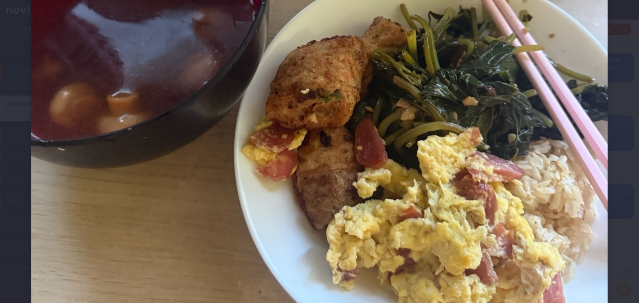
click at [336, 185] on img at bounding box center [319, 60] width 576 height 768
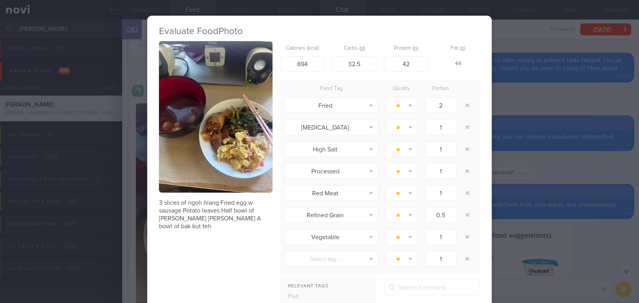
click at [537, 228] on div "Evaluate Food Photo 3 slices of ngoh hiang Fried egg w sausage Potato leaves Ha…" at bounding box center [319, 151] width 639 height 303
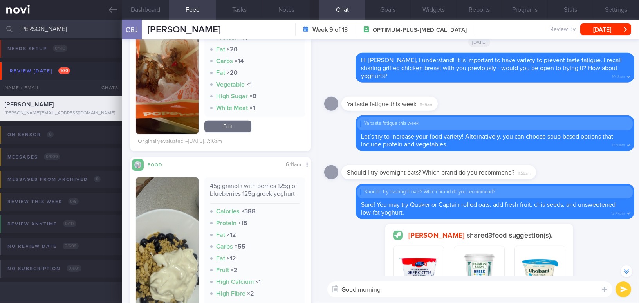
scroll to position [1387, 0]
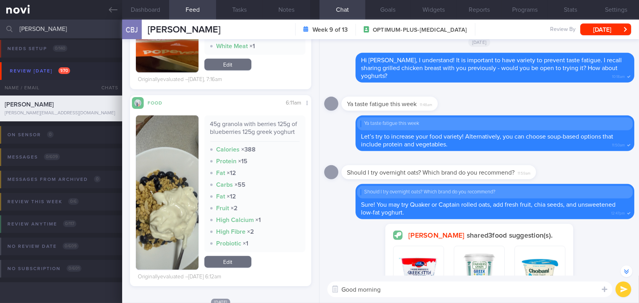
click at [416, 288] on textarea "Good morning" at bounding box center [469, 289] width 285 height 16
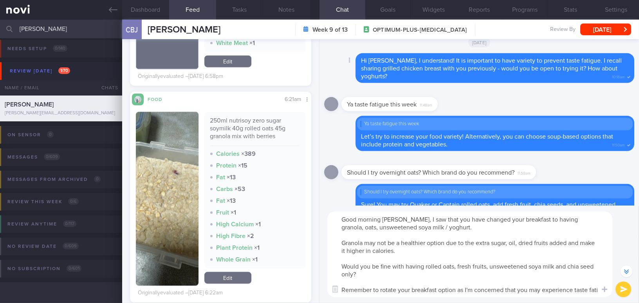
scroll to position [-220, 0]
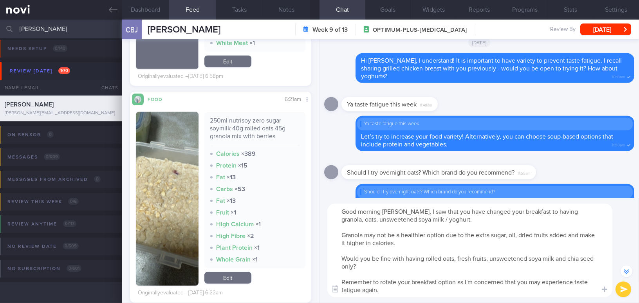
drag, startPoint x: 408, startPoint y: 211, endPoint x: 459, endPoint y: 292, distance: 95.1
click at [459, 292] on textarea "Good morning Boon Jie, I saw that you have changed your breakfast to having gra…" at bounding box center [469, 250] width 285 height 94
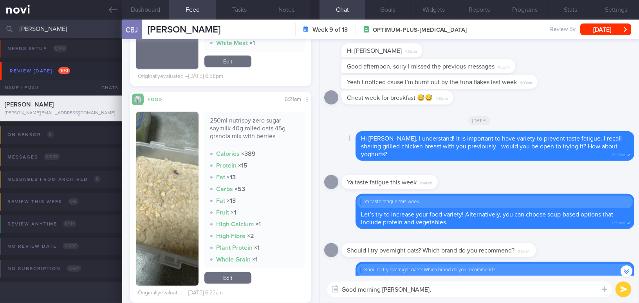
scroll to position [-142, 0]
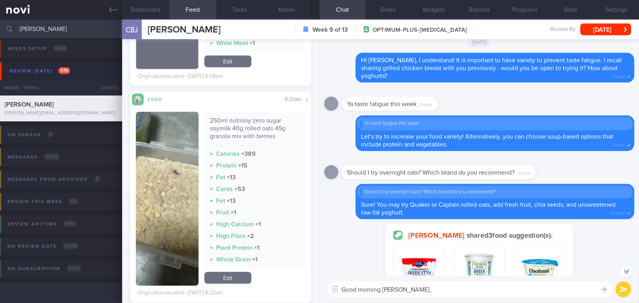
paste textarea "I noticed that you’ve changed your breakfast to granola, oats, and unsweetened …"
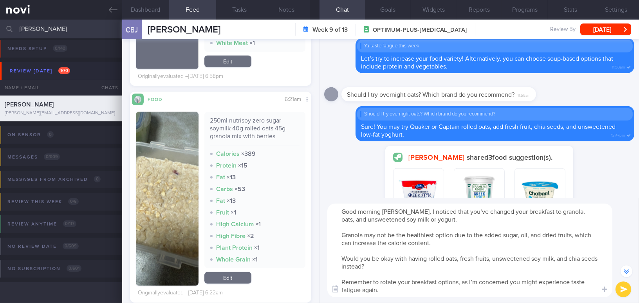
scroll to position [-220, 0]
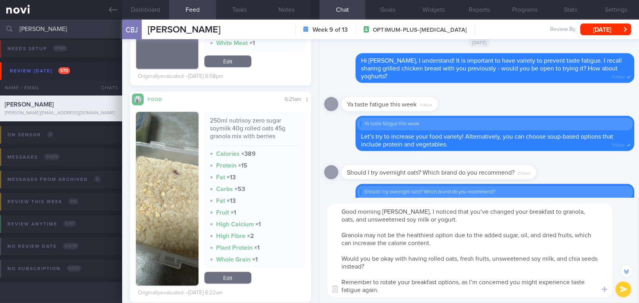
click at [463, 210] on textarea "Good morning Boon Jie, I noticed that you’ve changed your breakfast to granola,…" at bounding box center [469, 250] width 285 height 94
click at [420, 219] on textarea "Good morning Boon Jie, I noticed that you have changed your breakfast to granol…" at bounding box center [469, 250] width 285 height 94
click at [528, 235] on textarea "Good morning Boon Jie, I noticed that you have changed your breakfast to granol…" at bounding box center [469, 250] width 285 height 94
click at [555, 255] on textarea "Good morning Boon Jie, I noticed that you have changed your breakfast to granol…" at bounding box center [469, 250] width 285 height 94
click at [463, 286] on textarea "Good morning Boon Jie, I noticed that you have changed your breakfast to granol…" at bounding box center [469, 250] width 285 height 94
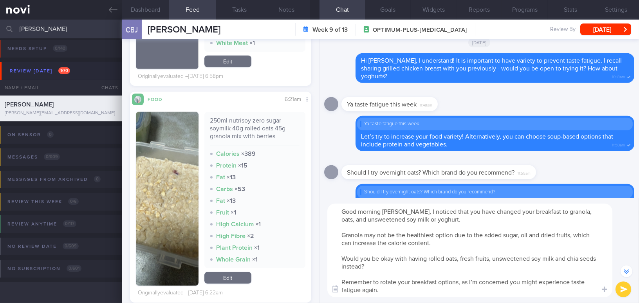
type textarea "Good morning Boon Jie, I noticed that you have changed your breakfast to granol…"
click at [621, 286] on button "submit" at bounding box center [623, 289] width 16 height 16
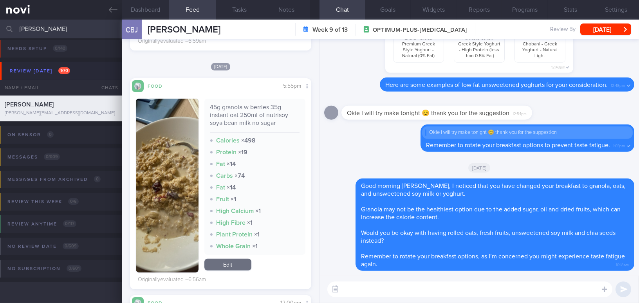
scroll to position [676, 0]
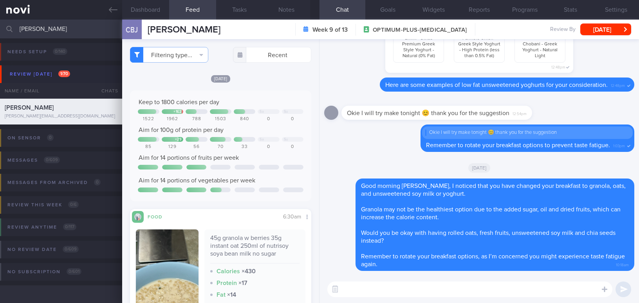
select select "9"
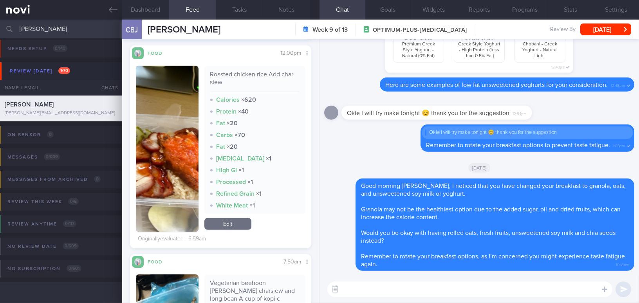
scroll to position [889, 0]
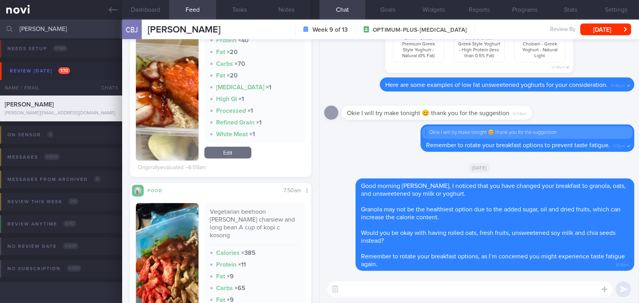
click at [356, 284] on textarea at bounding box center [469, 289] width 285 height 16
type textarea "Y"
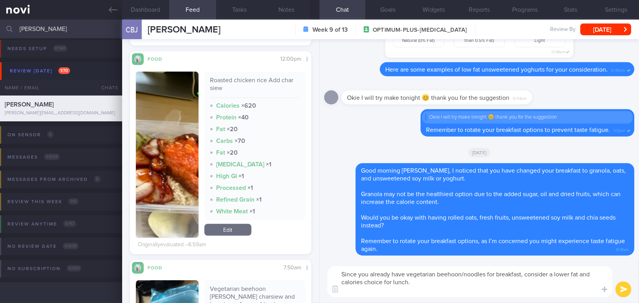
scroll to position [0, 0]
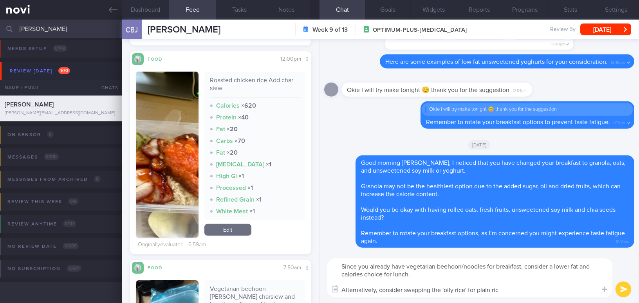
type textarea "Since you already have vegetarian beehoon/noodles for breakfast, consider a low…"
drag, startPoint x: 511, startPoint y: 290, endPoint x: 327, endPoint y: 263, distance: 186.2
click at [327, 263] on div "Since you already have vegetarian beehoon/noodles for breakfast, consider a low…" at bounding box center [469, 277] width 285 height 39
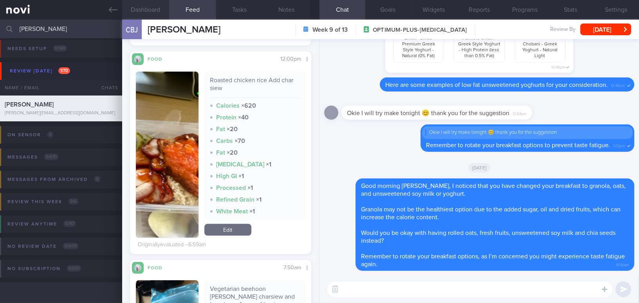
click at [152, 13] on button "Dashboard" at bounding box center [145, 10] width 47 height 20
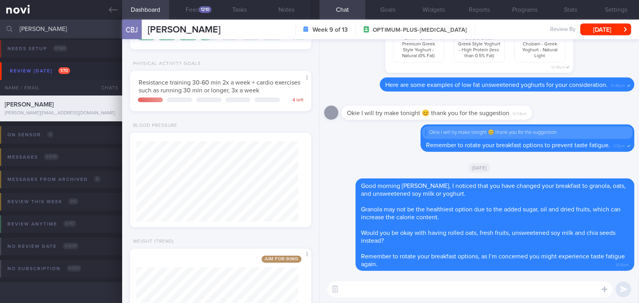
scroll to position [236, 0]
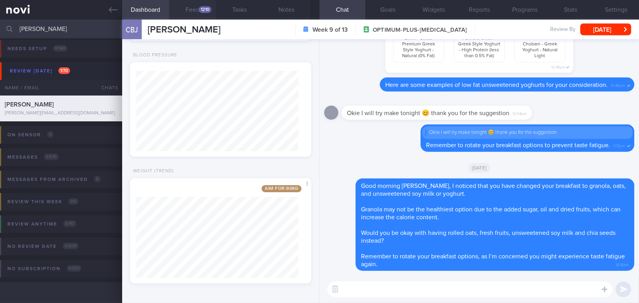
click at [203, 9] on div "1210" at bounding box center [205, 9] width 13 height 7
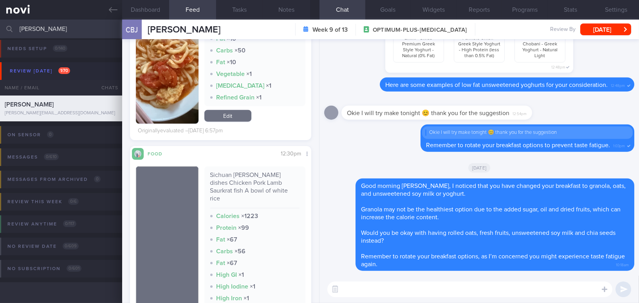
scroll to position [1778, 0]
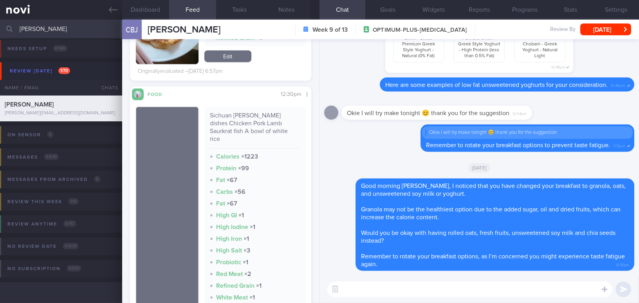
click at [342, 286] on textarea at bounding box center [469, 289] width 285 height 16
paste textarea "Since you already had vegetarian beehoon/noodles for breakfast, consider choosi…"
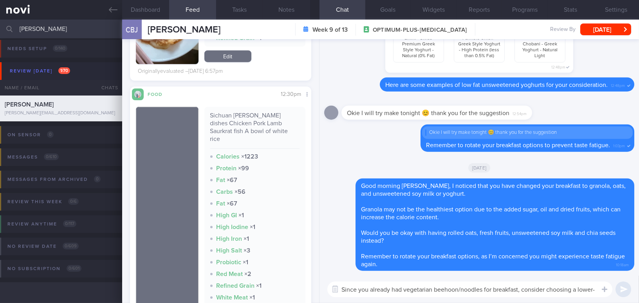
scroll to position [0, 0]
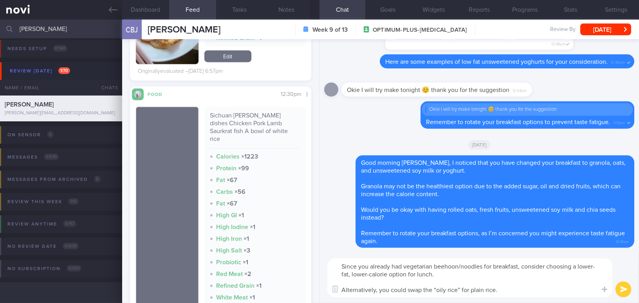
click at [519, 268] on textarea "Since you already had vegetarian beehoon/noodles for breakfast, consider choosi…" at bounding box center [469, 277] width 285 height 39
click at [499, 293] on textarea "Since you already had vegetarian beehoon/noodles for breakfast [DATE], consider…" at bounding box center [469, 277] width 285 height 39
type textarea "Since you already had vegetarian beehoon/noodles for breakfast [DATE], consider…"
click at [625, 291] on button "submit" at bounding box center [623, 289] width 16 height 16
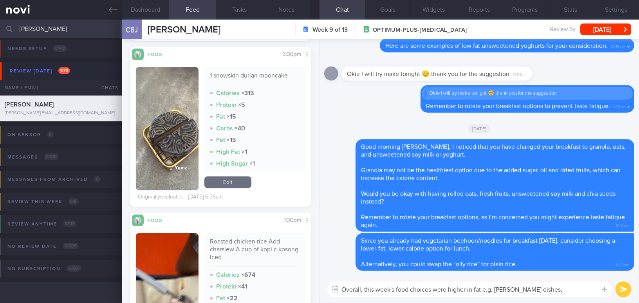
scroll to position [3272, 0]
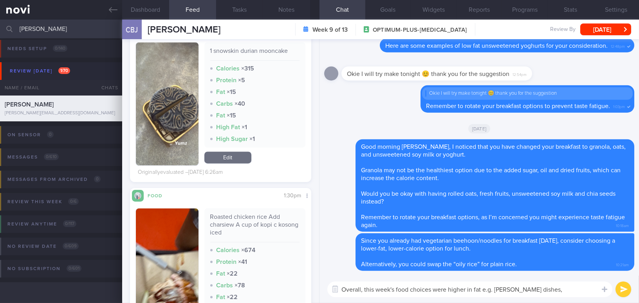
click at [486, 287] on textarea "Overall, this week's food choices were higher in fat e.g. [PERSON_NAME] dishes," at bounding box center [469, 289] width 285 height 16
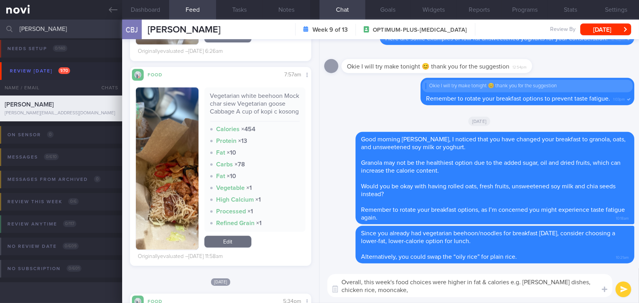
scroll to position [3734, 0]
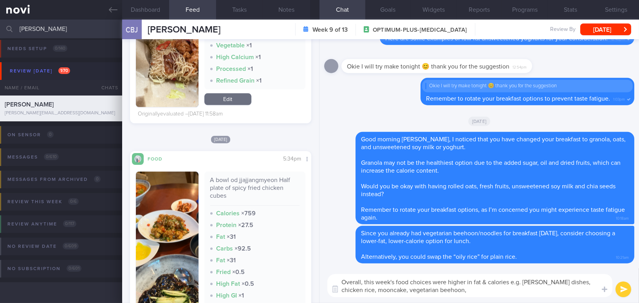
type textarea "Overall, this week's food choices were higher in fat & calories e.g. [PERSON_NA…"
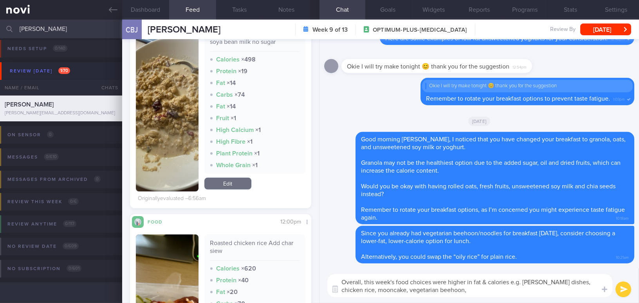
scroll to position [569, 0]
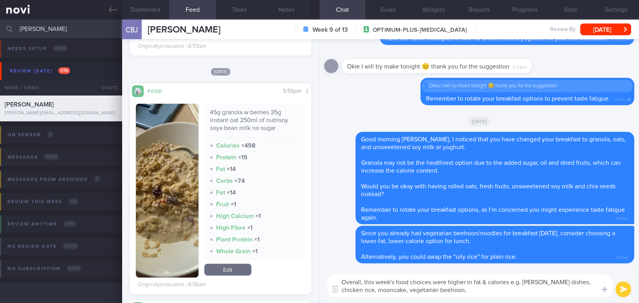
drag, startPoint x: 460, startPoint y: 293, endPoint x: 334, endPoint y: 276, distance: 127.4
click at [334, 276] on textarea "Overall, this week's food choices were higher in fat & calories e.g. [PERSON_NA…" at bounding box center [469, 285] width 285 height 23
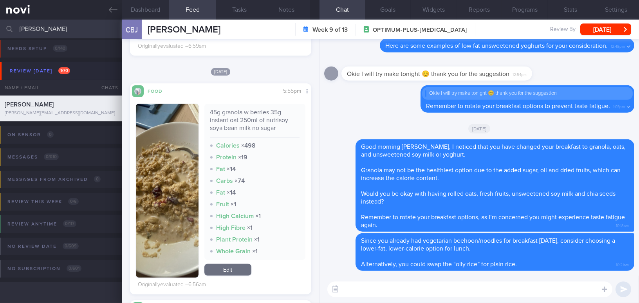
click at [374, 287] on textarea at bounding box center [469, 289] width 285 height 16
paste textarea "Overall, this week’s food choices were higher in fat and calories—for example, …"
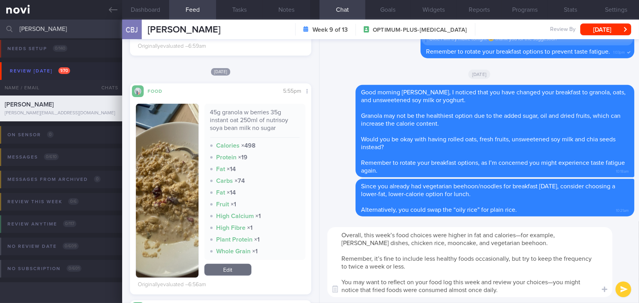
click at [520, 235] on textarea "Overall, this week’s food choices were higher in fat and calories—for example, …" at bounding box center [469, 262] width 285 height 70
drag, startPoint x: 515, startPoint y: 234, endPoint x: 555, endPoint y: 237, distance: 40.1
click at [555, 237] on textarea "Overall, this week’s food choices were higher in fat and calories—for example, …" at bounding box center [469, 262] width 285 height 70
click at [395, 241] on textarea "Overall, this week’s food choices were higher in fat and calories e.g. [PERSON_…" at bounding box center [469, 262] width 285 height 70
click at [380, 257] on textarea "Overall, this week’s food choices were higher in fat and calories e.g. [PERSON_…" at bounding box center [469, 262] width 285 height 70
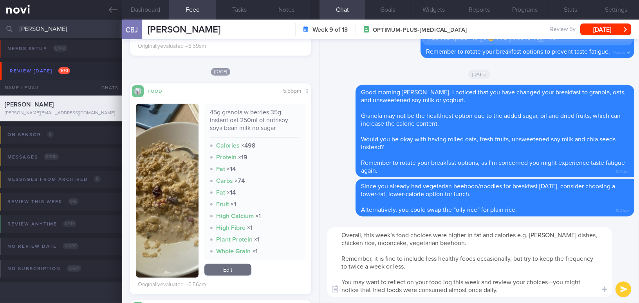
drag, startPoint x: 356, startPoint y: 282, endPoint x: 388, endPoint y: 281, distance: 32.5
click at [388, 281] on textarea "Overall, this week’s food choices were higher in fat and calories e.g. [PERSON_…" at bounding box center [469, 262] width 285 height 70
click at [529, 281] on textarea "Overall, this week’s food choices were higher in fat and calories e.g. [PERSON_…" at bounding box center [469, 262] width 285 height 70
click at [525, 293] on textarea "Overall, this week’s food choices were higher in fat and calories e.g. [PERSON_…" at bounding box center [469, 262] width 285 height 70
type textarea "Overall, this week’s food choices were higher in fat and calories e.g. [PERSON_…"
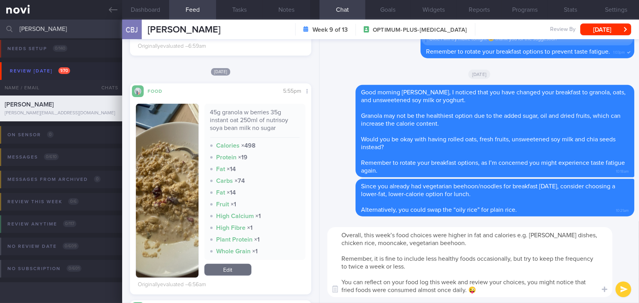
click at [625, 290] on button "submit" at bounding box center [623, 289] width 16 height 16
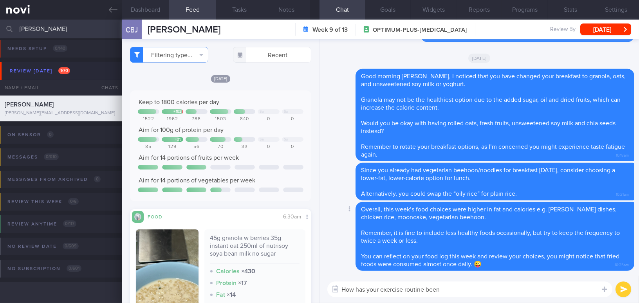
type textarea "How has your exercise routine been?"
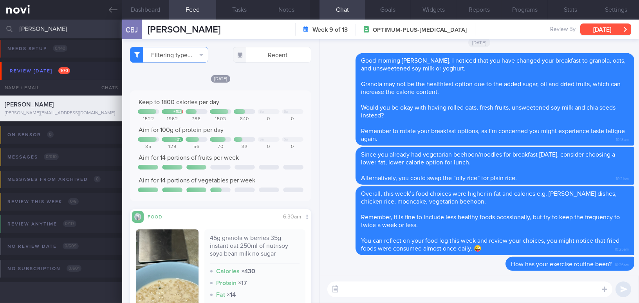
click at [607, 25] on button "[DATE]" at bounding box center [605, 29] width 51 height 12
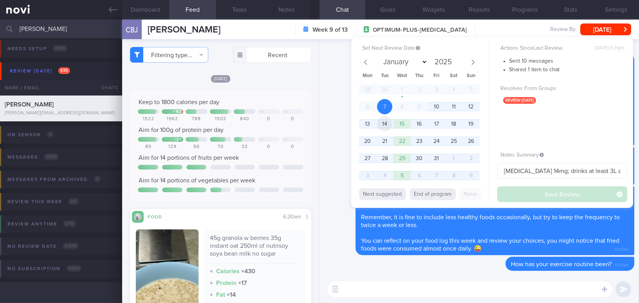
click at [380, 126] on span "14" at bounding box center [384, 123] width 15 height 15
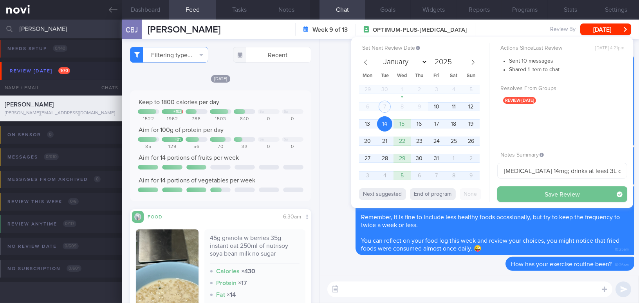
click at [524, 190] on button "Save Review" at bounding box center [562, 194] width 130 height 16
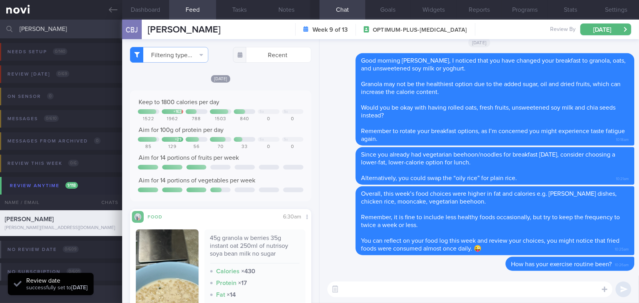
drag, startPoint x: 19, startPoint y: 25, endPoint x: 0, endPoint y: 23, distance: 19.3
click at [0, 23] on input "[PERSON_NAME]" at bounding box center [319, 29] width 639 height 19
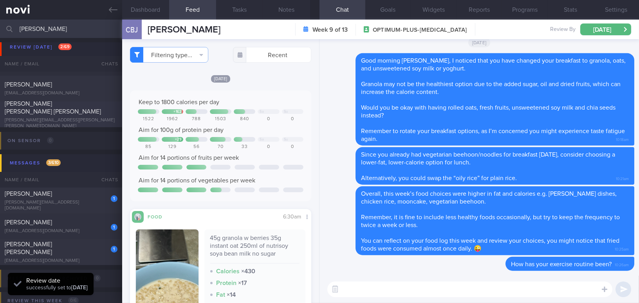
scroll to position [35, 0]
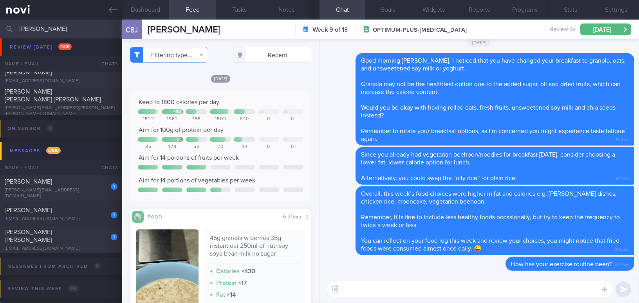
click at [62, 30] on input "[PERSON_NAME]" at bounding box center [319, 29] width 639 height 19
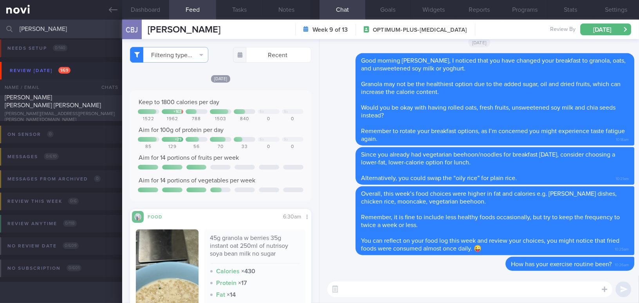
scroll to position [3, 0]
type input "[PERSON_NAME]"
click at [64, 116] on div "[PERSON_NAME][EMAIL_ADDRESS][PERSON_NAME][PERSON_NAME][DOMAIN_NAME]" at bounding box center [61, 118] width 113 height 12
type input "Dislikes diet soft drink; check tolerance [MEDICAL_DATA] 14mg"
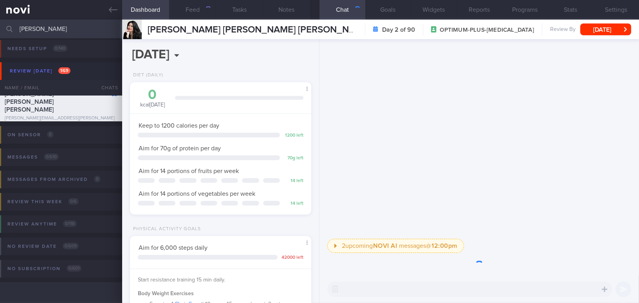
scroll to position [92, 162]
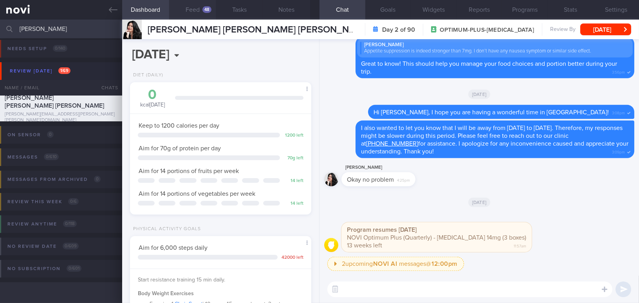
click at [195, 12] on button "Feed 48" at bounding box center [192, 10] width 47 height 20
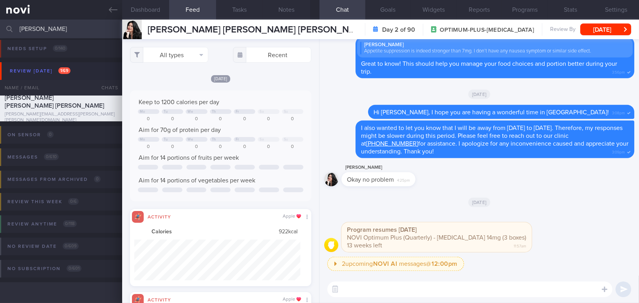
click at [189, 64] on div "All types Food Activity Glucose Weight Medicine [MEDICAL_DATA] [MEDICAL_DATA] I…" at bounding box center [220, 171] width 197 height 264
click at [188, 58] on button "All types" at bounding box center [169, 55] width 78 height 16
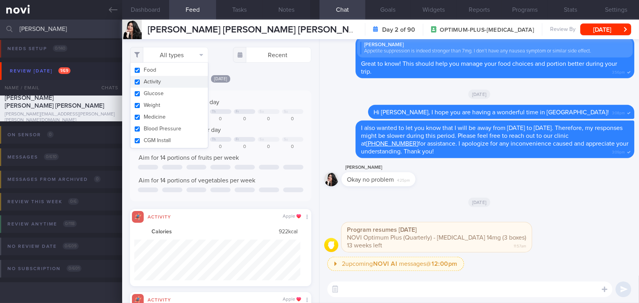
click at [135, 80] on button "Activity" at bounding box center [168, 82] width 77 height 12
checkbox input "false"
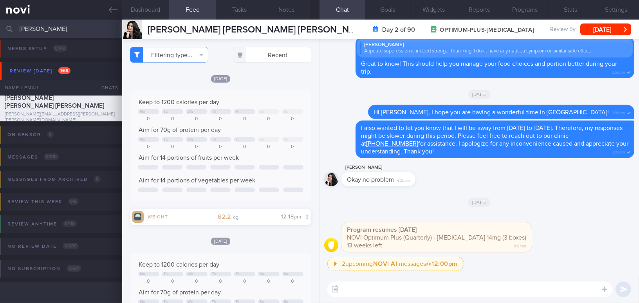
click at [262, 96] on div "Keep to 1200 calories per day Mo Tu We Th Fr Sa Su 0 0 0 0 0 0 0 Aim for 70g of…" at bounding box center [220, 145] width 181 height 111
click at [155, 9] on button "Dashboard" at bounding box center [145, 10] width 47 height 20
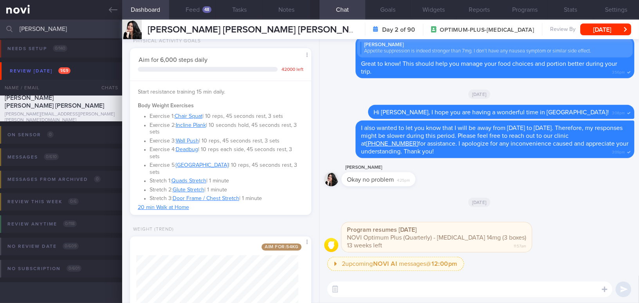
scroll to position [239, 0]
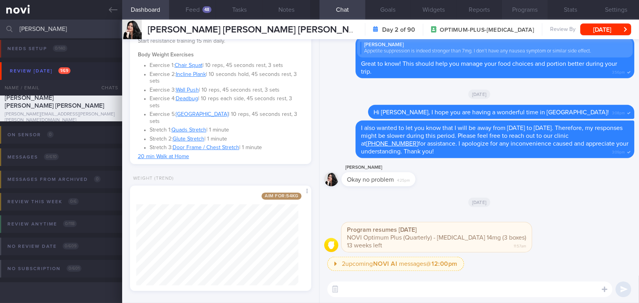
click at [534, 7] on button "Programs" at bounding box center [525, 10] width 46 height 20
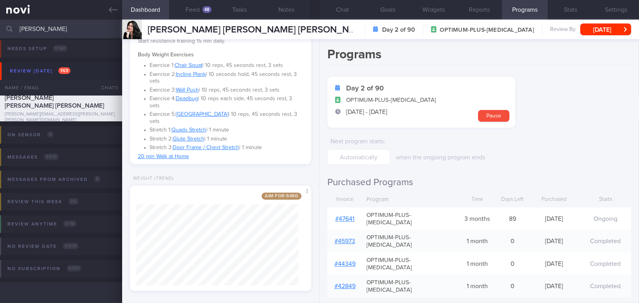
click at [342, 216] on link "# 47641" at bounding box center [344, 219] width 19 height 6
click at [342, 9] on button "Chat" at bounding box center [342, 10] width 46 height 20
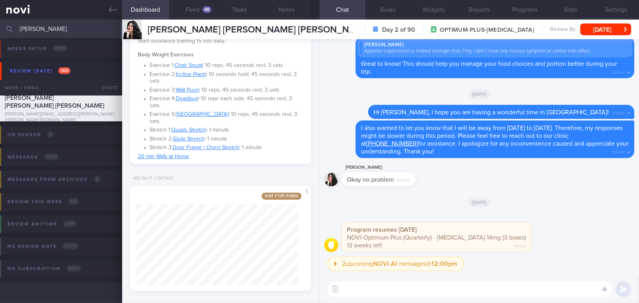
click at [394, 283] on textarea at bounding box center [469, 289] width 285 height 16
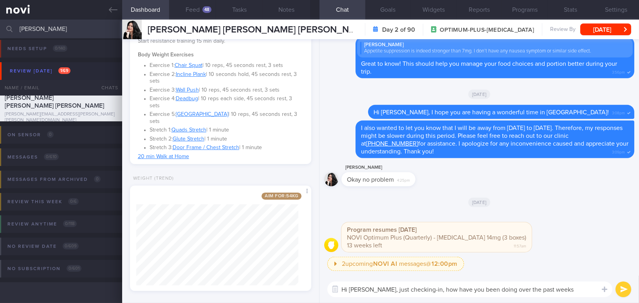
type textarea "Hi Cynthia, just checking-in, how have you been doing over the past weeks?"
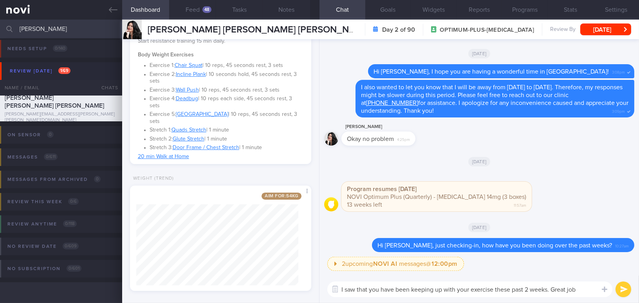
type textarea "I saw that you have been keeping up with your exercise these past 2 weeks. Grea…"
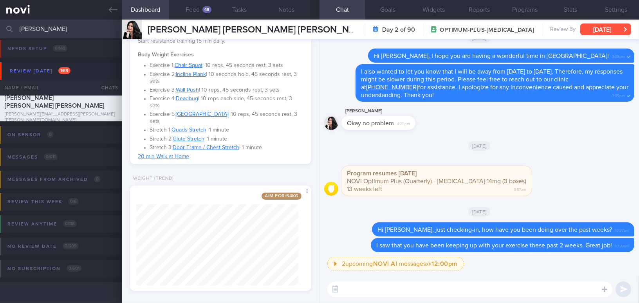
click at [598, 30] on button "[DATE]" at bounding box center [605, 29] width 51 height 12
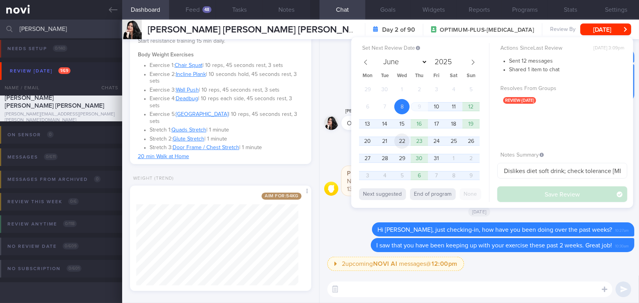
click at [405, 142] on span "22" at bounding box center [401, 140] width 15 height 15
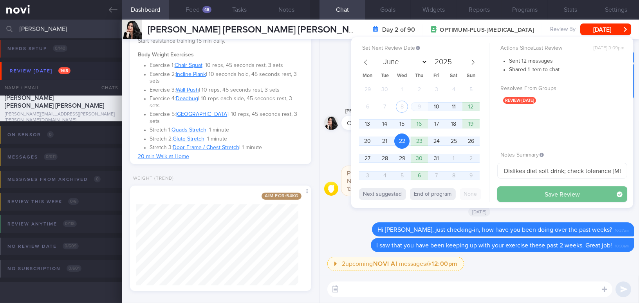
click at [524, 191] on button "Save Review" at bounding box center [562, 194] width 130 height 16
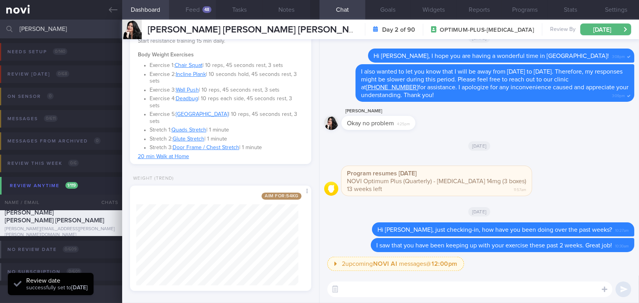
click at [203, 10] on div "48" at bounding box center [206, 9] width 9 height 7
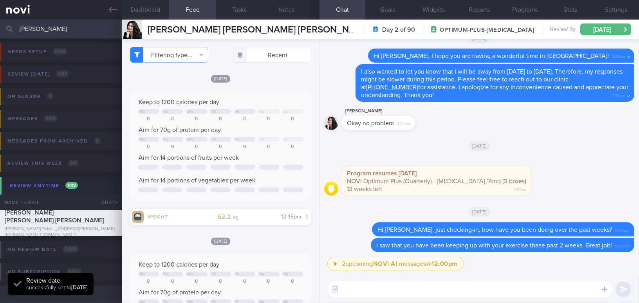
drag, startPoint x: 20, startPoint y: 26, endPoint x: 11, endPoint y: 27, distance: 9.4
click at [11, 27] on div "cynthia chan Assigned patients Assigned patients All active patients Archived p…" at bounding box center [319, 29] width 639 height 19
click at [109, 11] on icon at bounding box center [113, 9] width 9 height 9
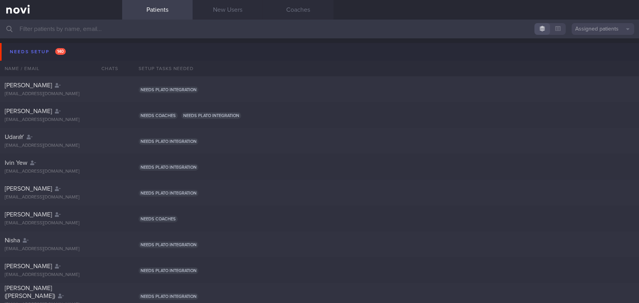
click at [97, 30] on input "text" at bounding box center [319, 29] width 639 height 19
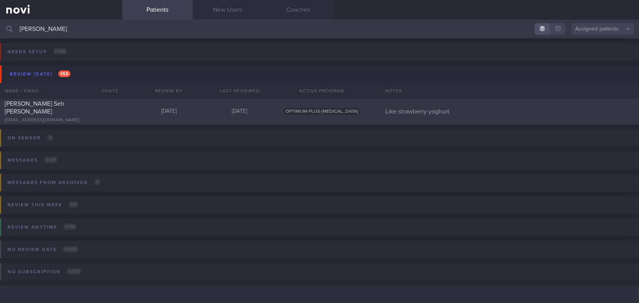
type input "[PERSON_NAME]"
click at [56, 113] on div "Amanda Seh Yun Ling amandaseh1997@gmail.com" at bounding box center [61, 111] width 122 height 23
select select "9"
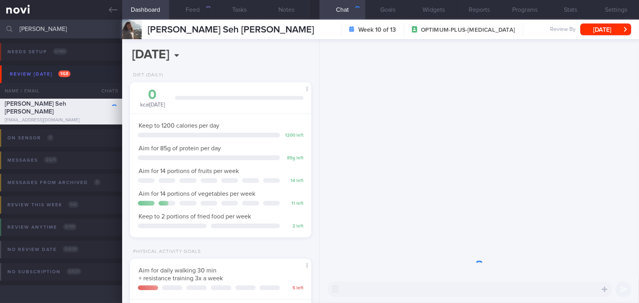
scroll to position [81, 162]
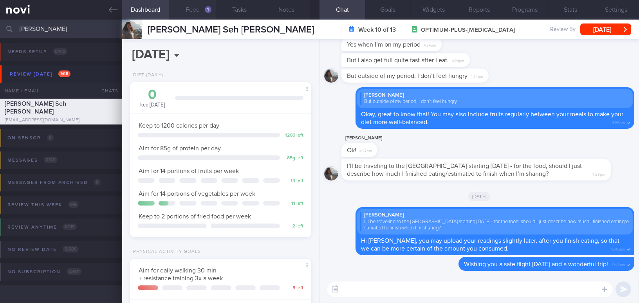
click at [185, 3] on button "Feed 1" at bounding box center [192, 10] width 47 height 20
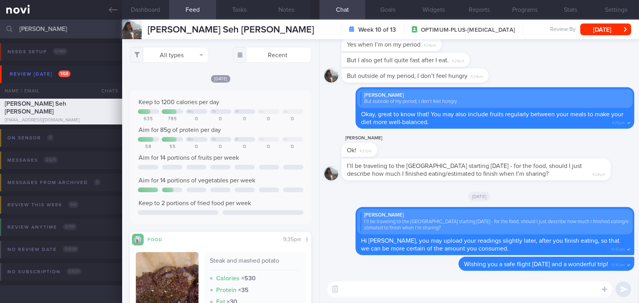
scroll to position [142, 0]
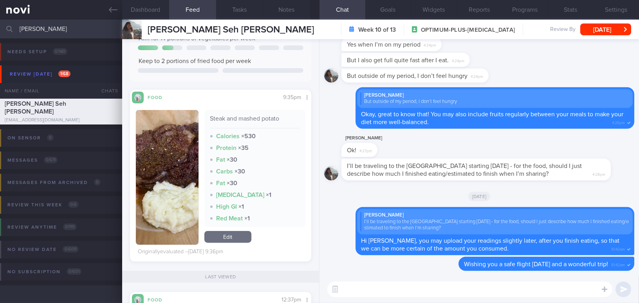
click at [422, 292] on textarea at bounding box center [469, 289] width 285 height 16
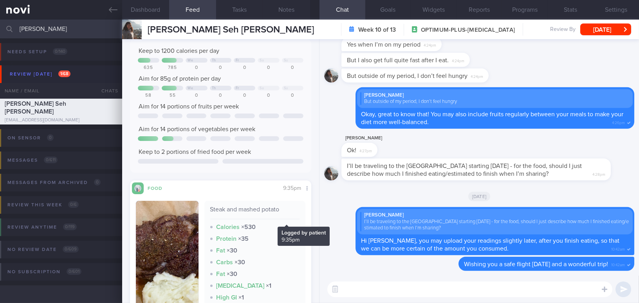
scroll to position [0, 0]
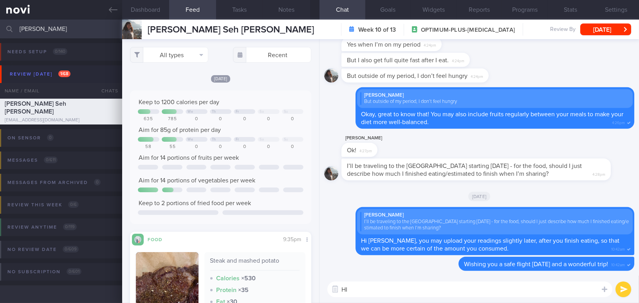
type textarea "H"
type textarea "Hi Amanda, I ho"
select select "9"
drag, startPoint x: 374, startPoint y: 289, endPoint x: 495, endPoint y: 282, distance: 121.5
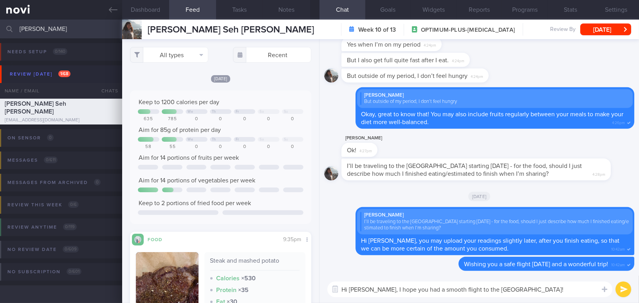
click at [495, 282] on textarea "Hi [PERSON_NAME], I hope you had a smooth flight to the [GEOGRAPHIC_DATA]!" at bounding box center [469, 289] width 285 height 16
click at [407, 287] on textarea "Hi [PERSON_NAME], I hope you had a smooth flight to the [GEOGRAPHIC_DATA]!" at bounding box center [469, 289] width 285 height 16
drag, startPoint x: 374, startPoint y: 288, endPoint x: 496, endPoint y: 288, distance: 121.3
click at [496, 288] on textarea "Hi [PERSON_NAME], I hope you had a smooth flight to the [GEOGRAPHIC_DATA]!" at bounding box center [469, 289] width 285 height 16
type textarea "Hi [PERSON_NAME], I hope you had a smooth flight to the [GEOGRAPHIC_DATA]! Wish…"
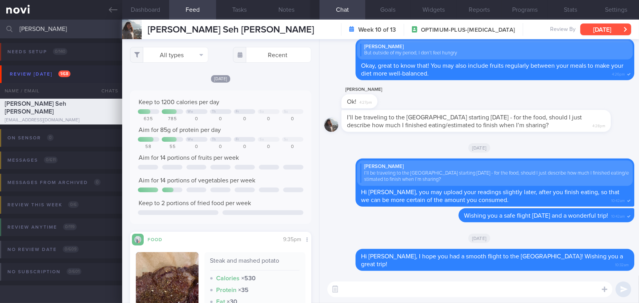
click at [602, 32] on button "[DATE]" at bounding box center [605, 29] width 51 height 12
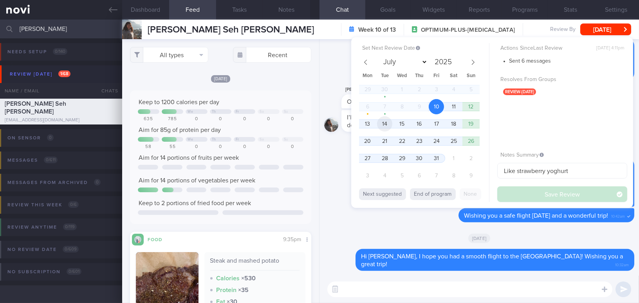
click at [387, 125] on span "14" at bounding box center [384, 123] width 15 height 15
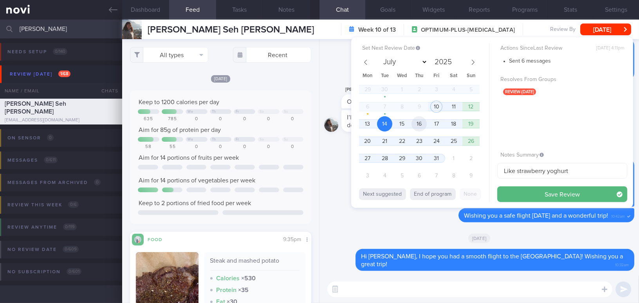
click at [419, 125] on span "16" at bounding box center [418, 123] width 15 height 15
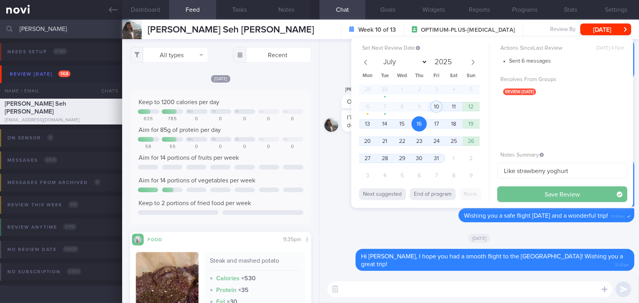
click at [516, 197] on button "Save Review" at bounding box center [562, 194] width 130 height 16
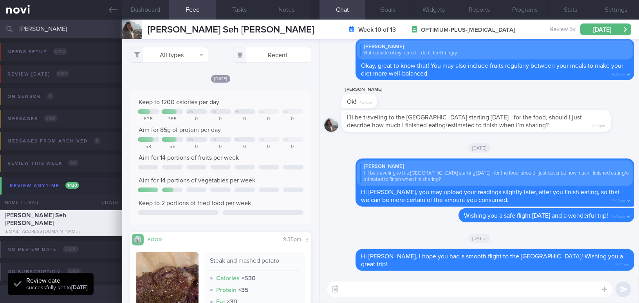
drag, startPoint x: 52, startPoint y: 27, endPoint x: 0, endPoint y: 23, distance: 52.2
click at [0, 23] on input "[PERSON_NAME]" at bounding box center [319, 29] width 639 height 19
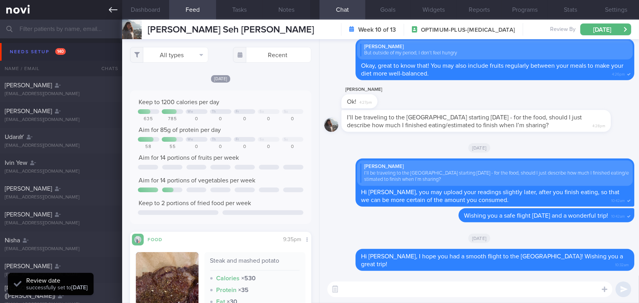
click at [112, 10] on icon at bounding box center [113, 9] width 9 height 5
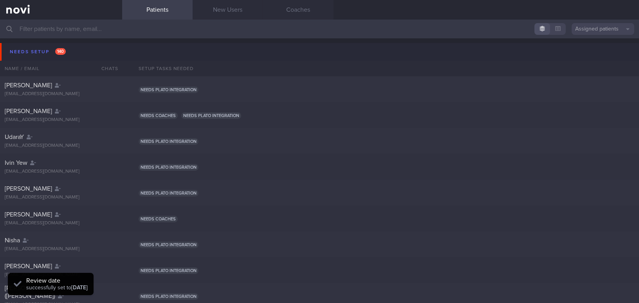
click at [94, 36] on input "text" at bounding box center [319, 29] width 639 height 19
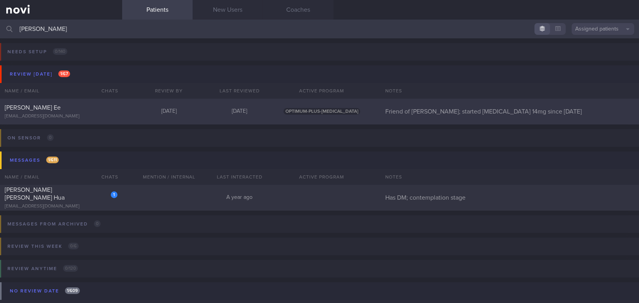
type input "[PERSON_NAME]"
click at [72, 116] on div "[EMAIL_ADDRESS][DOMAIN_NAME]" at bounding box center [61, 116] width 113 height 6
select select "9"
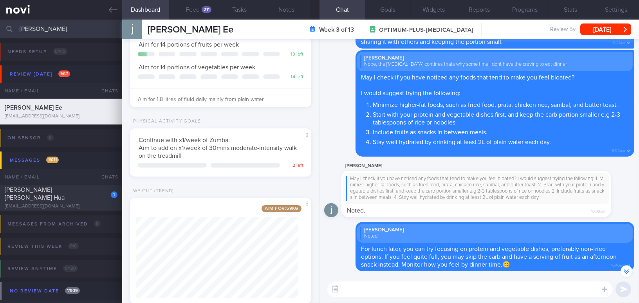
scroll to position [146, 0]
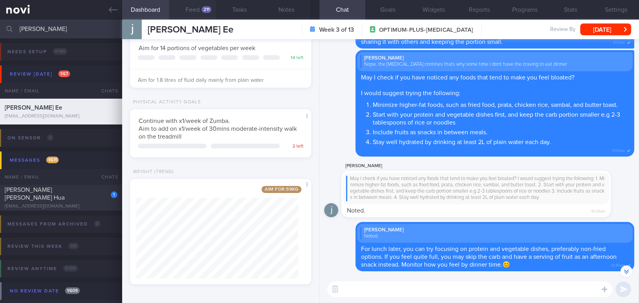
click at [195, 8] on button "Feed 211" at bounding box center [192, 10] width 47 height 20
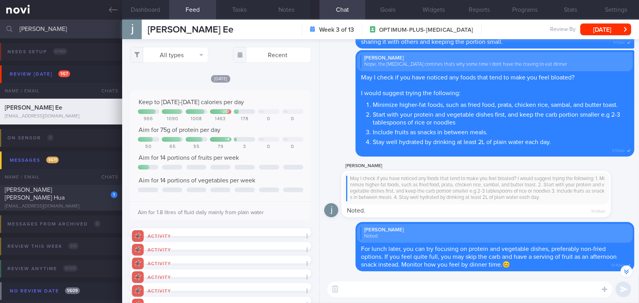
drag, startPoint x: 42, startPoint y: 29, endPoint x: 7, endPoint y: 29, distance: 35.2
click at [7, 29] on div "[PERSON_NAME] Assigned patients Assigned patients All active patients Archived …" at bounding box center [319, 29] width 639 height 19
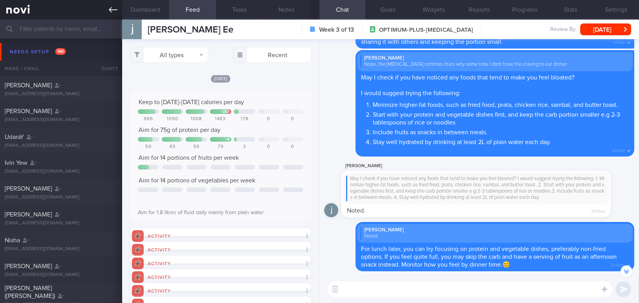
click at [110, 10] on icon at bounding box center [113, 9] width 9 height 5
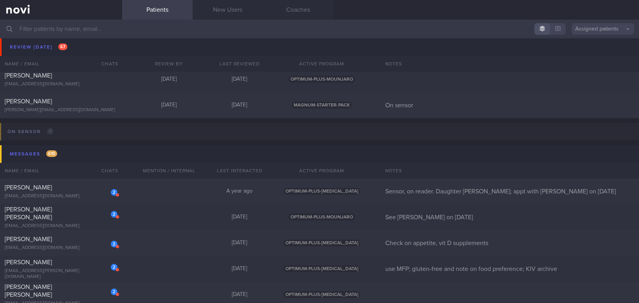
scroll to position [5407, 0]
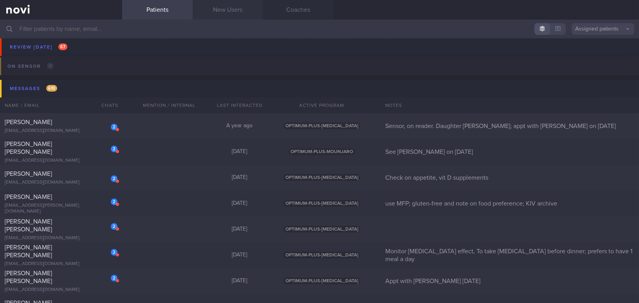
click at [230, 14] on link "New Users" at bounding box center [227, 10] width 70 height 20
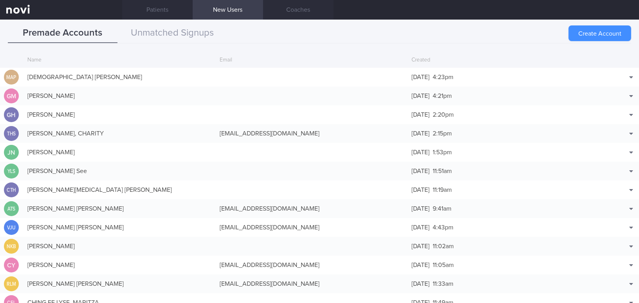
click at [577, 36] on button "Create Account" at bounding box center [599, 33] width 63 height 16
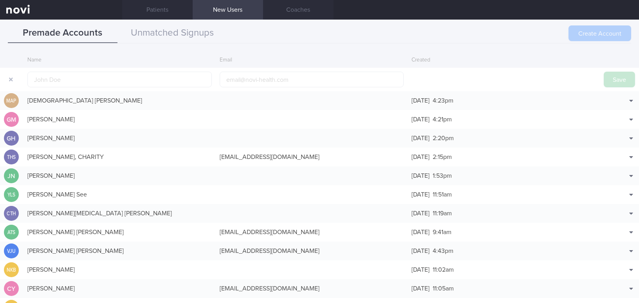
scroll to position [18, 0]
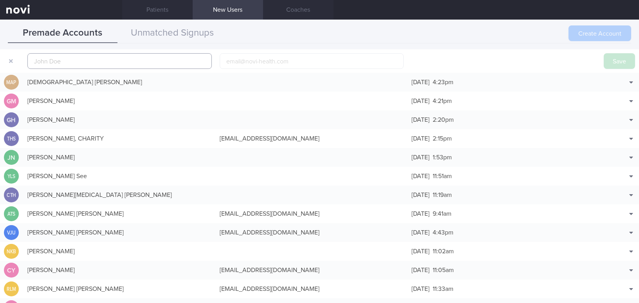
click at [104, 58] on input "text" at bounding box center [119, 61] width 184 height 16
paste input "Tan Zong Ren"
type input "Tan Zong Ren"
click at [250, 62] on input "email" at bounding box center [311, 61] width 184 height 16
paste input "[EMAIL_ADDRESS][DOMAIN_NAME]"
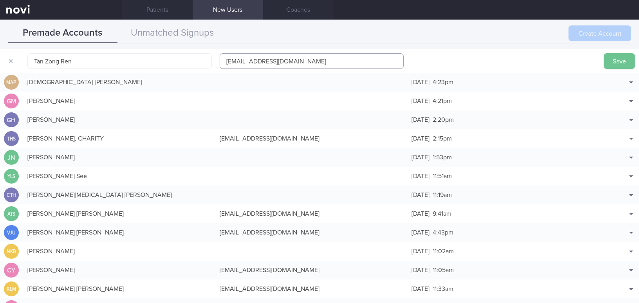
type input "[EMAIL_ADDRESS][DOMAIN_NAME]"
click at [609, 61] on button "Save" at bounding box center [618, 61] width 31 height 16
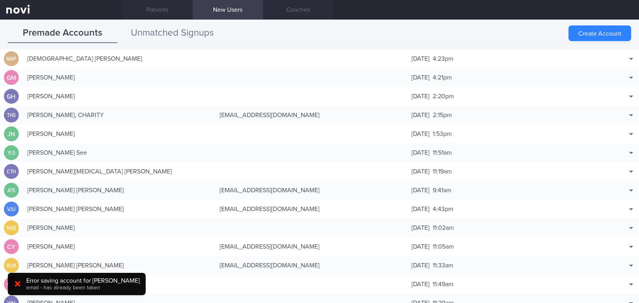
click at [185, 32] on button "Unmatched Signups" at bounding box center [172, 33] width 110 height 20
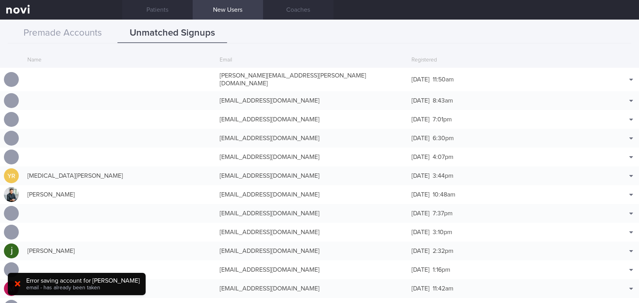
click at [354, 33] on div "Premade Accounts Unmatched Signups" at bounding box center [319, 33] width 623 height 20
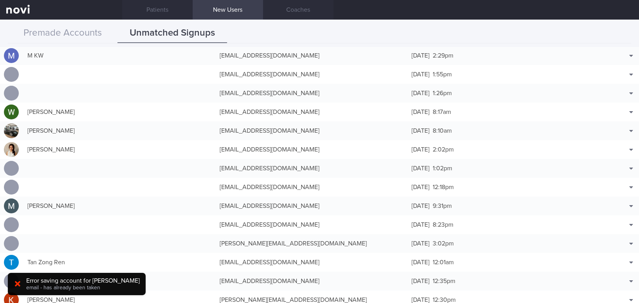
scroll to position [1814, 0]
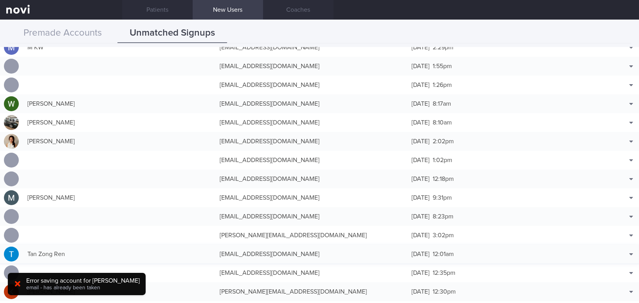
click at [266, 253] on div "[EMAIL_ADDRESS][DOMAIN_NAME]" at bounding box center [312, 254] width 192 height 16
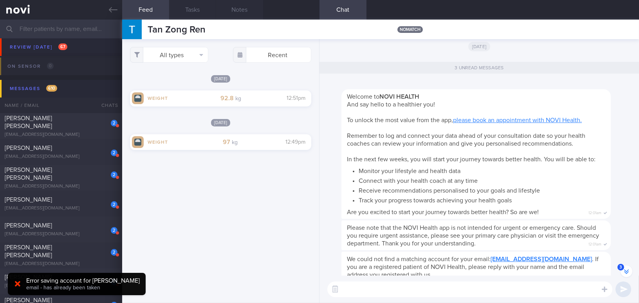
scroll to position [-16, 0]
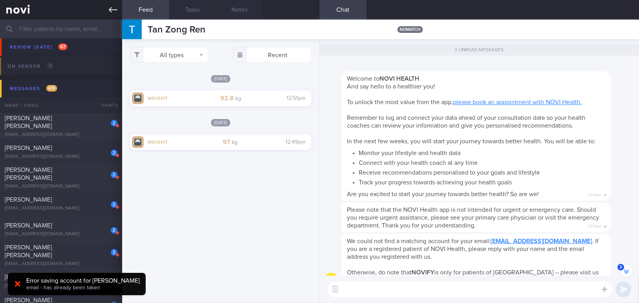
click at [109, 10] on icon at bounding box center [113, 9] width 9 height 9
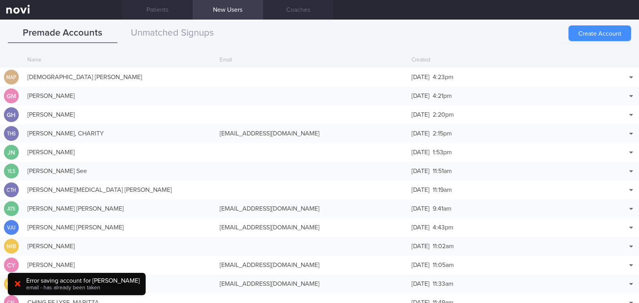
click at [604, 35] on button "Create Account" at bounding box center [599, 33] width 63 height 16
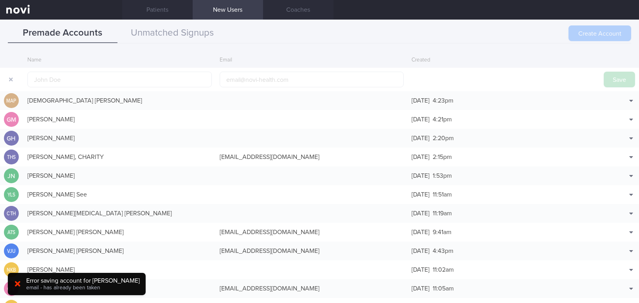
click at [19, 284] on icon at bounding box center [17, 283] width 5 height 5
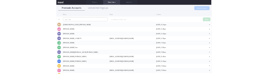
scroll to position [18, 0]
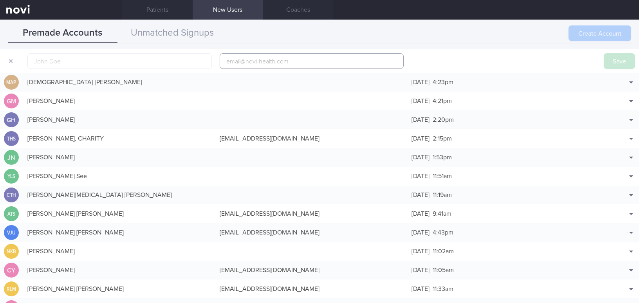
click at [252, 62] on input "email" at bounding box center [311, 61] width 184 height 16
paste input "zongren84@gmail.com"
click at [254, 59] on input "zongren84@gmail.com" at bounding box center [311, 61] width 184 height 16
type input "zongren84a@gmail.com"
click at [149, 63] on input "text" at bounding box center [119, 61] width 184 height 16
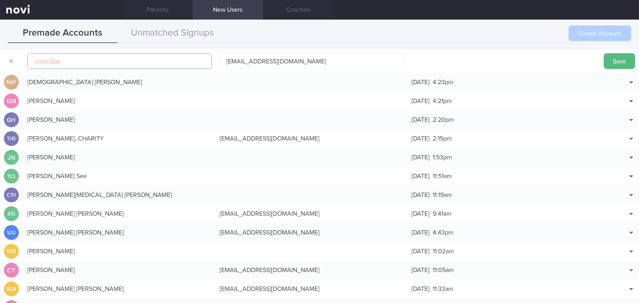
click at [85, 65] on input "text" at bounding box center [119, 61] width 184 height 16
paste input "Tan Zong Ren"
type input "Tan Zong Ren"
click at [611, 60] on button "Save" at bounding box center [618, 61] width 31 height 16
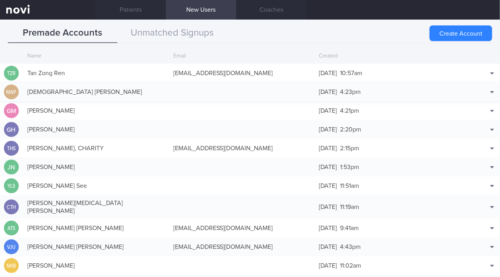
scroll to position [0, 0]
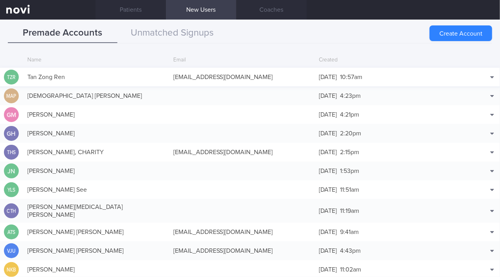
click at [84, 74] on div "Tan Zong Ren" at bounding box center [96, 77] width 146 height 16
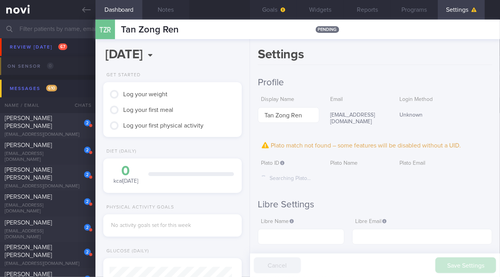
scroll to position [107, 0]
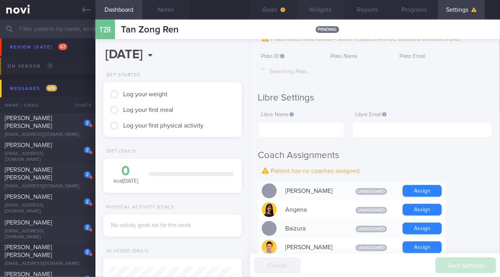
click at [320, 14] on button "Widgets" at bounding box center [320, 10] width 47 height 20
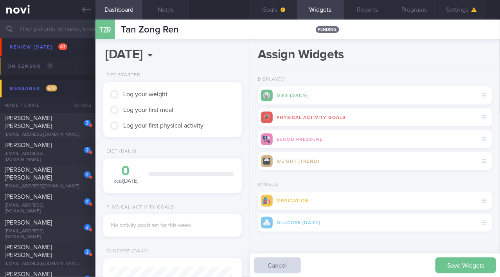
click at [454, 268] on button "Save Widgets" at bounding box center [465, 265] width 61 height 16
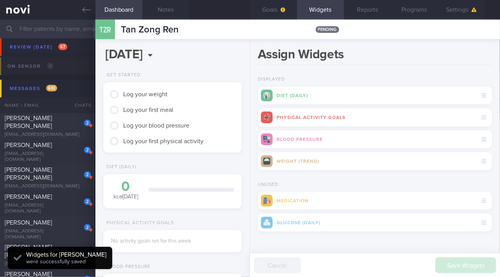
scroll to position [59, 119]
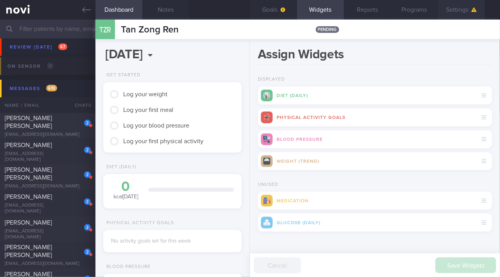
click at [468, 12] on button "Settings" at bounding box center [461, 10] width 47 height 20
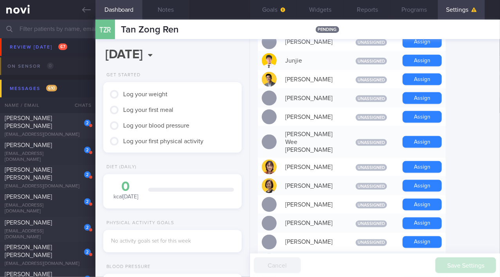
scroll to position [498, 0]
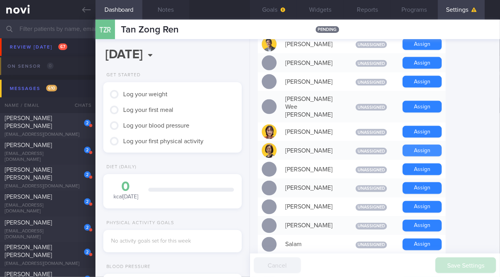
click at [429, 145] on button "Assign" at bounding box center [422, 151] width 39 height 12
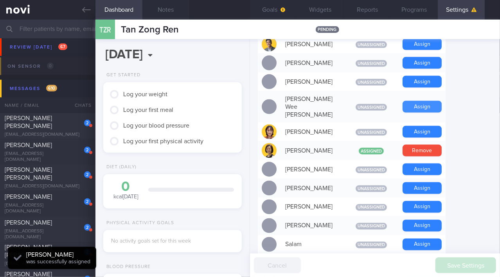
scroll to position [410, 0]
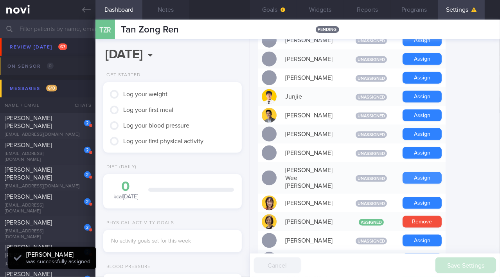
click at [430, 88] on div "Abel Sanchez Unassigned Assign Angena Unassigned Assign Baizura Unassigned Assi…" at bounding box center [352, 168] width 188 height 613
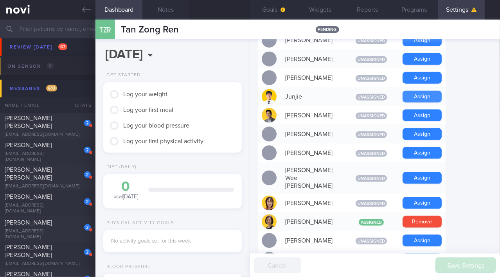
click at [430, 91] on button "Assign" at bounding box center [422, 97] width 39 height 12
click at [276, 11] on button "Goals" at bounding box center [273, 10] width 47 height 20
select select "9"
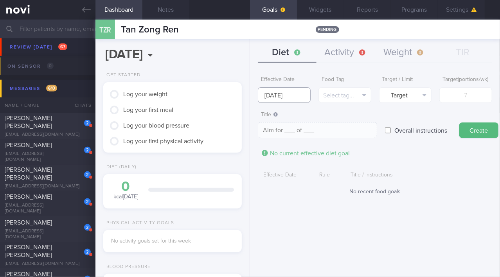
click at [284, 94] on input "13 Oct 2025" at bounding box center [284, 95] width 53 height 16
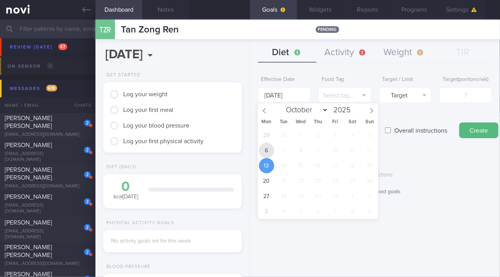
click at [268, 145] on span "6" at bounding box center [266, 150] width 15 height 15
type input "6 Oct 2025"
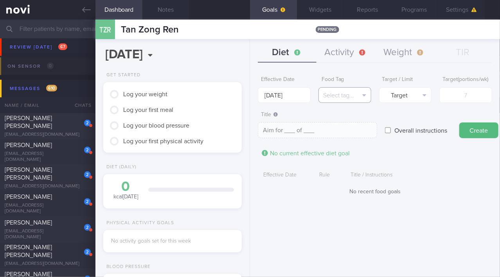
click at [351, 92] on button "Select tag..." at bounding box center [344, 95] width 53 height 16
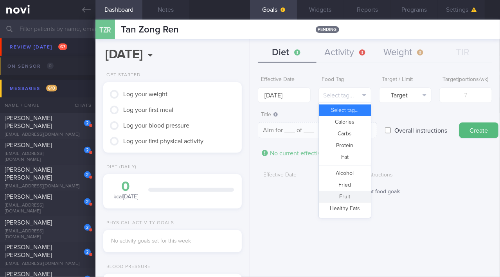
click at [353, 196] on button "Fruit" at bounding box center [345, 197] width 52 height 12
type textarea "Aim for __ portions of fruits per week"
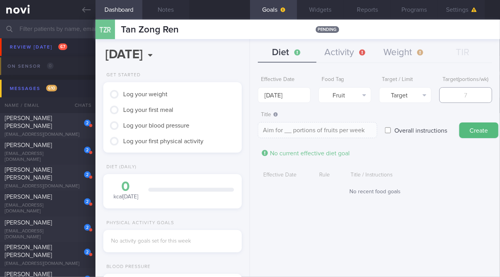
click at [477, 101] on input "number" at bounding box center [465, 95] width 53 height 16
type input "1"
type textarea "Aim for 1 portions of fruits per week"
type input "14"
type textarea "Aim for 14 portions of fruits per week"
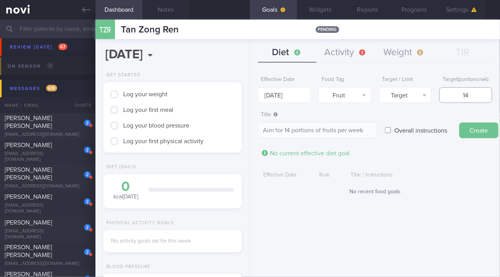
type input "14"
click at [471, 137] on button "Create" at bounding box center [478, 130] width 39 height 16
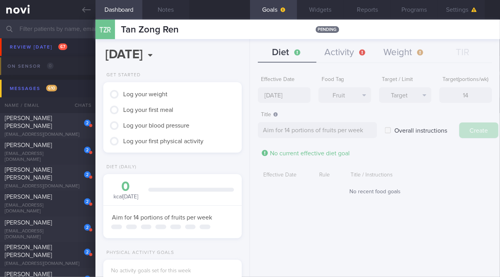
type input "13 Oct 2025"
type textarea "Aim for ___ of ___"
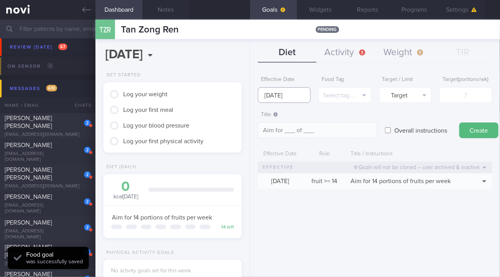
click at [283, 93] on input "13 Oct 2025" at bounding box center [284, 95] width 53 height 16
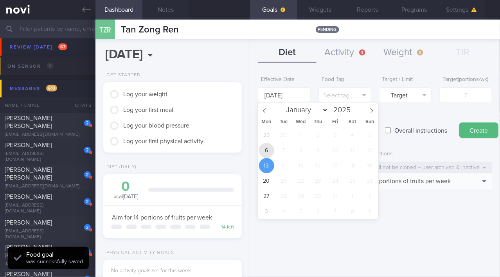
click at [266, 149] on span "6" at bounding box center [266, 150] width 15 height 15
type input "6 Oct 2025"
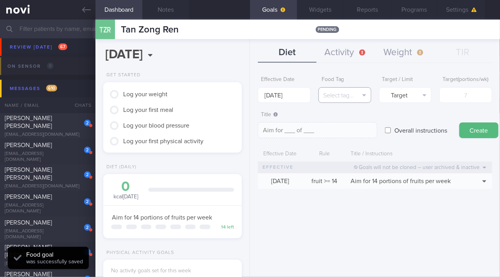
click at [345, 93] on button "Select tag..." at bounding box center [344, 95] width 53 height 16
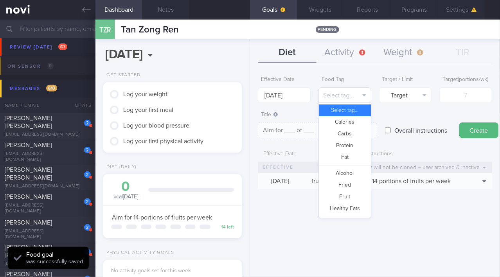
scroll to position [207, 0]
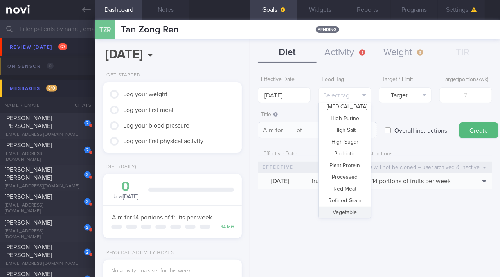
click at [340, 213] on button "Vegetable" at bounding box center [345, 213] width 52 height 12
type textarea "Aim for __ portions of vegetables per week"
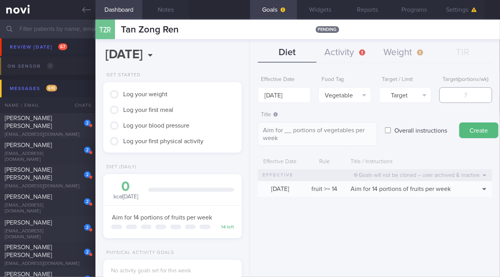
click at [460, 103] on input "number" at bounding box center [465, 95] width 53 height 16
type input "1"
type textarea "Aim for 1 portions of vegetables per week"
type input "14"
type textarea "Aim for 14 portions of vegetables per week"
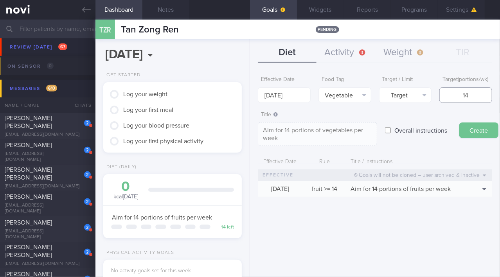
type input "14"
click at [476, 135] on button "Create" at bounding box center [478, 130] width 39 height 16
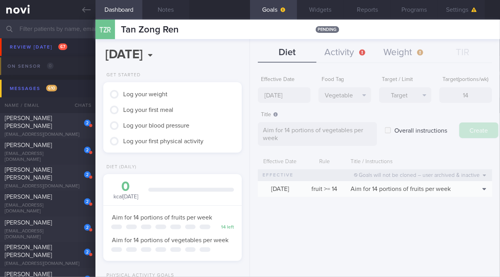
type input "13 Oct 2025"
type textarea "Aim for ___ of ___"
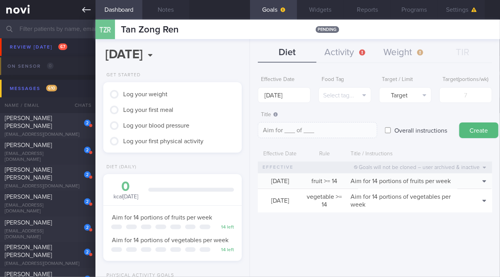
click at [86, 6] on icon at bounding box center [86, 9] width 9 height 9
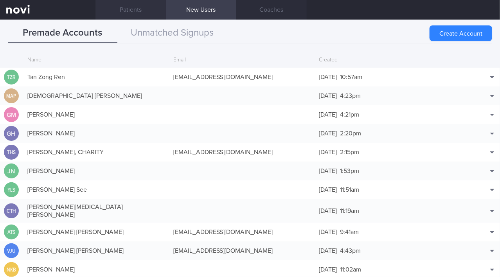
click at [133, 8] on link "Patients" at bounding box center [130, 10] width 70 height 20
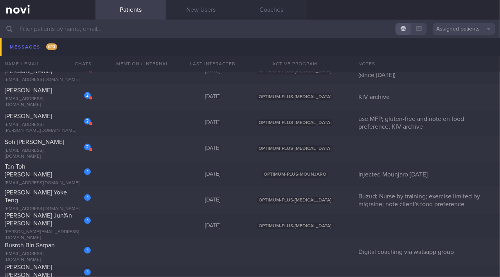
scroll to position [6083, 0]
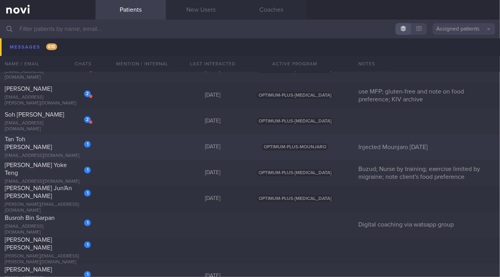
click at [53, 148] on div "1 Tan Toh Tee Martin mtantt@gmail.com" at bounding box center [47, 146] width 95 height 23
select select "9"
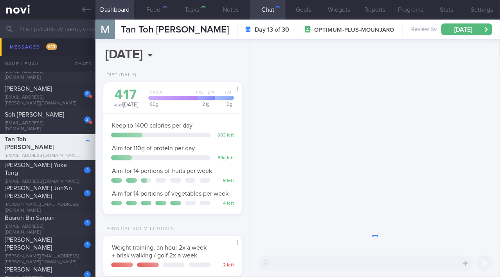
scroll to position [59, 119]
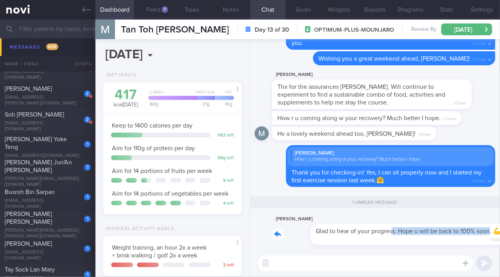
drag, startPoint x: 354, startPoint y: 226, endPoint x: 452, endPoint y: 232, distance: 98.0
click at [452, 232] on div "Martin Tan Glad to hear of your progress. Hope u will be back to 100% soon. 💪 1…" at bounding box center [383, 229] width 223 height 31
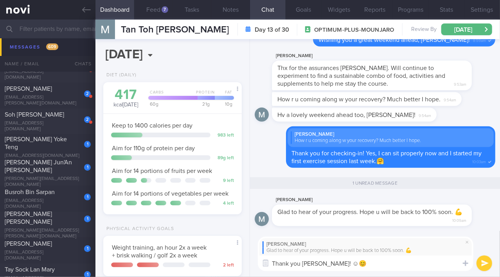
click at [327, 264] on textarea "Thank you Martin! ☺😊" at bounding box center [366, 263] width 216 height 16
type textarea "Thank you Martin! 😊"
click at [486, 266] on button "submit" at bounding box center [485, 263] width 16 height 16
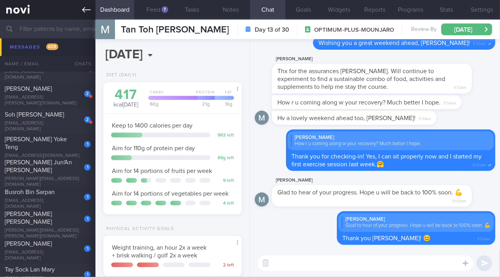
click at [85, 10] on icon at bounding box center [86, 9] width 9 height 5
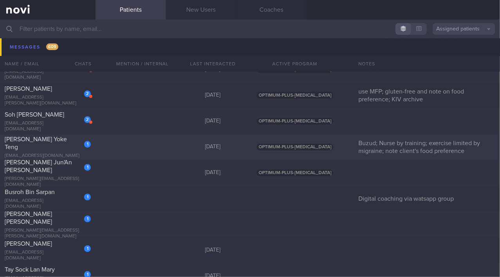
click at [59, 140] on span "[PERSON_NAME] Yoke Teng" at bounding box center [36, 143] width 62 height 14
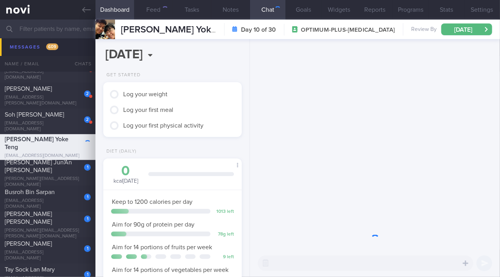
scroll to position [61, 122]
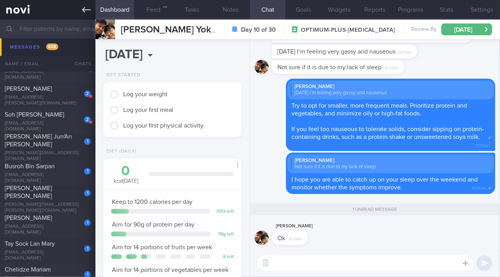
click at [83, 14] on icon at bounding box center [86, 9] width 9 height 9
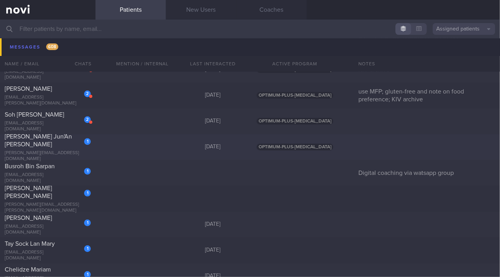
click at [54, 150] on div "vincent.limja@gmail.com" at bounding box center [48, 156] width 86 height 12
select select "9"
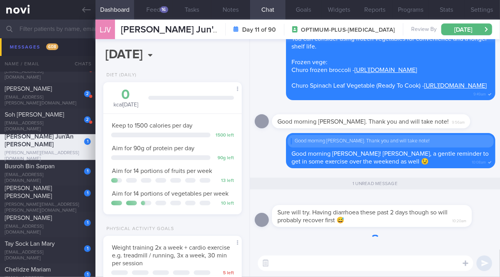
scroll to position [70, 119]
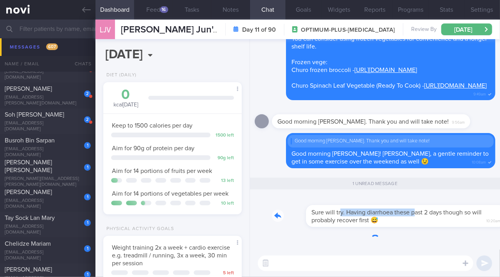
drag, startPoint x: 306, startPoint y: 208, endPoint x: 381, endPoint y: 212, distance: 75.6
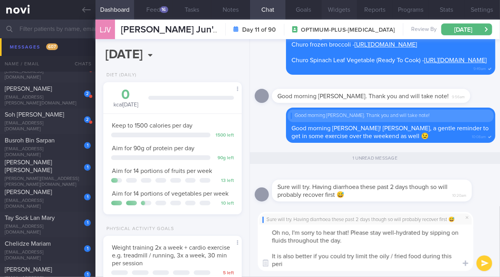
scroll to position [0, 0]
type textarea "Oh no, I'm sorry to hear that! Please stay well-hydrated by sipping on fluids t…"
drag, startPoint x: 296, startPoint y: 266, endPoint x: 270, endPoint y: 233, distance: 42.4
click at [270, 233] on textarea "Oh no, I'm sorry to hear that! Please stay well-hydrated by sipping on fluids t…" at bounding box center [366, 248] width 216 height 47
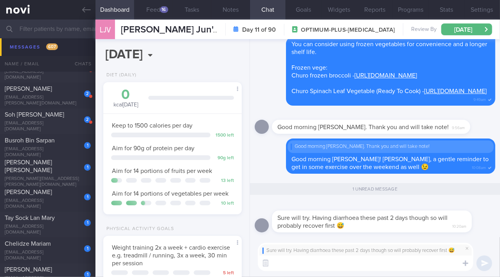
paste textarea "Oh no, I’m sorry to hear that! Please stay well-hydrated by sipping fluids thro…"
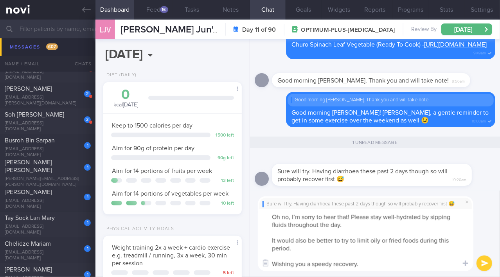
type textarea "Oh no, I’m sorry to hear that! Please stay well-hydrated by sipping fluids thro…"
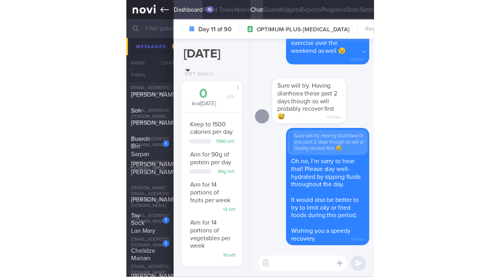
scroll to position [6083, 0]
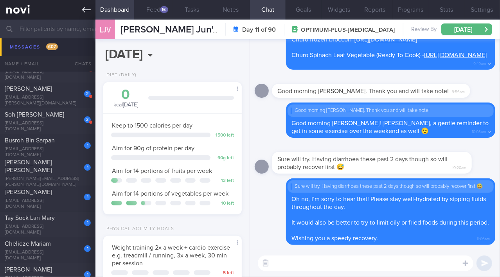
click at [83, 9] on icon at bounding box center [86, 9] width 9 height 5
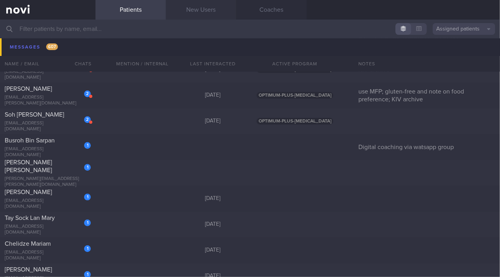
click at [191, 8] on link "New Users" at bounding box center [201, 10] width 70 height 20
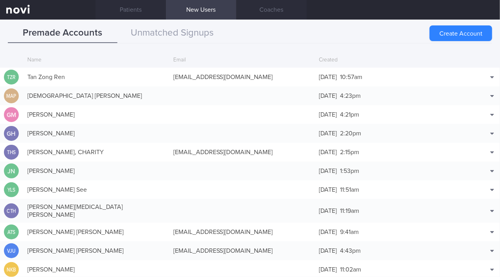
click at [191, 8] on link "New Users" at bounding box center [201, 10] width 70 height 20
click at [484, 89] on button "Match with..." at bounding box center [471, 89] width 51 height 12
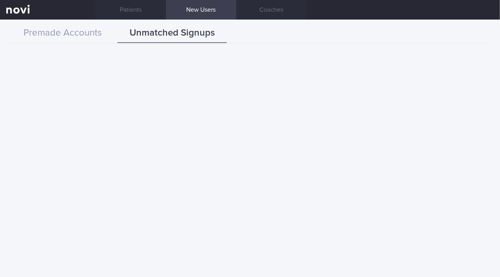
scroll to position [694, 0]
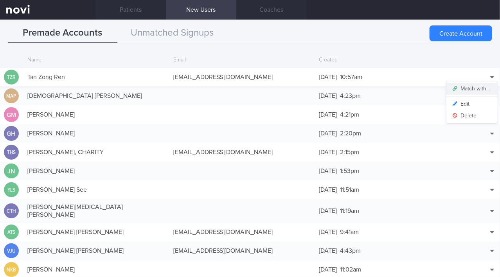
click at [480, 88] on button "Match with..." at bounding box center [471, 89] width 51 height 12
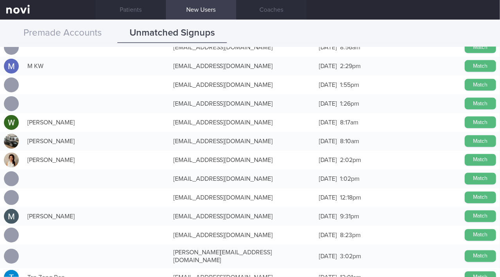
scroll to position [1849, 0]
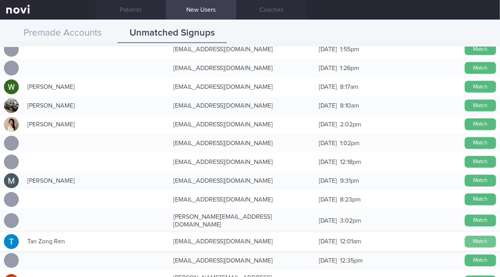
click at [472, 237] on button "Match" at bounding box center [480, 242] width 31 height 12
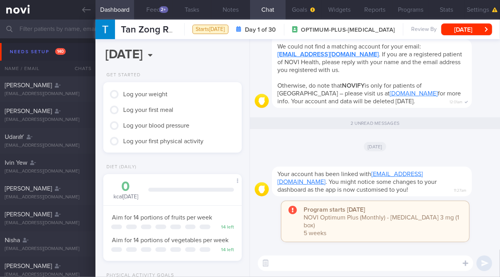
scroll to position [59, 119]
click at [315, 266] on textarea at bounding box center [366, 263] width 216 height 16
type textarea "Hi [PERSON_NAME]!"
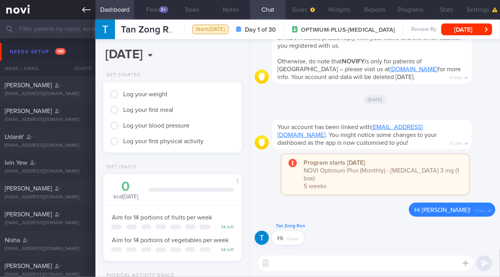
click at [81, 7] on link at bounding box center [47, 10] width 95 height 20
